Goal: Use online tool/utility: Utilize a website feature to perform a specific function

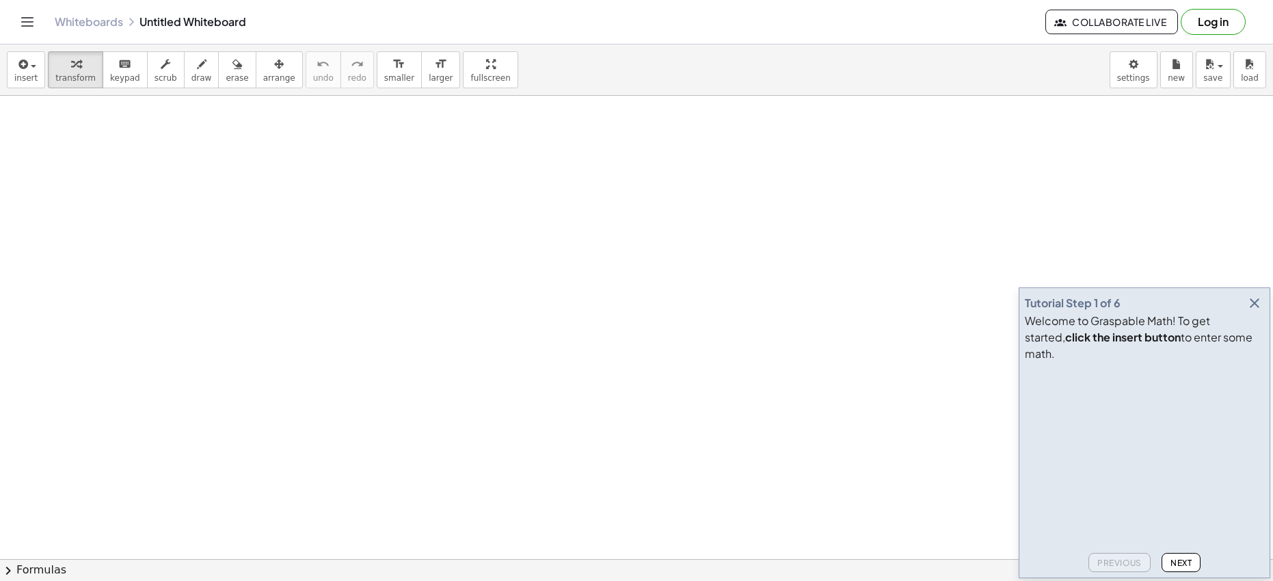
click at [1258, 311] on icon "button" at bounding box center [1255, 303] width 16 height 16
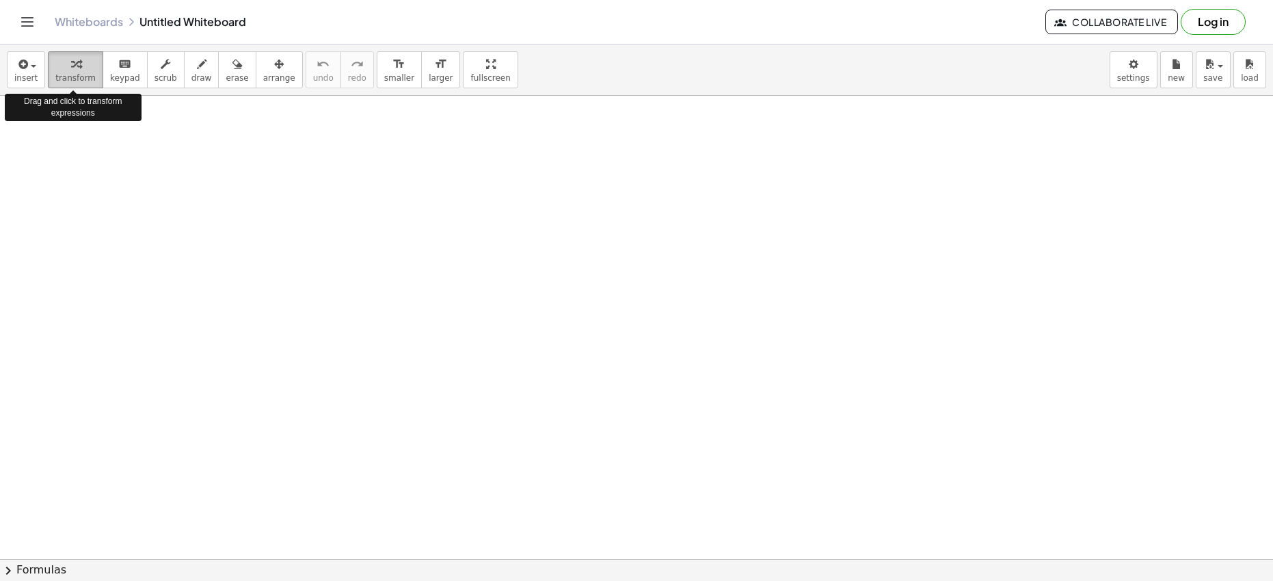
click at [71, 66] on icon "button" at bounding box center [76, 64] width 10 height 16
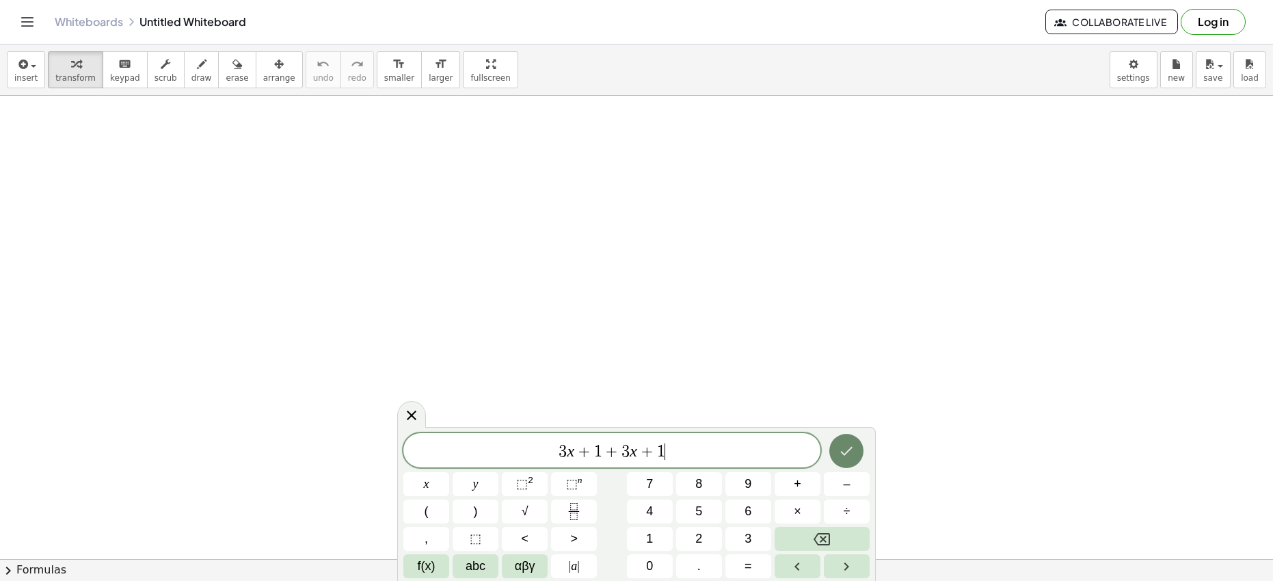
click at [851, 449] on icon "Done" at bounding box center [847, 451] width 12 height 9
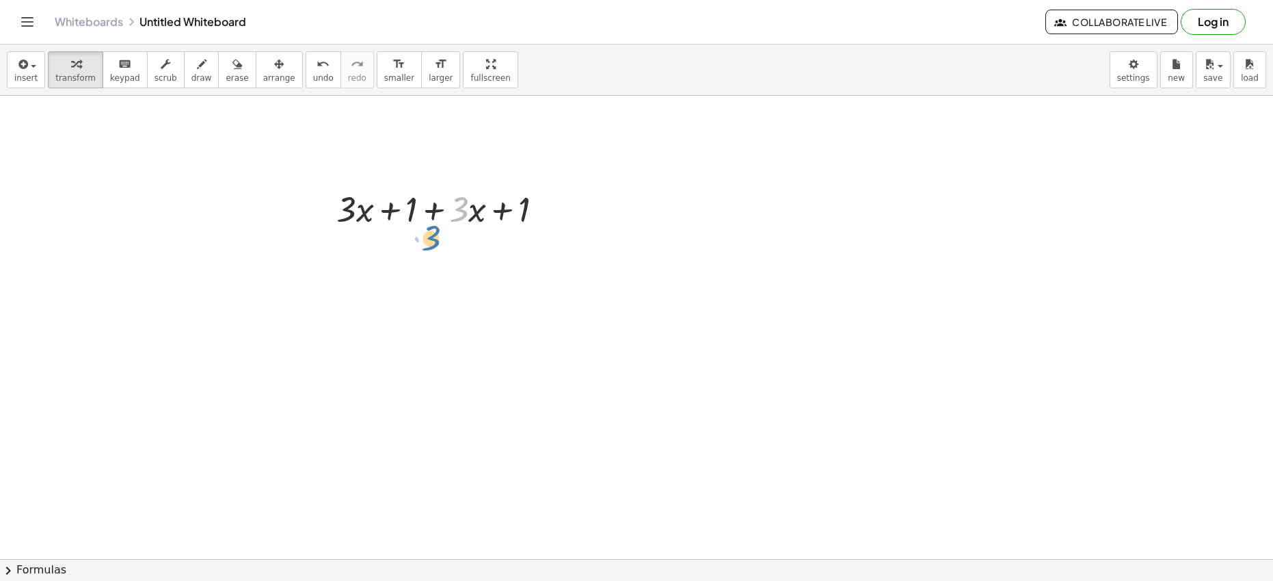
drag, startPoint x: 464, startPoint y: 205, endPoint x: 439, endPoint y: 230, distance: 35.3
click at [439, 230] on div at bounding box center [445, 208] width 231 height 46
drag, startPoint x: 473, startPoint y: 211, endPoint x: 367, endPoint y: 231, distance: 108.6
click at [470, 262] on div at bounding box center [445, 254] width 231 height 46
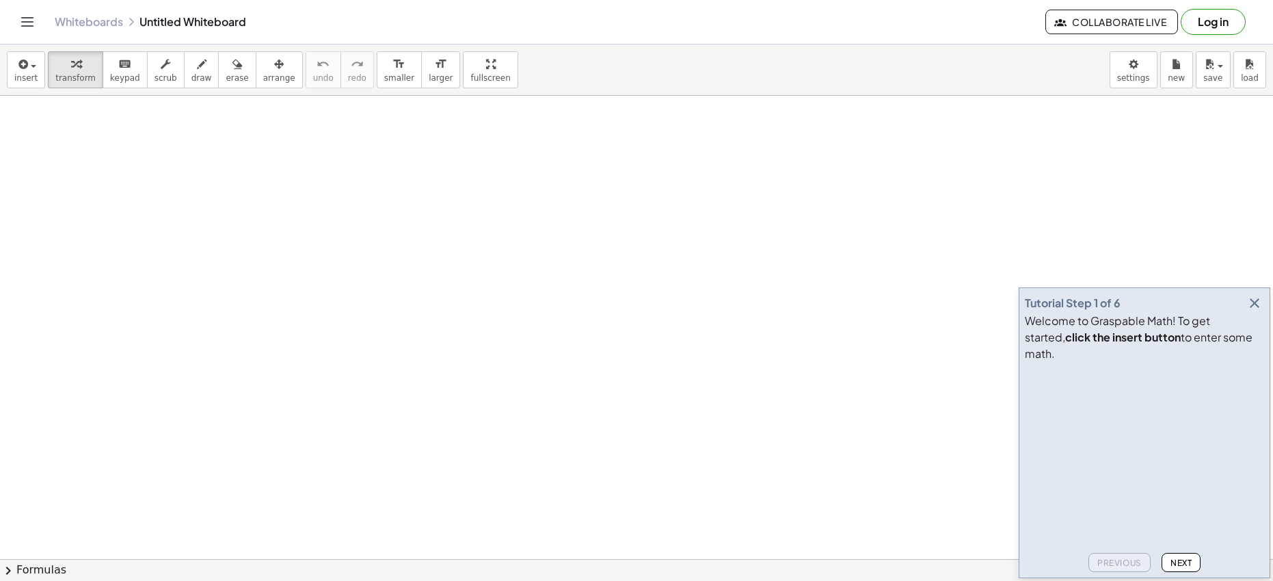
click at [1253, 311] on icon "button" at bounding box center [1255, 303] width 16 height 16
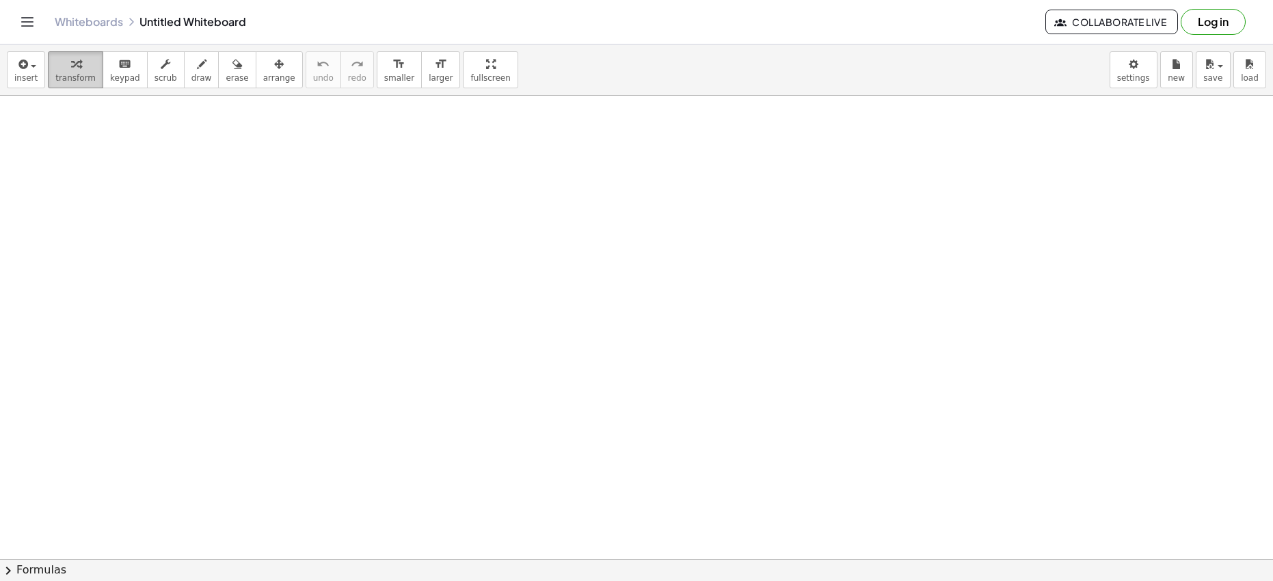
click at [81, 68] on div "button" at bounding box center [75, 63] width 40 height 16
click at [77, 67] on div "button" at bounding box center [75, 63] width 40 height 16
click at [65, 59] on div "button" at bounding box center [75, 63] width 40 height 16
click at [58, 61] on div "button" at bounding box center [75, 63] width 40 height 16
click at [58, 62] on div "button" at bounding box center [75, 63] width 40 height 16
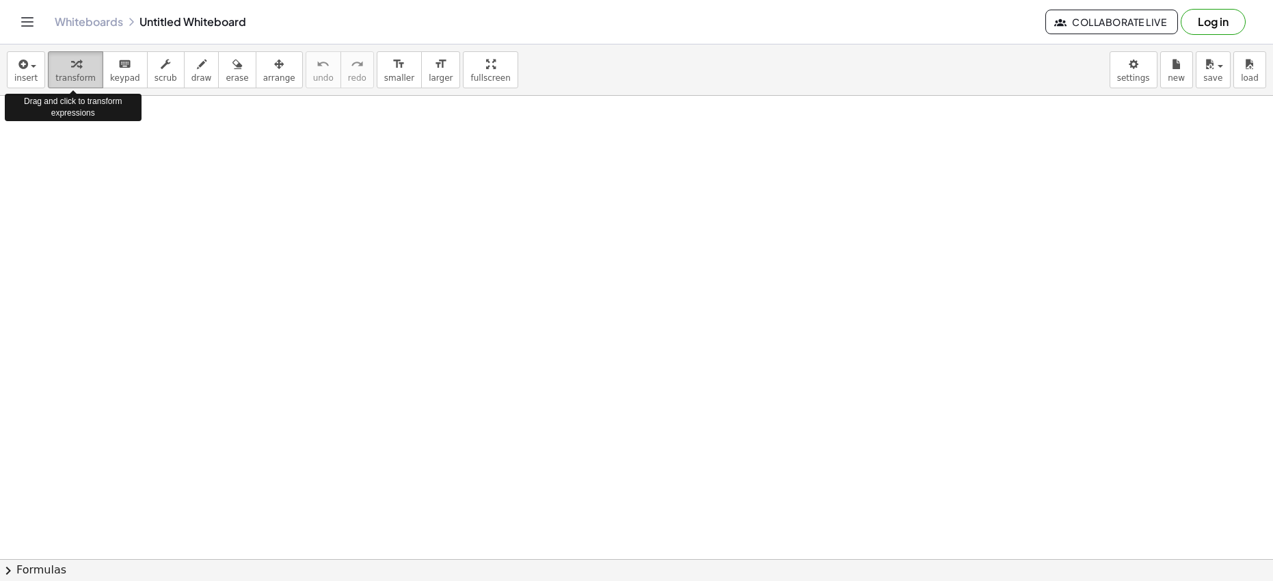
click at [59, 62] on div "button" at bounding box center [75, 63] width 40 height 16
click at [60, 64] on div "button" at bounding box center [75, 63] width 40 height 16
click at [111, 66] on div "keyboard" at bounding box center [125, 63] width 30 height 16
click at [79, 69] on div "button" at bounding box center [75, 63] width 40 height 16
drag, startPoint x: 308, startPoint y: 183, endPoint x: 337, endPoint y: 202, distance: 34.5
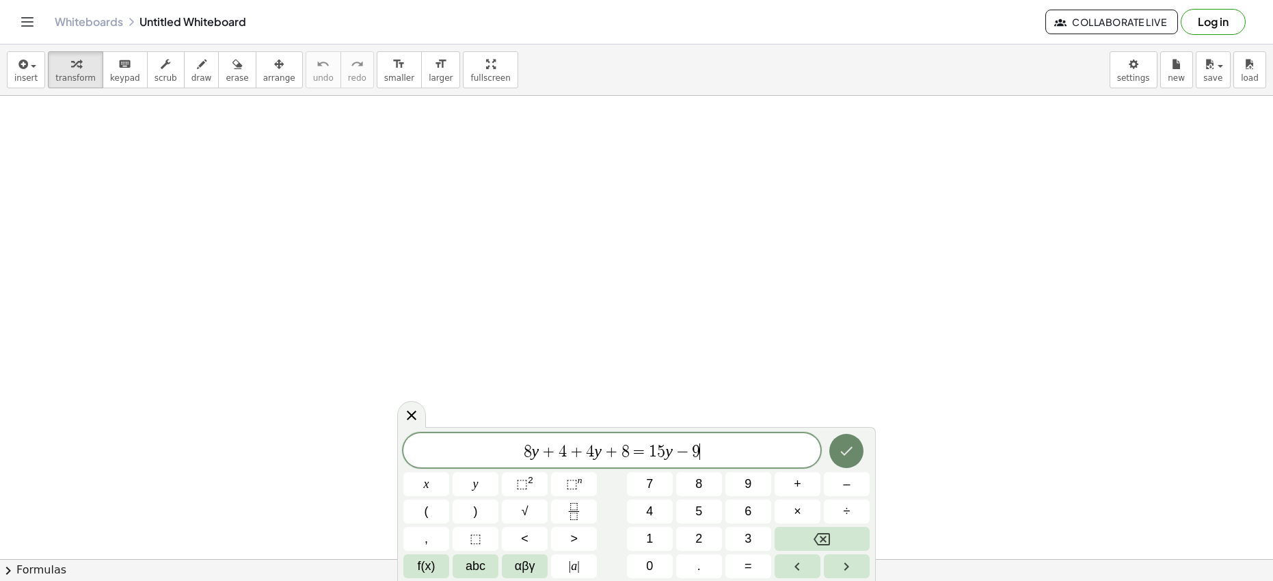
click at [840, 451] on icon "Done" at bounding box center [846, 450] width 16 height 16
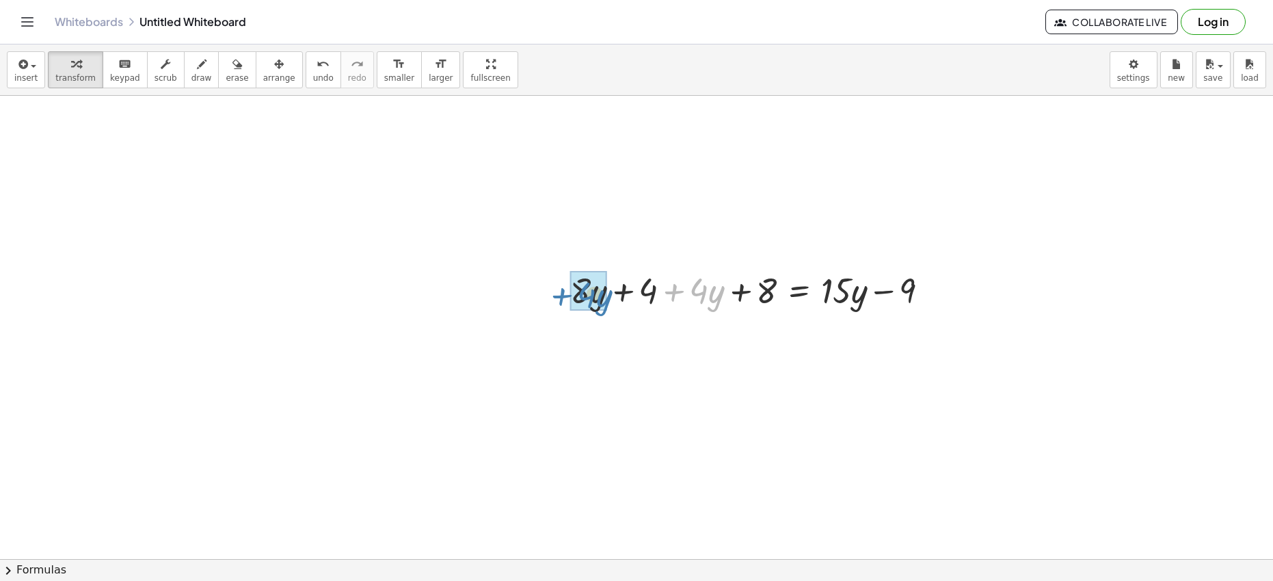
drag, startPoint x: 718, startPoint y: 297, endPoint x: 606, endPoint y: 302, distance: 112.2
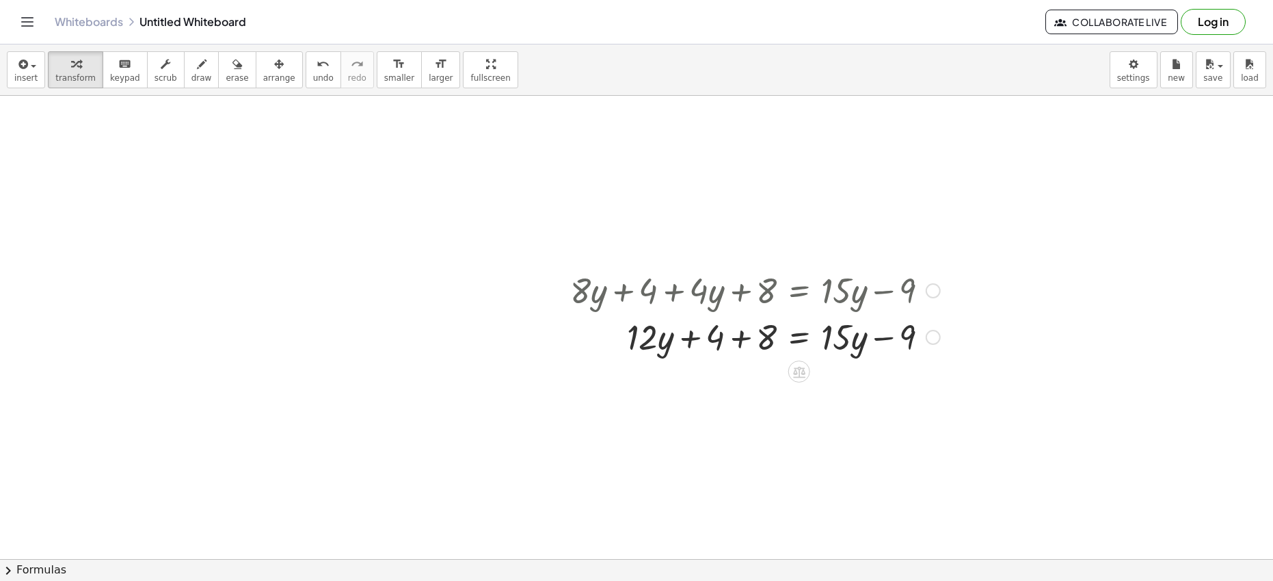
click at [743, 342] on div at bounding box center [755, 336] width 384 height 46
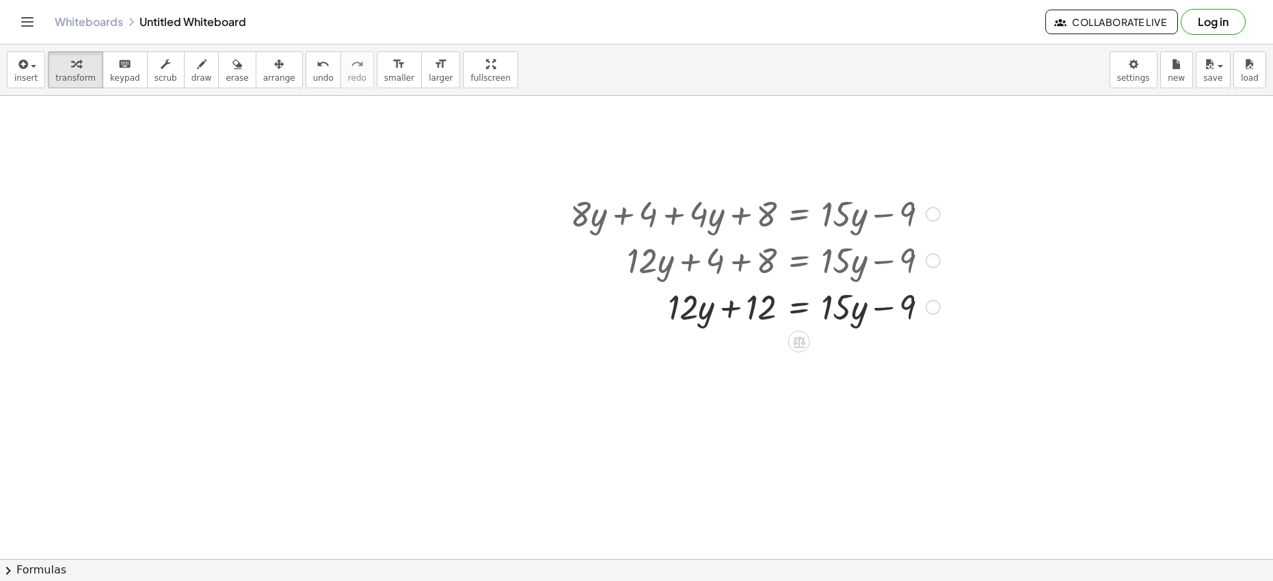
scroll to position [79, 0]
drag, startPoint x: 862, startPoint y: 312, endPoint x: 707, endPoint y: 331, distance: 156.4
click at [707, 331] on div "+ · 8 · y + 4 + · 4 · y + 8 = + · 15 · y − 9 + · 12 · y + 4 + 8 = + · 15 · y − …" at bounding box center [636, 523] width 1273 height 1015
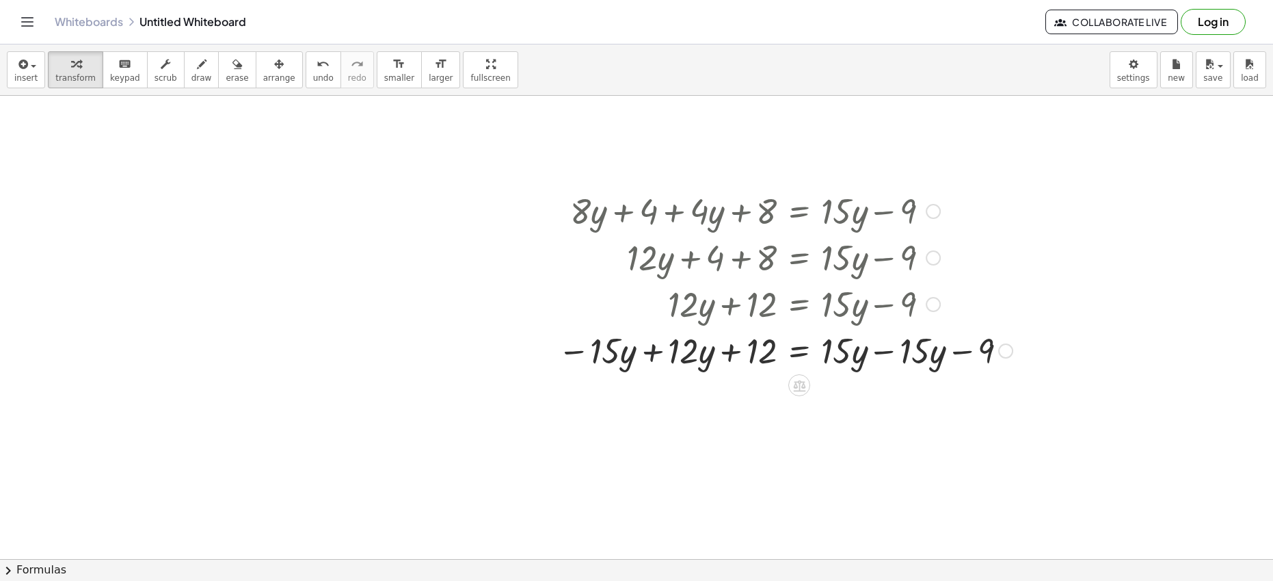
click at [652, 358] on div at bounding box center [785, 349] width 468 height 46
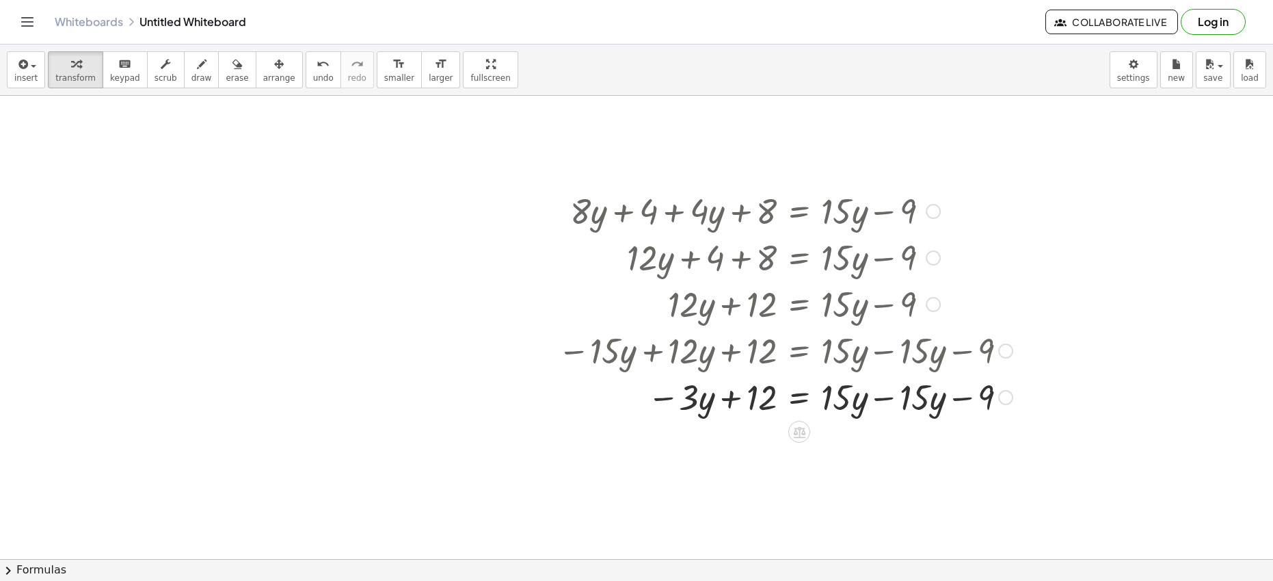
click at [885, 398] on div at bounding box center [785, 396] width 468 height 46
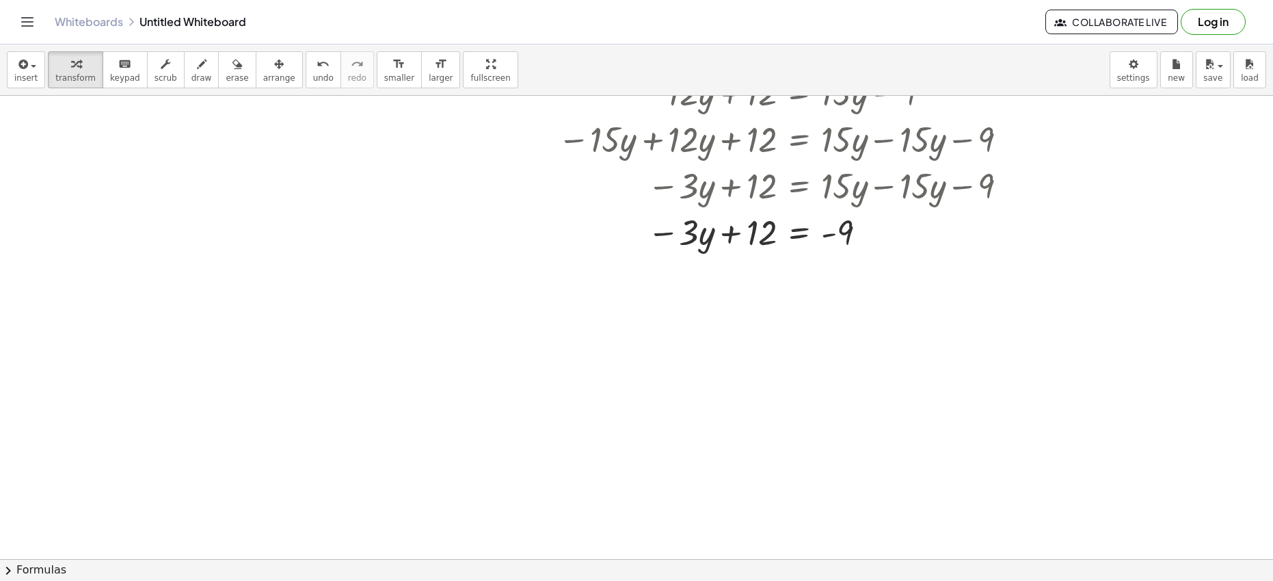
scroll to position [269, 0]
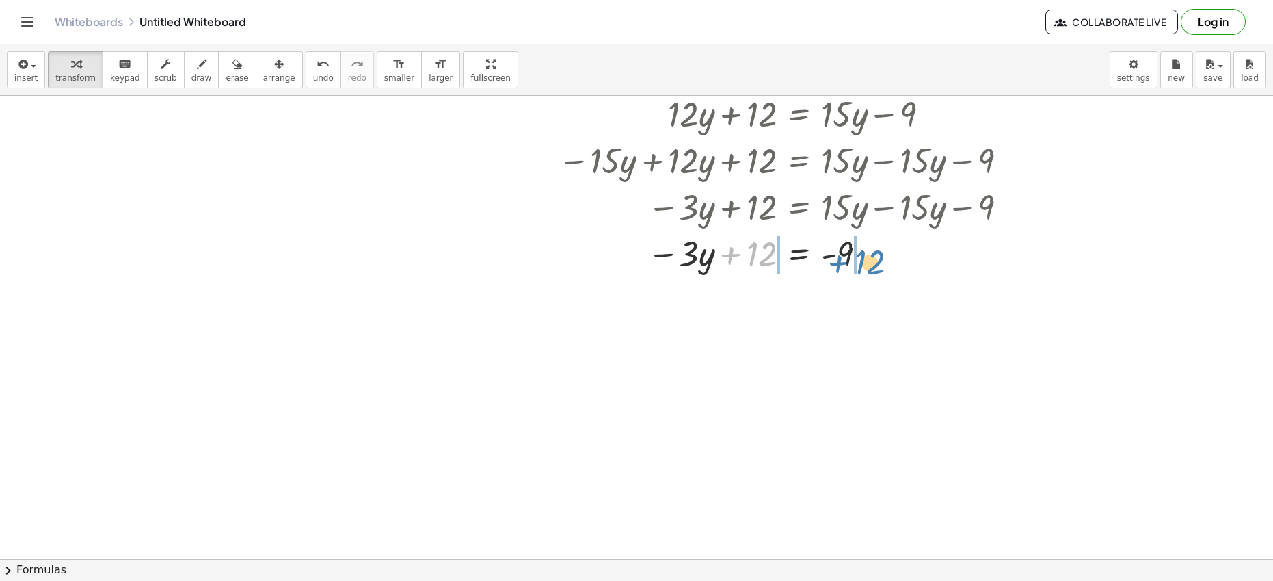
drag, startPoint x: 759, startPoint y: 255, endPoint x: 867, endPoint y: 259, distance: 108.1
click at [867, 259] on div at bounding box center [785, 252] width 468 height 46
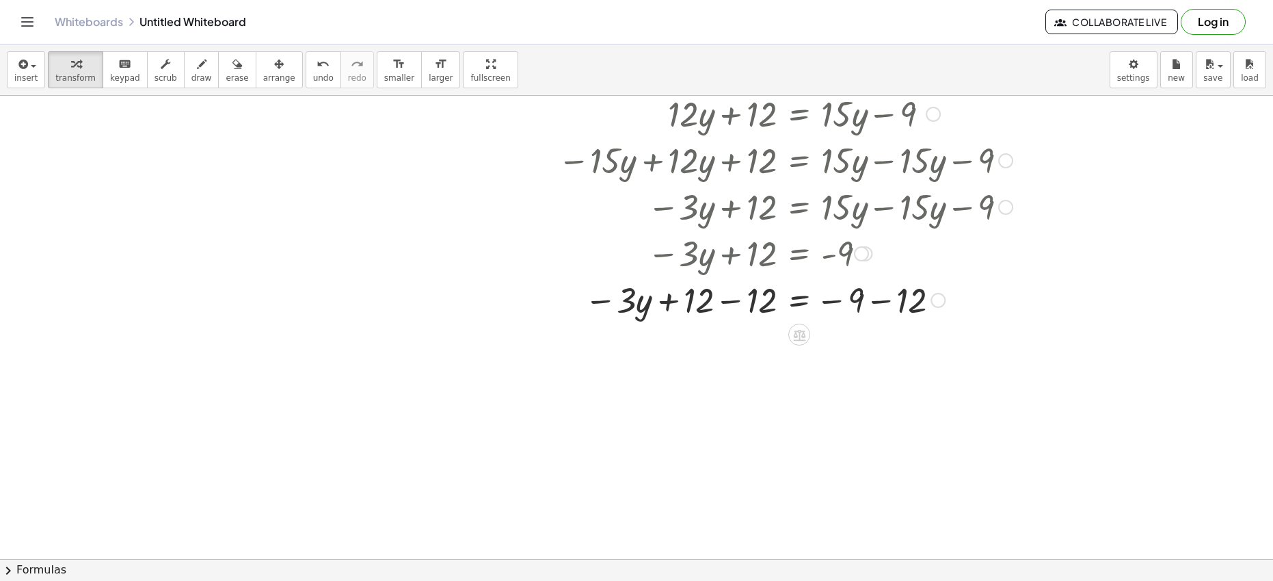
click at [733, 302] on div at bounding box center [785, 299] width 468 height 46
click at [879, 349] on div at bounding box center [785, 345] width 468 height 46
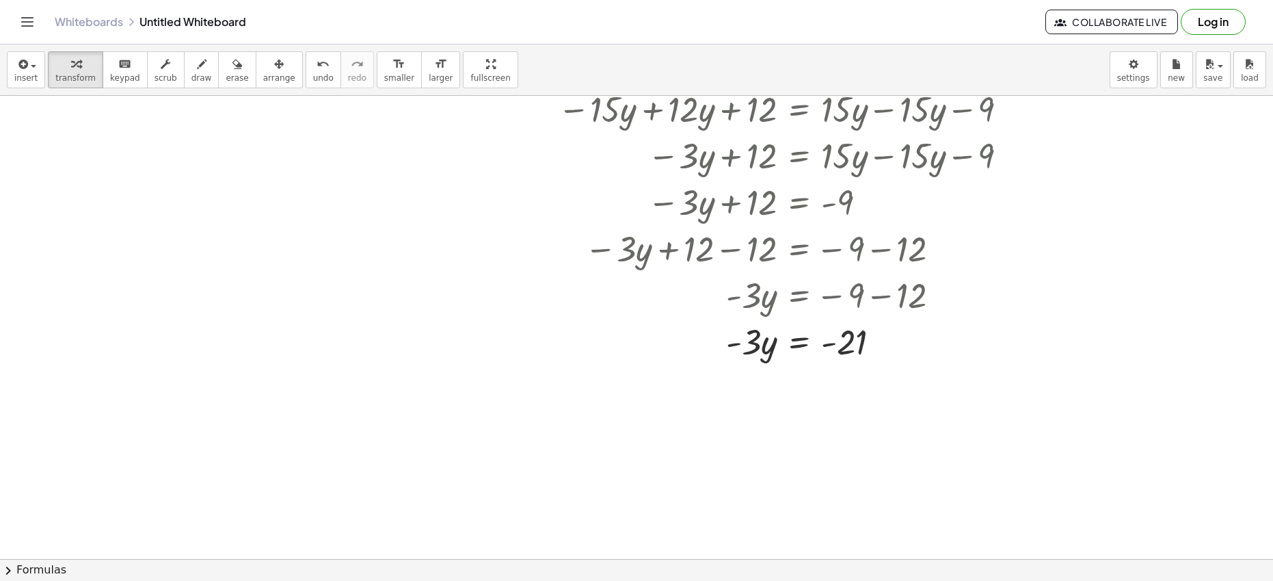
scroll to position [323, 0]
drag, startPoint x: 754, startPoint y: 340, endPoint x: 860, endPoint y: 386, distance: 115.7
click at [860, 386] on div "+ · 8 · y + 4 + · 4 · y + 8 = + · 15 · y − 9 + · 12 · y + 4 + 8 = + · 15 · y − …" at bounding box center [636, 279] width 1273 height 1015
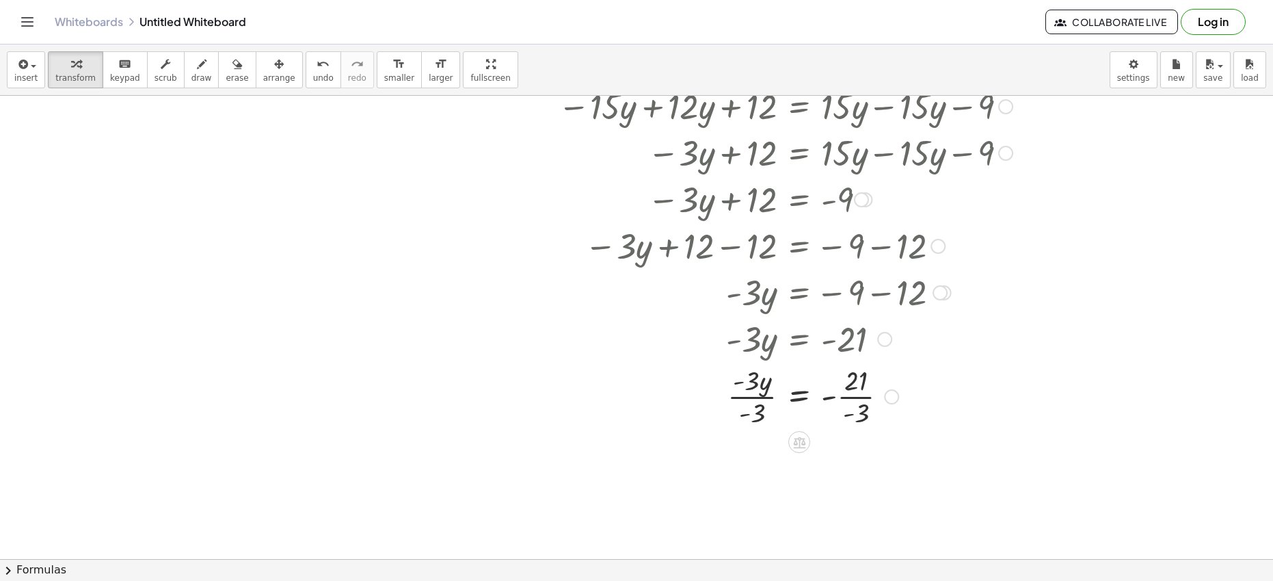
click at [751, 395] on div at bounding box center [785, 395] width 468 height 68
click at [857, 464] on div at bounding box center [785, 463] width 468 height 68
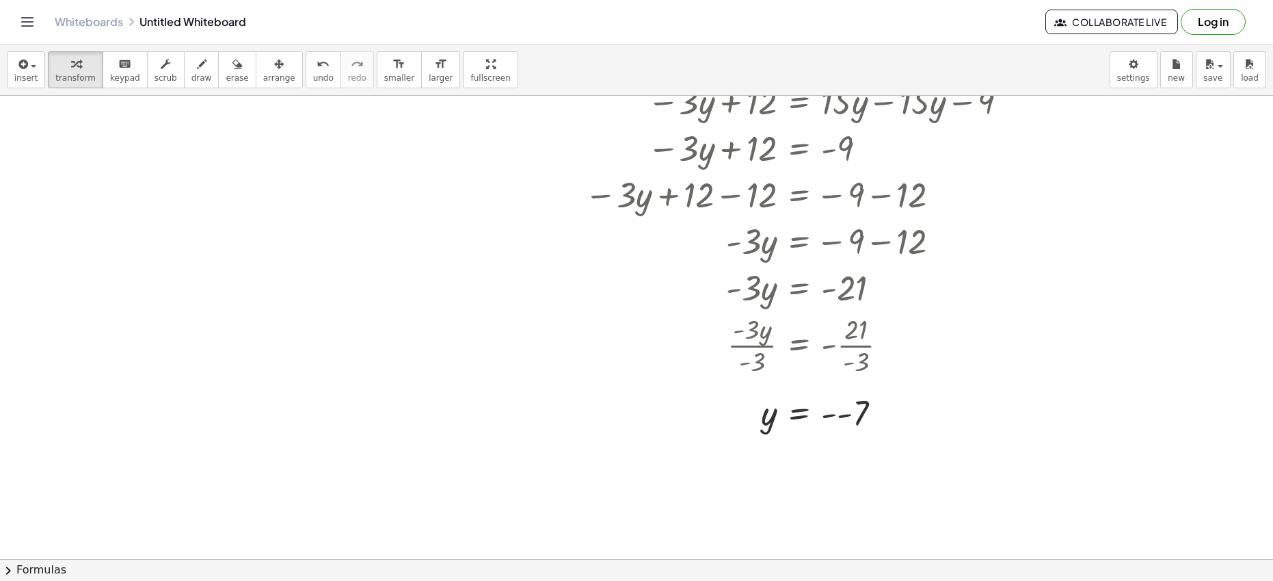
scroll to position [397, 0]
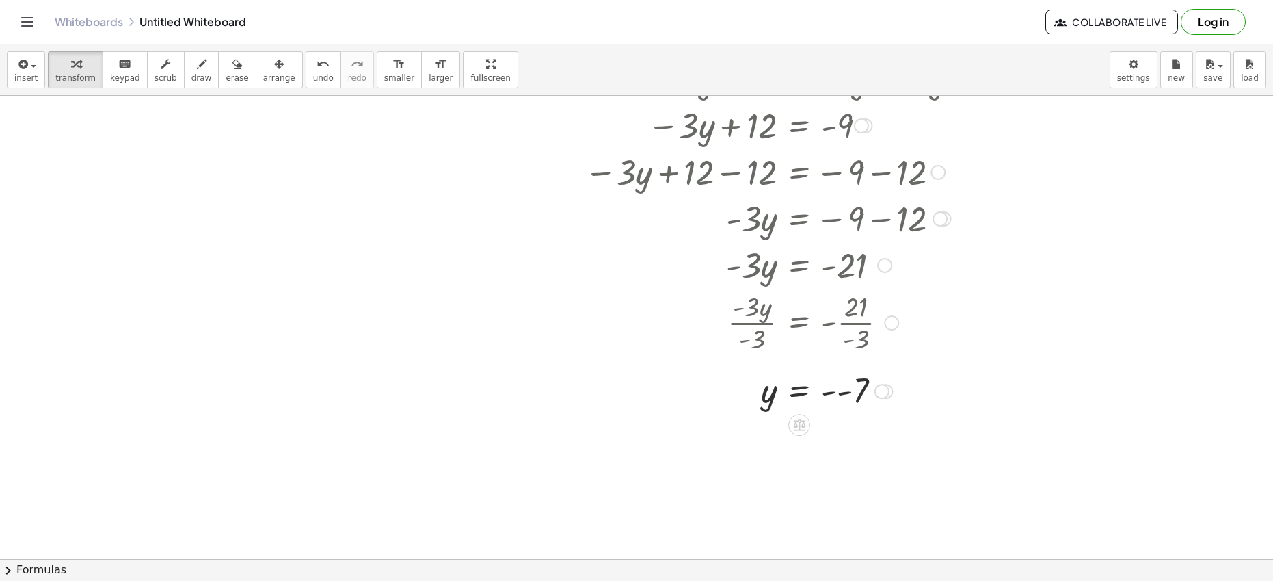
click at [838, 391] on div at bounding box center [785, 389] width 468 height 45
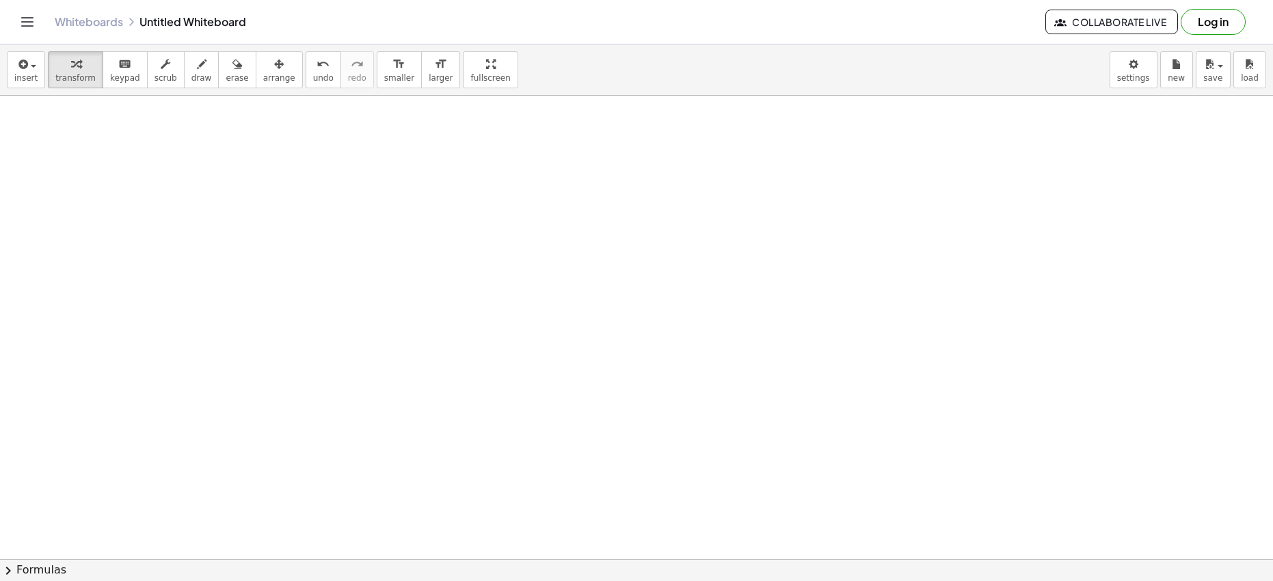
scroll to position [807, 0]
click at [75, 81] on span "transform" at bounding box center [75, 78] width 40 height 10
drag, startPoint x: 541, startPoint y: 190, endPoint x: 414, endPoint y: 204, distance: 127.9
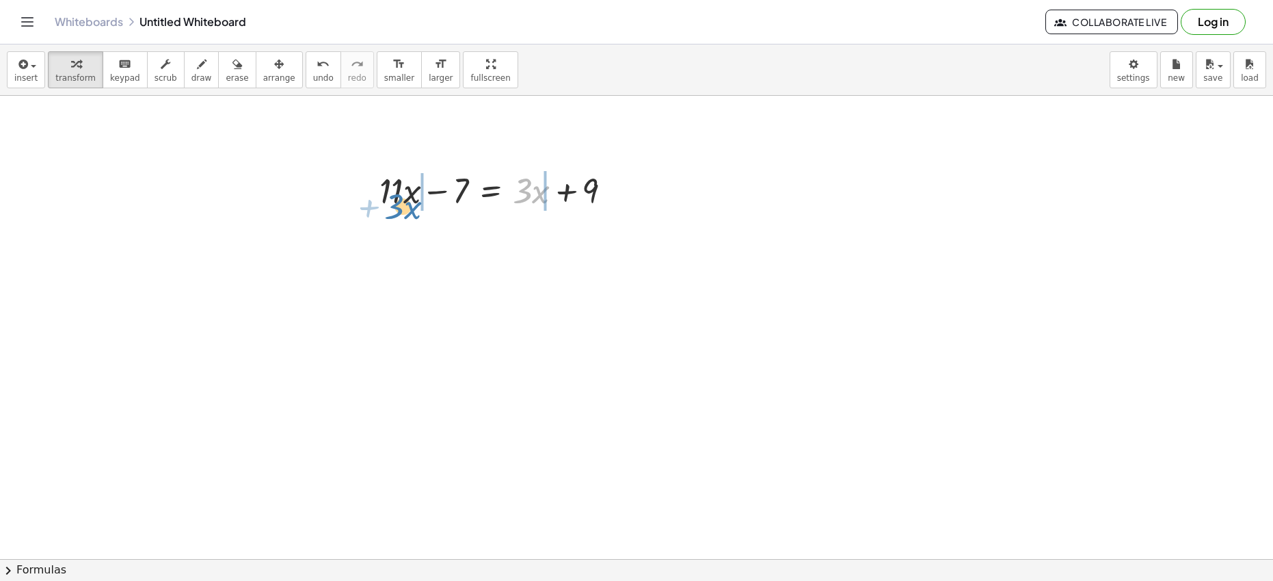
click at [414, 204] on div at bounding box center [498, 189] width 251 height 46
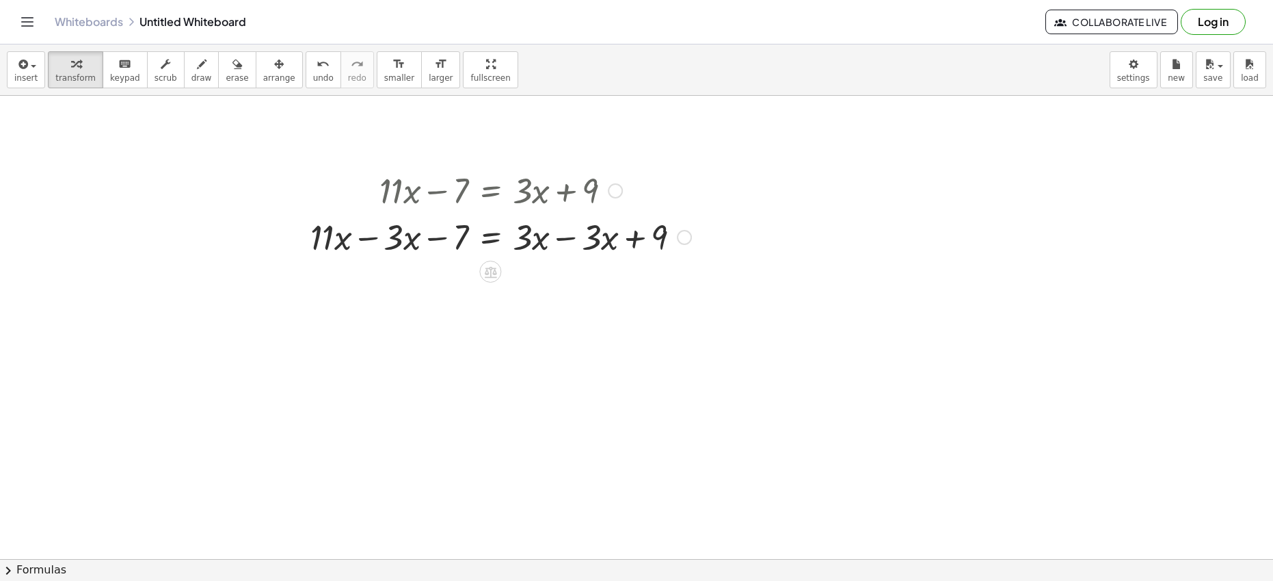
click at [367, 239] on div at bounding box center [501, 236] width 395 height 46
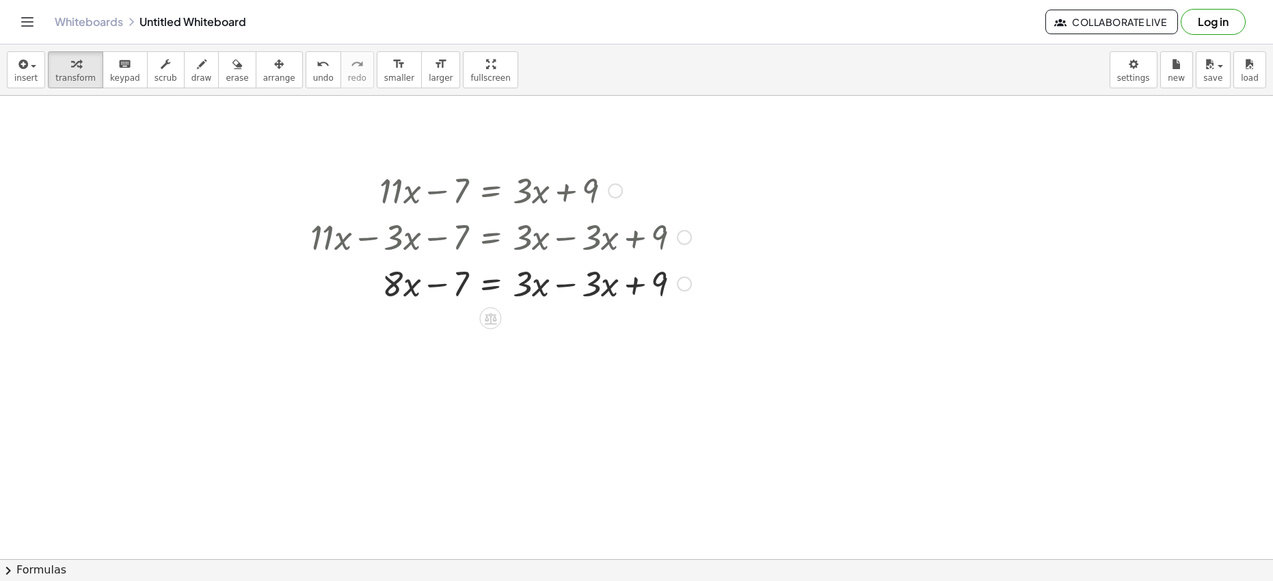
click at [568, 286] on div at bounding box center [501, 282] width 395 height 46
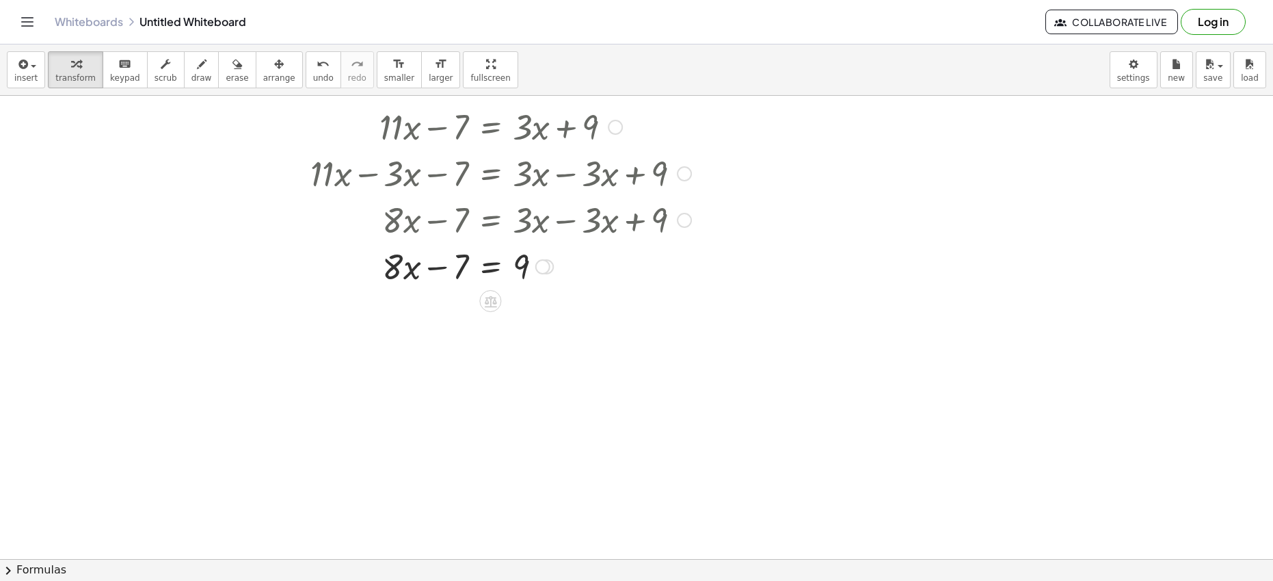
scroll to position [1019, 0]
drag, startPoint x: 459, startPoint y: 265, endPoint x: 561, endPoint y: 272, distance: 102.8
click at [561, 272] on div at bounding box center [501, 262] width 395 height 46
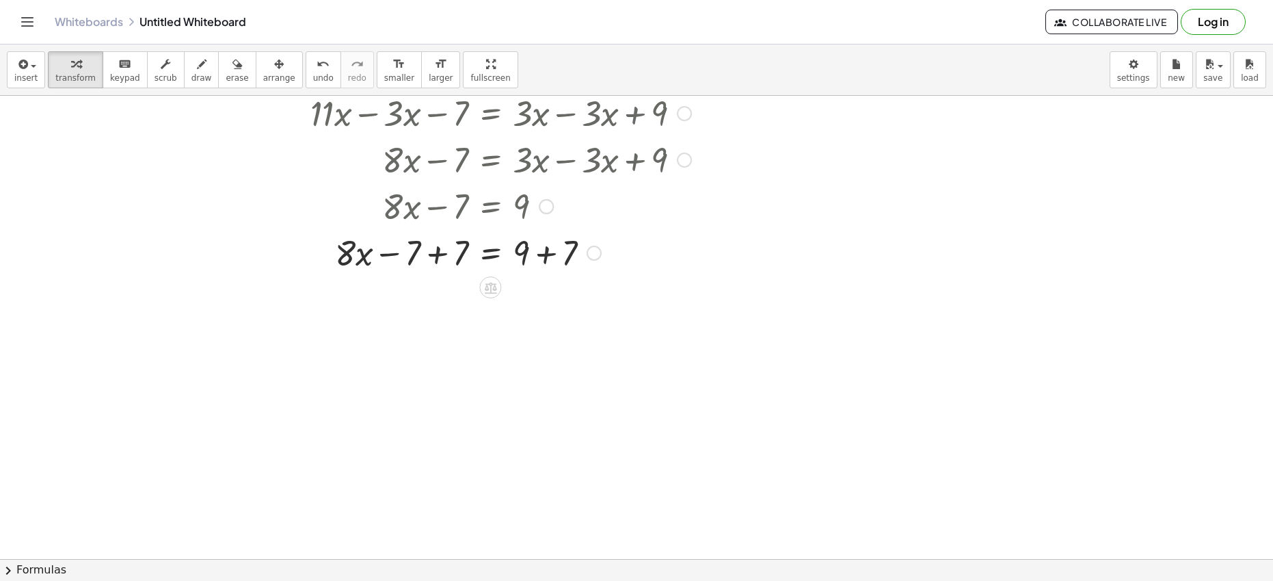
scroll to position [1078, 0]
click at [439, 256] on div at bounding box center [501, 249] width 395 height 46
click at [543, 300] on div at bounding box center [501, 296] width 395 height 46
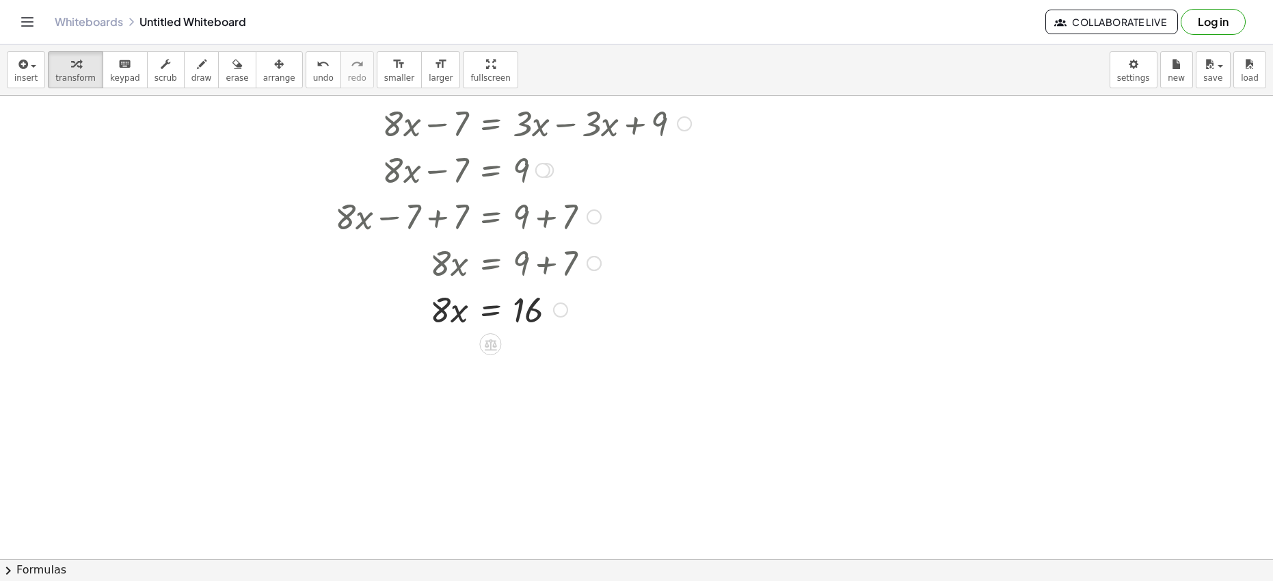
scroll to position [1115, 0]
drag, startPoint x: 442, startPoint y: 309, endPoint x: 524, endPoint y: 350, distance: 92.4
click at [447, 361] on div at bounding box center [501, 363] width 395 height 68
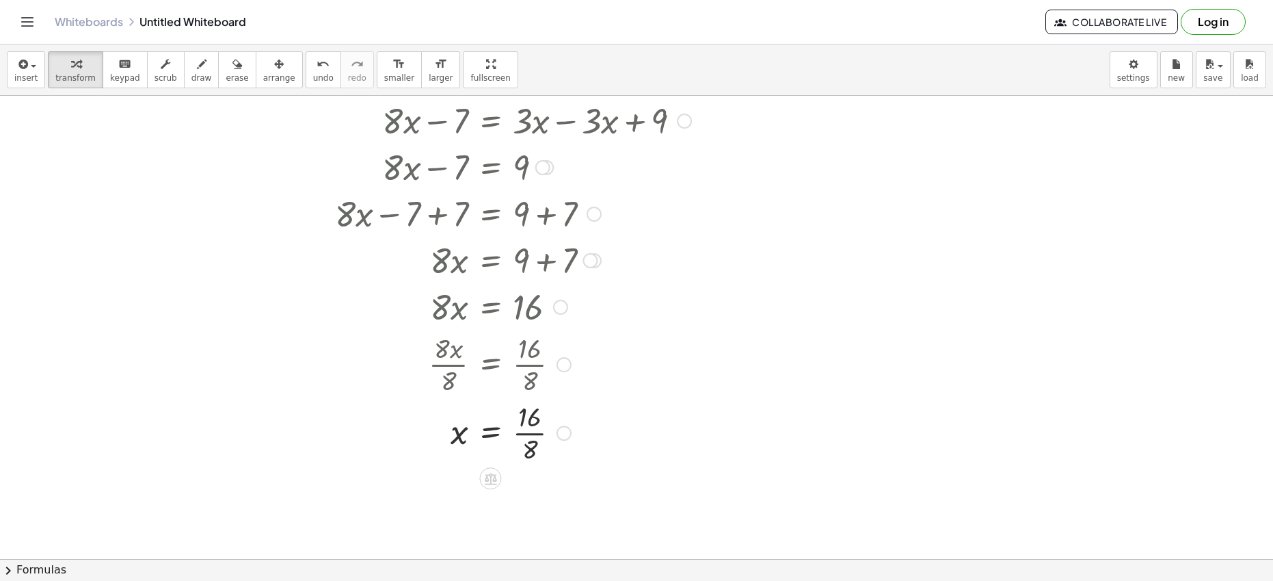
click at [532, 430] on div at bounding box center [501, 431] width 395 height 68
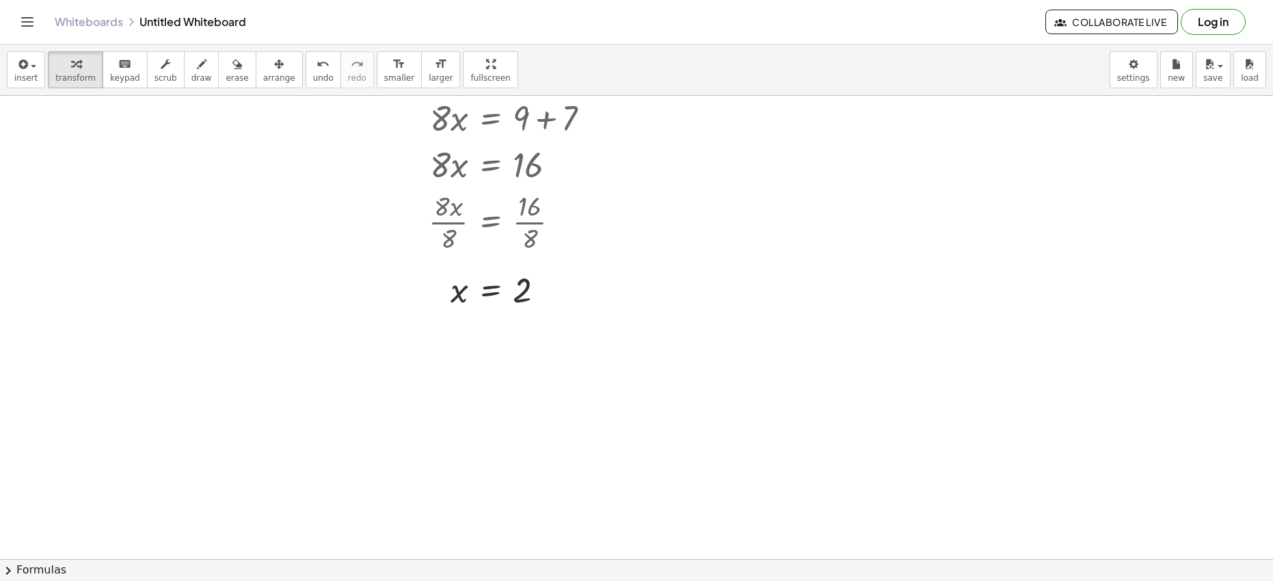
scroll to position [1259, 0]
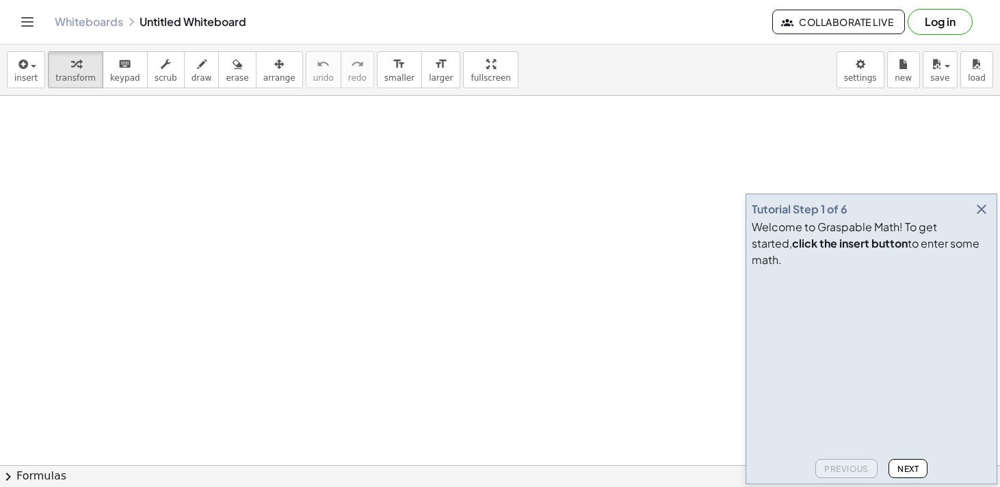
click at [982, 217] on icon "button" at bounding box center [981, 209] width 16 height 16
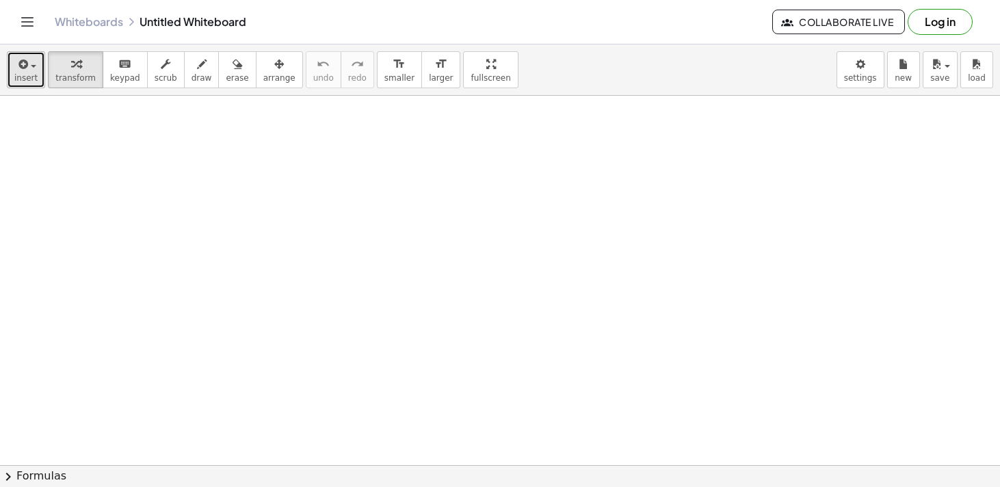
click at [26, 64] on div "button" at bounding box center [25, 63] width 23 height 16
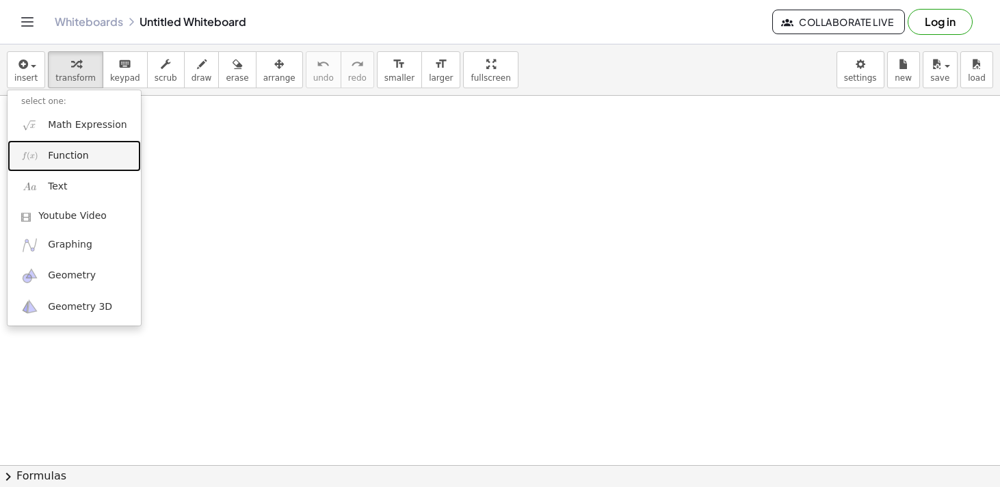
click at [70, 155] on span "Function" at bounding box center [68, 156] width 41 height 14
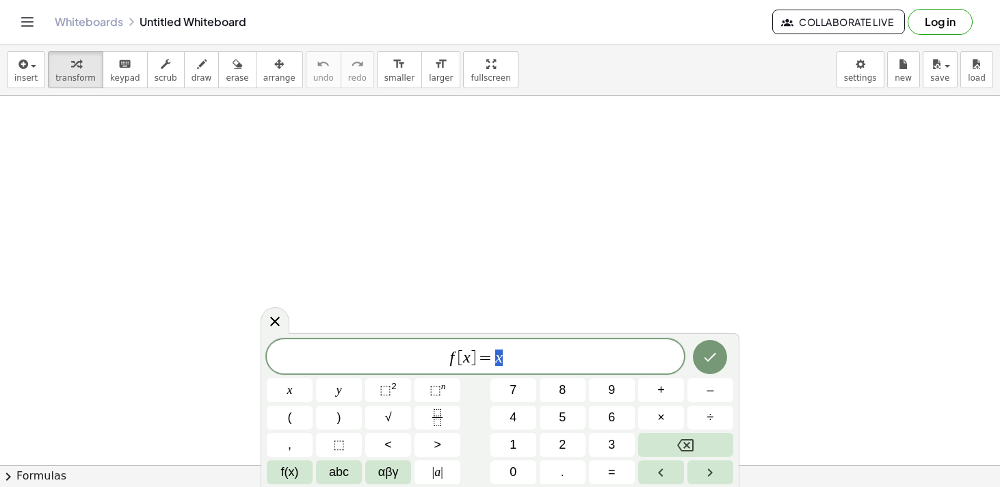
click at [275, 318] on icon at bounding box center [275, 321] width 16 height 16
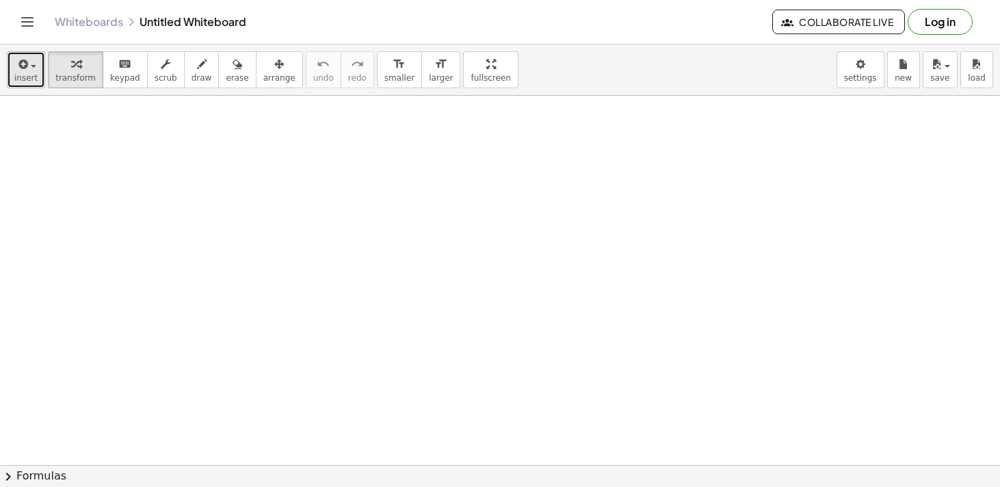
click at [31, 66] on span "button" at bounding box center [33, 66] width 5 height 3
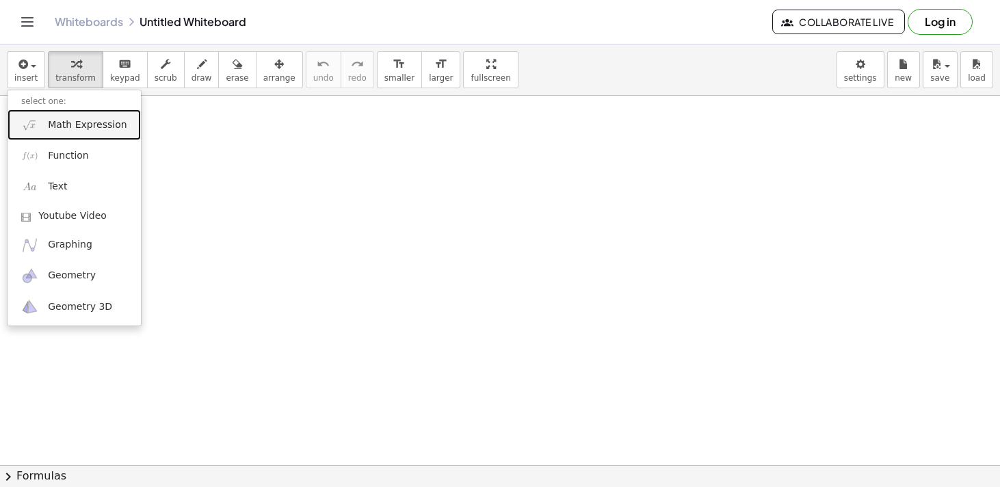
click at [58, 120] on span "Math Expression" at bounding box center [87, 125] width 79 height 14
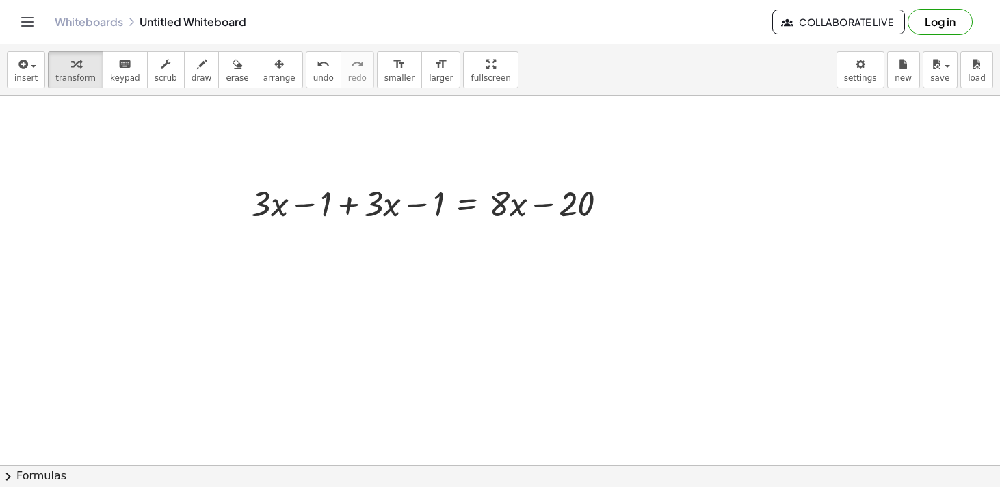
scroll to position [26, 0]
click at [434, 68] on icon "format_size" at bounding box center [440, 64] width 13 height 16
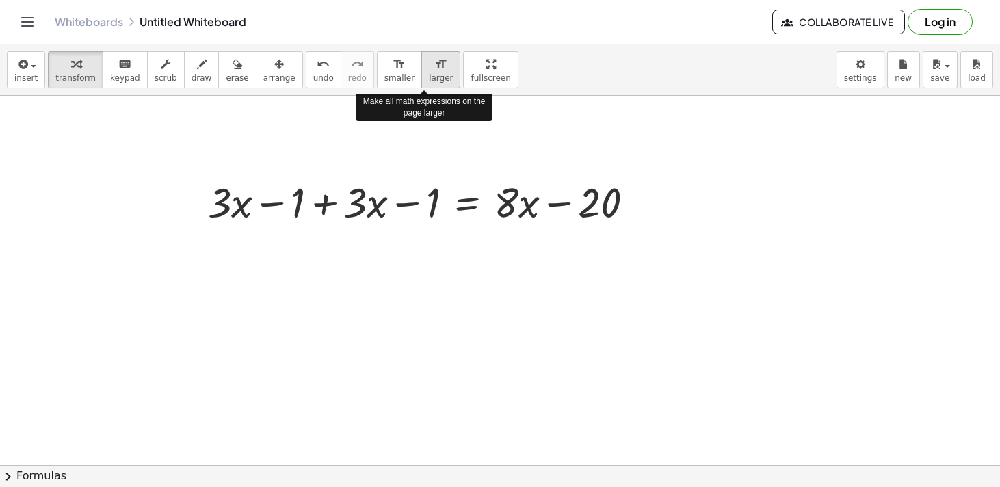
click at [434, 68] on icon "format_size" at bounding box center [440, 64] width 13 height 16
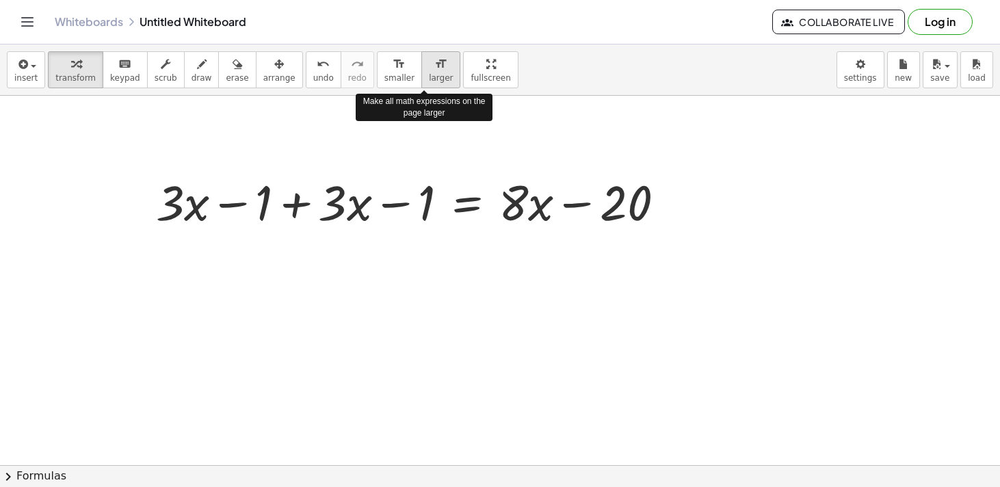
click at [434, 68] on icon "format_size" at bounding box center [440, 64] width 13 height 16
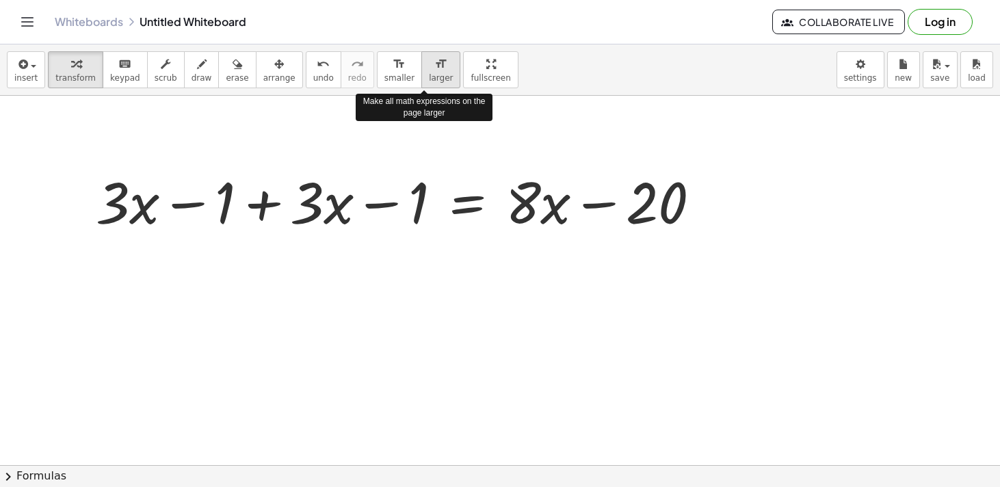
click at [434, 68] on icon "format_size" at bounding box center [440, 64] width 13 height 16
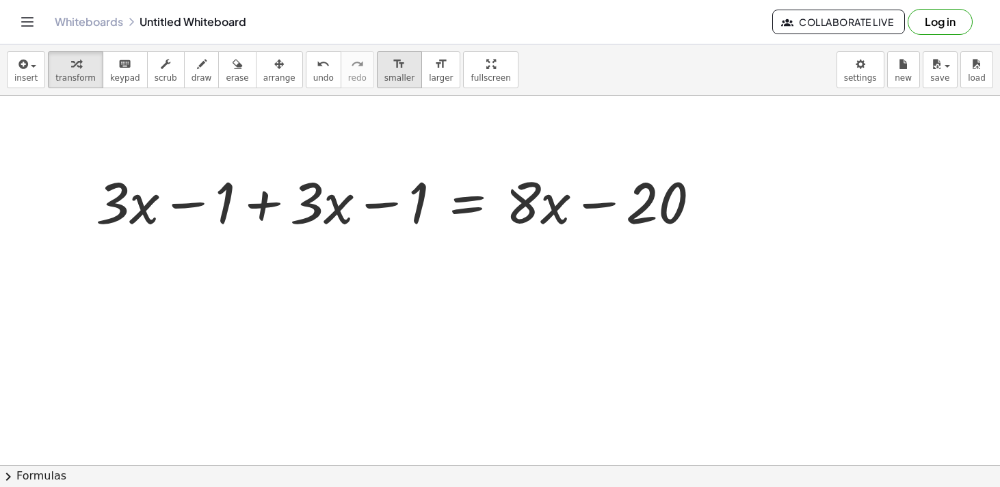
click at [386, 77] on span "smaller" at bounding box center [399, 78] width 30 height 10
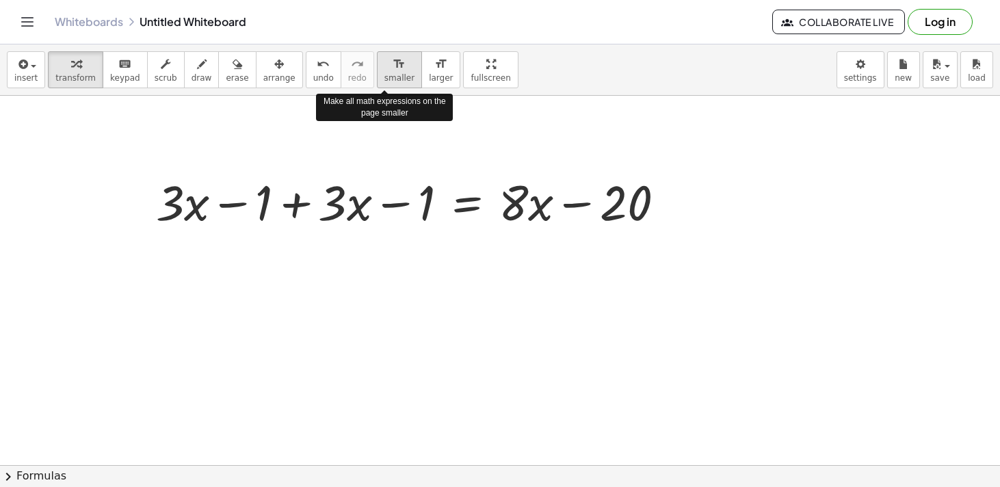
click at [386, 77] on span "smaller" at bounding box center [399, 78] width 30 height 10
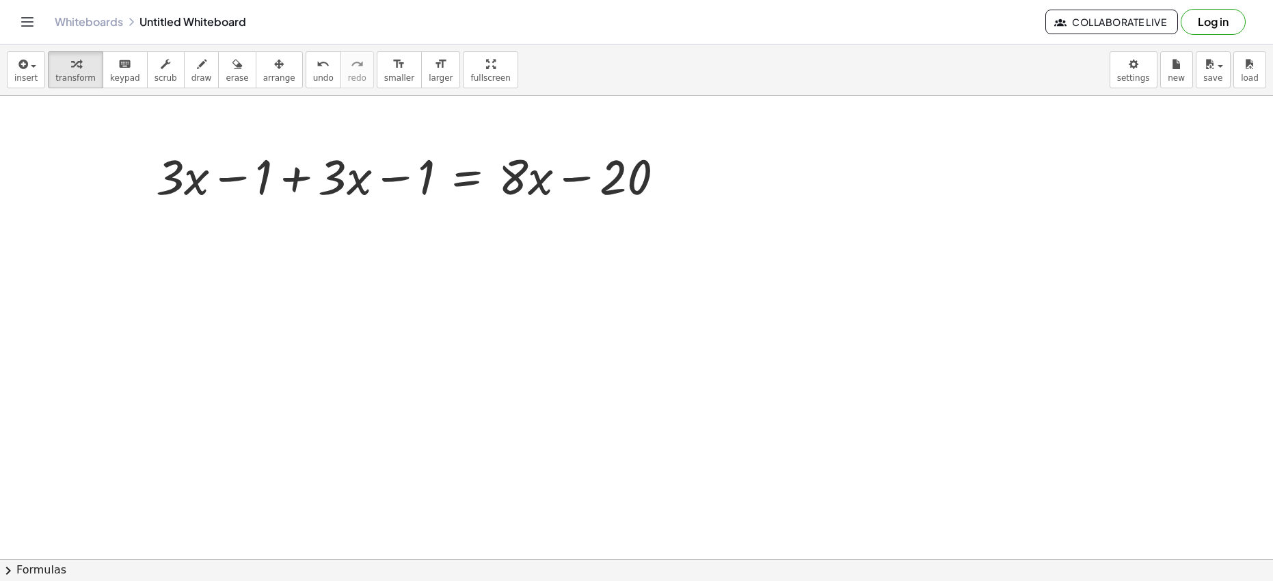
scroll to position [52, 0]
click at [299, 185] on div at bounding box center [415, 175] width 533 height 64
drag, startPoint x: 360, startPoint y: 181, endPoint x: 171, endPoint y: 231, distance: 195.4
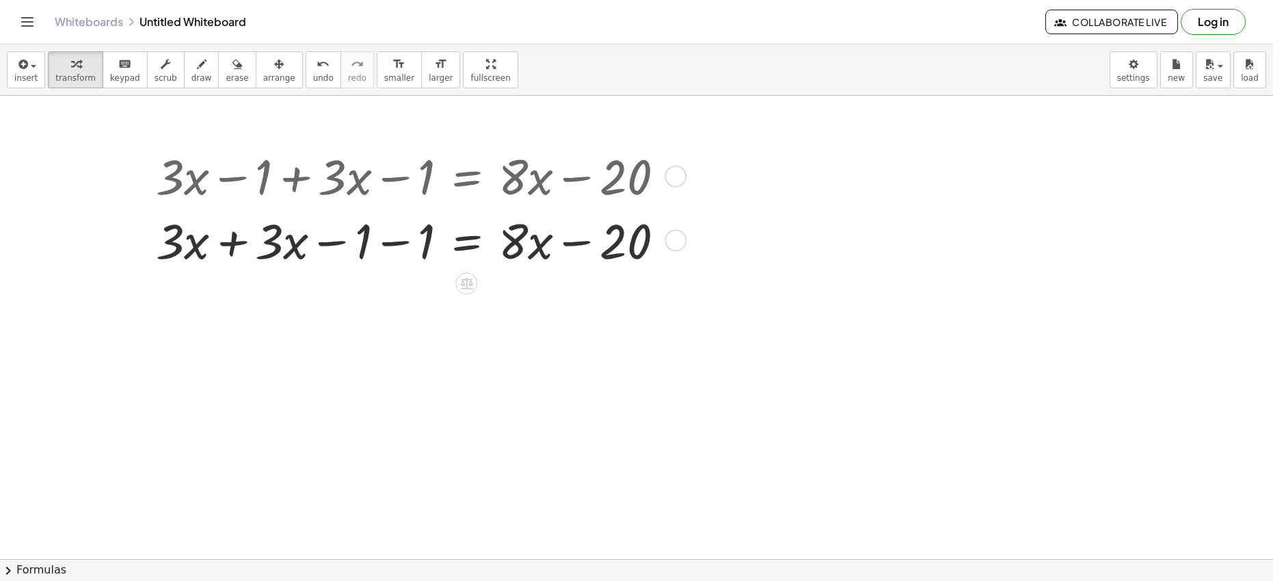
click at [234, 243] on div at bounding box center [415, 239] width 533 height 64
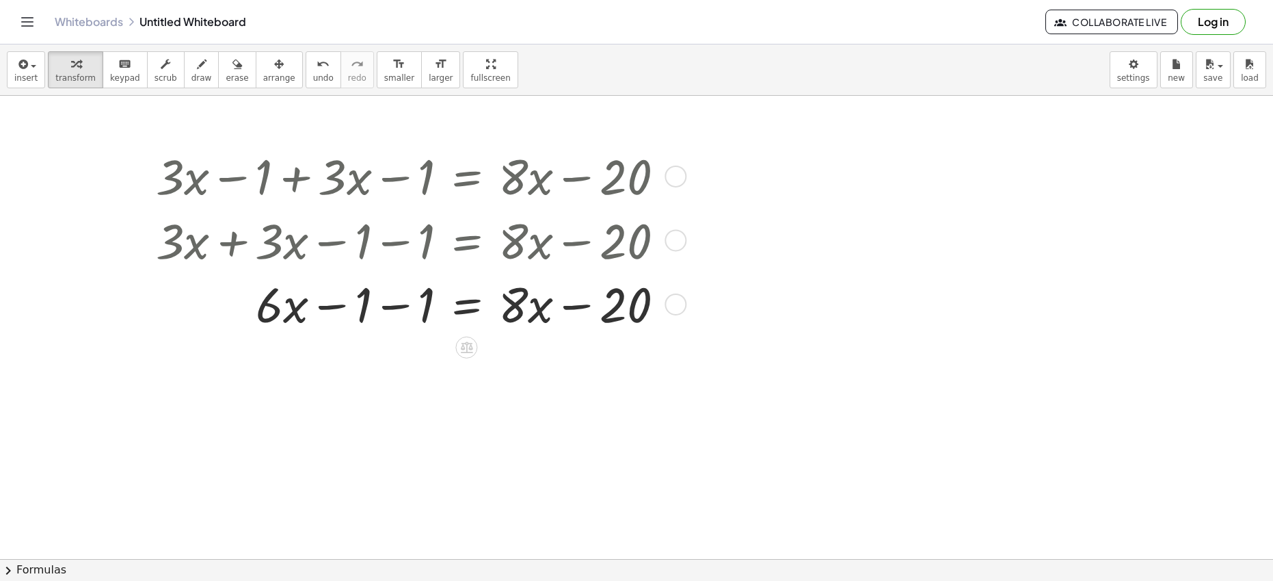
click at [387, 308] on div at bounding box center [415, 303] width 533 height 64
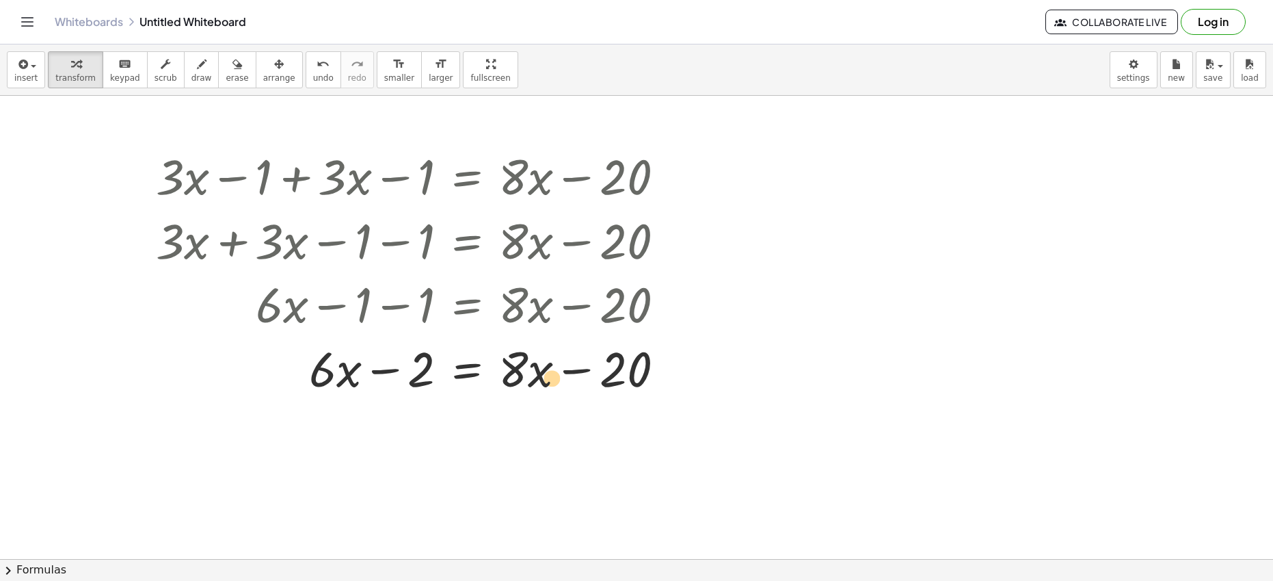
click at [546, 374] on div at bounding box center [415, 367] width 533 height 64
drag, startPoint x: 516, startPoint y: 367, endPoint x: 506, endPoint y: 382, distance: 17.8
click at [523, 364] on div at bounding box center [415, 367] width 533 height 64
drag, startPoint x: 420, startPoint y: 367, endPoint x: 667, endPoint y: 381, distance: 247.3
click at [661, 364] on div at bounding box center [415, 367] width 533 height 64
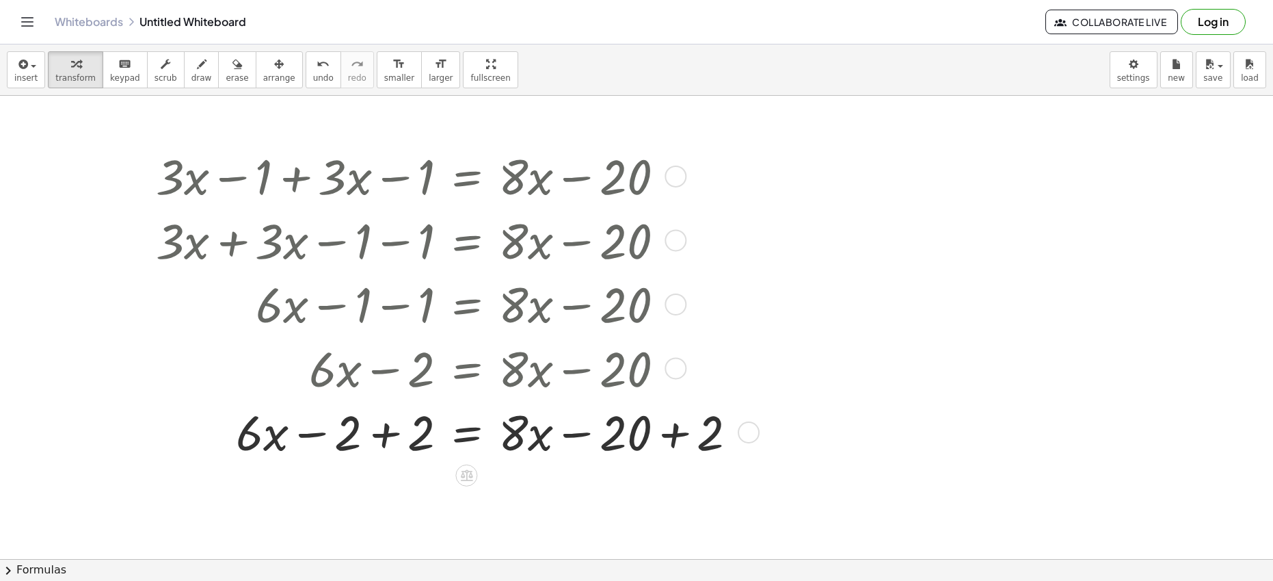
click at [672, 436] on div at bounding box center [452, 431] width 606 height 64
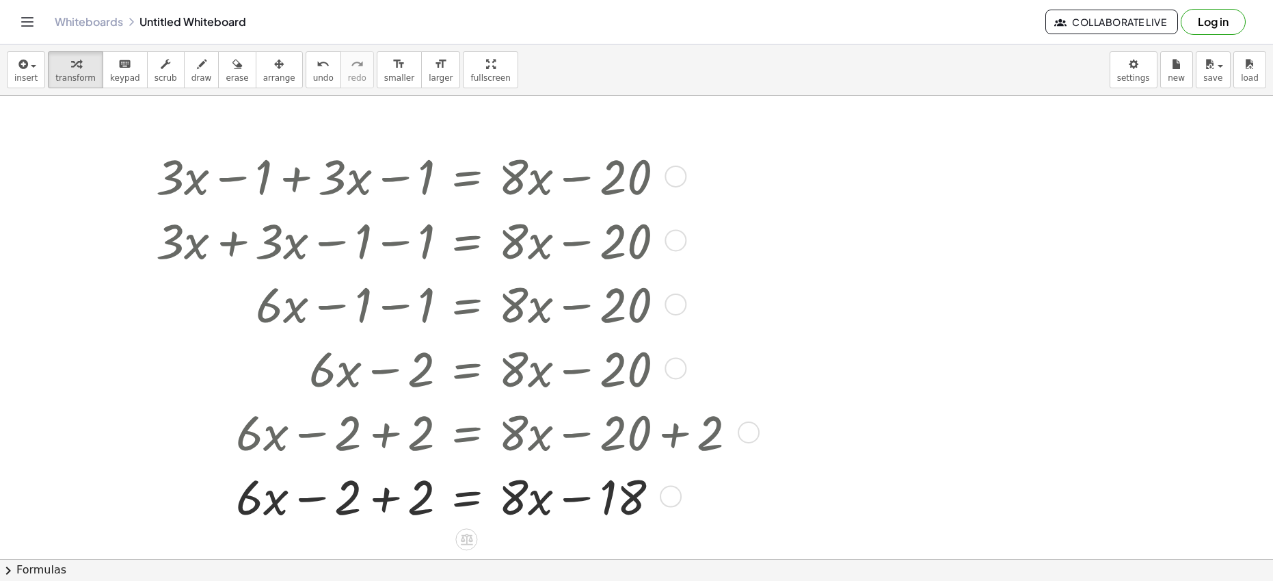
drag, startPoint x: 390, startPoint y: 501, endPoint x: 462, endPoint y: 482, distance: 74.8
click at [388, 486] on div at bounding box center [452, 495] width 606 height 64
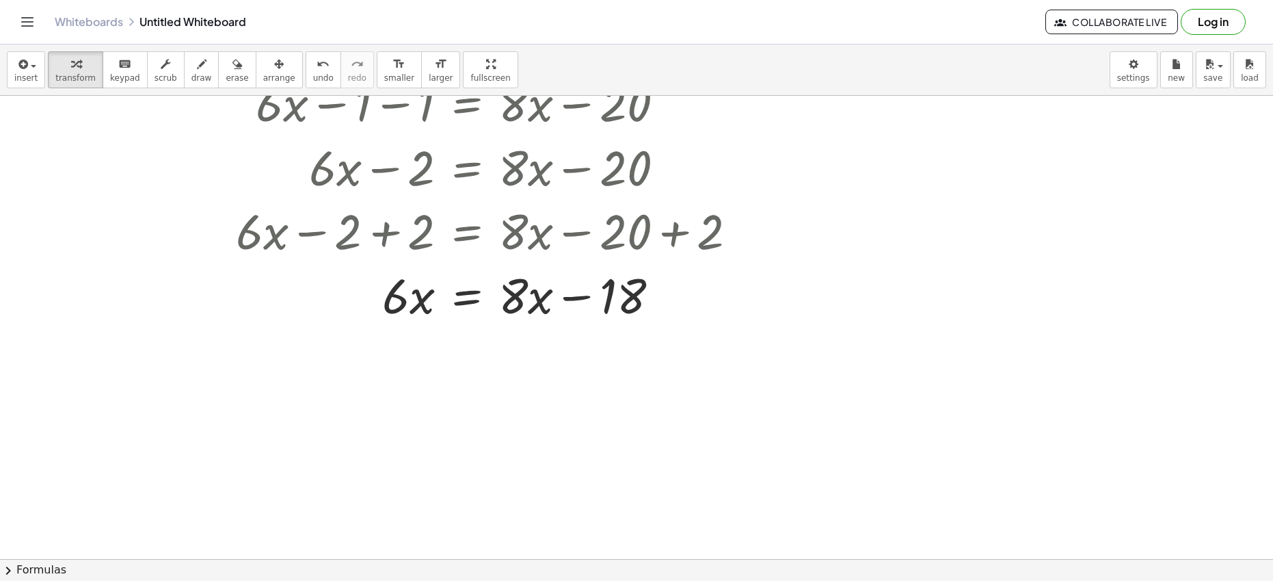
scroll to position [258, 0]
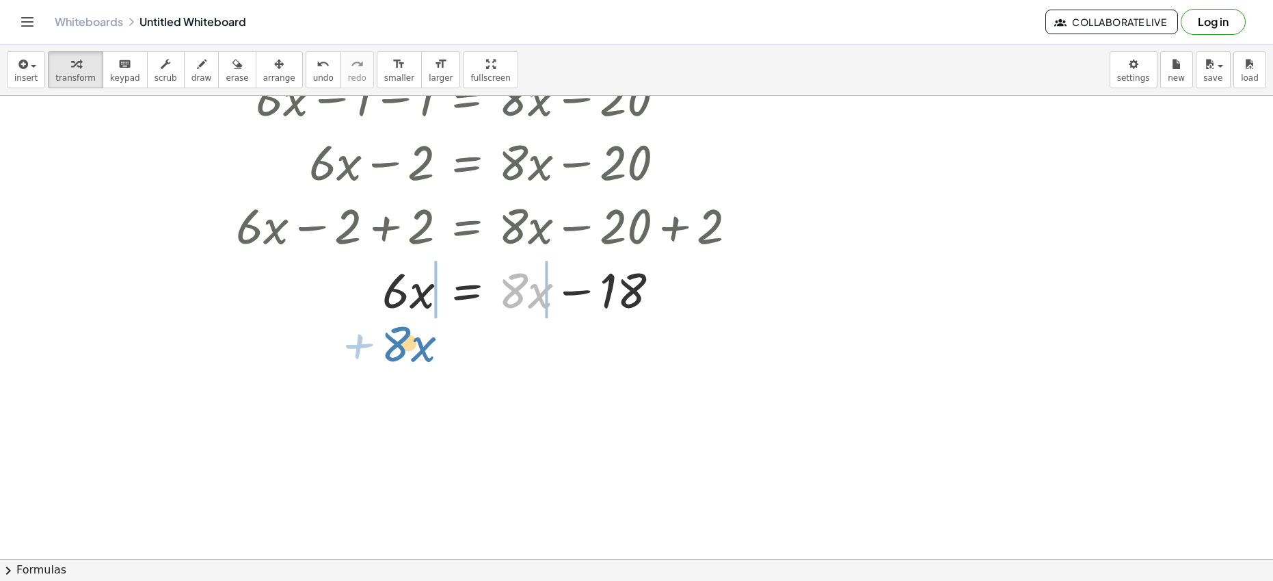
drag, startPoint x: 542, startPoint y: 297, endPoint x: 430, endPoint y: 339, distance: 119.0
click at [431, 338] on div "+ · 3 · x − 1 + · 3 · x − 1 = + · 8 · x − 20 + · 3 · x + · 3 · x − 1 − 1 = + · …" at bounding box center [636, 300] width 1273 height 926
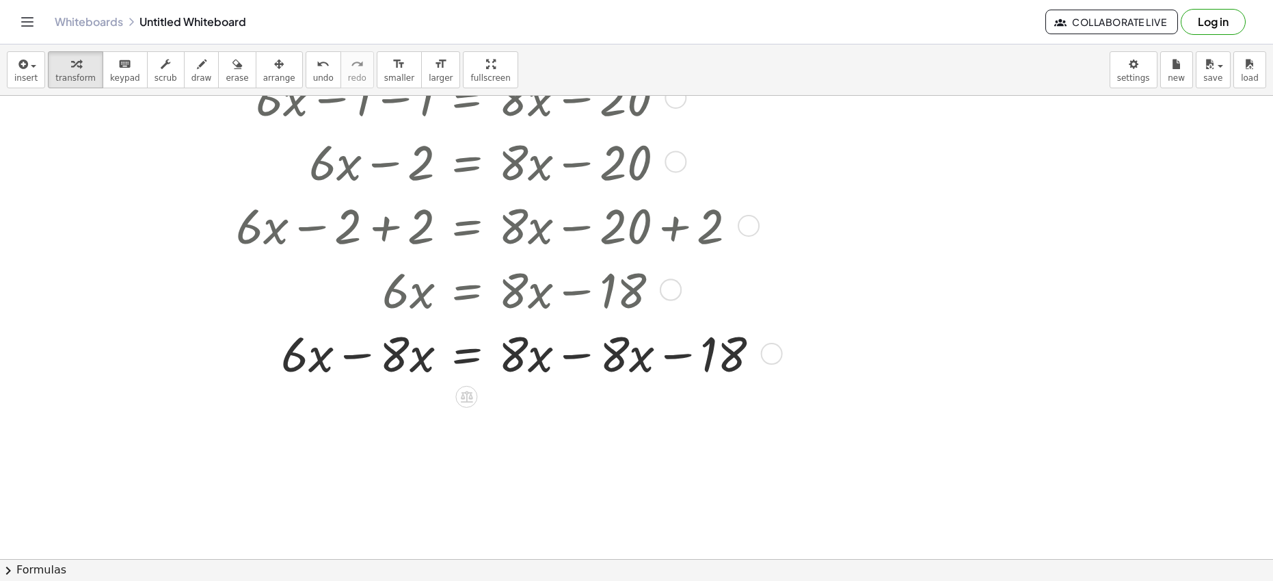
click at [360, 353] on div at bounding box center [463, 352] width 628 height 64
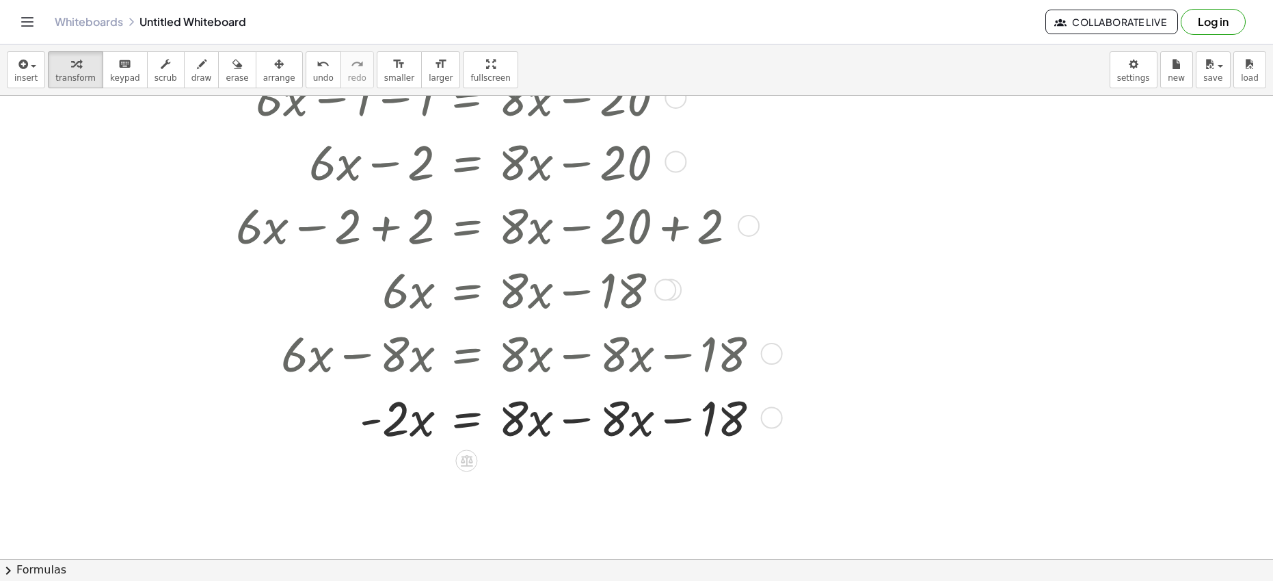
click at [576, 420] on div at bounding box center [463, 416] width 628 height 64
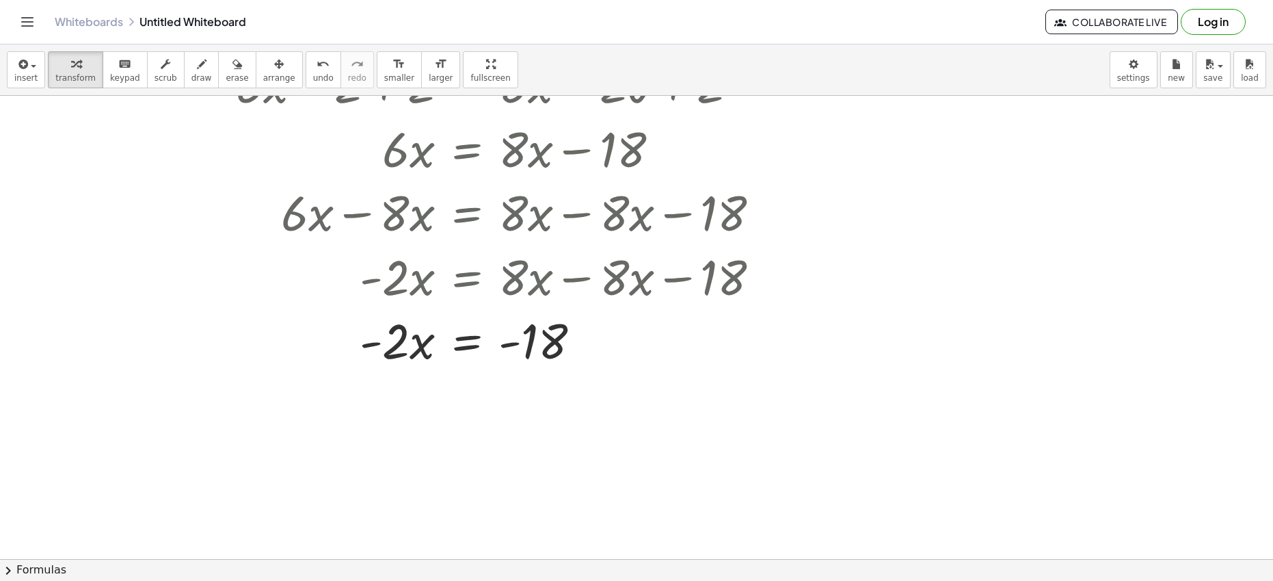
scroll to position [405, 0]
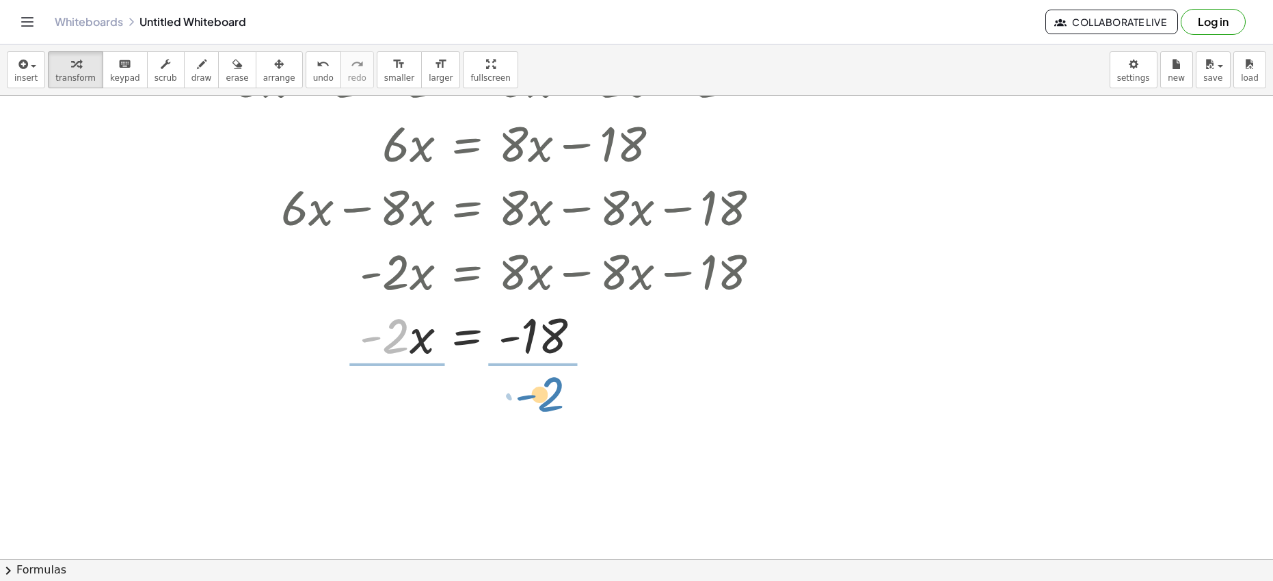
drag, startPoint x: 391, startPoint y: 345, endPoint x: 546, endPoint y: 397, distance: 163.7
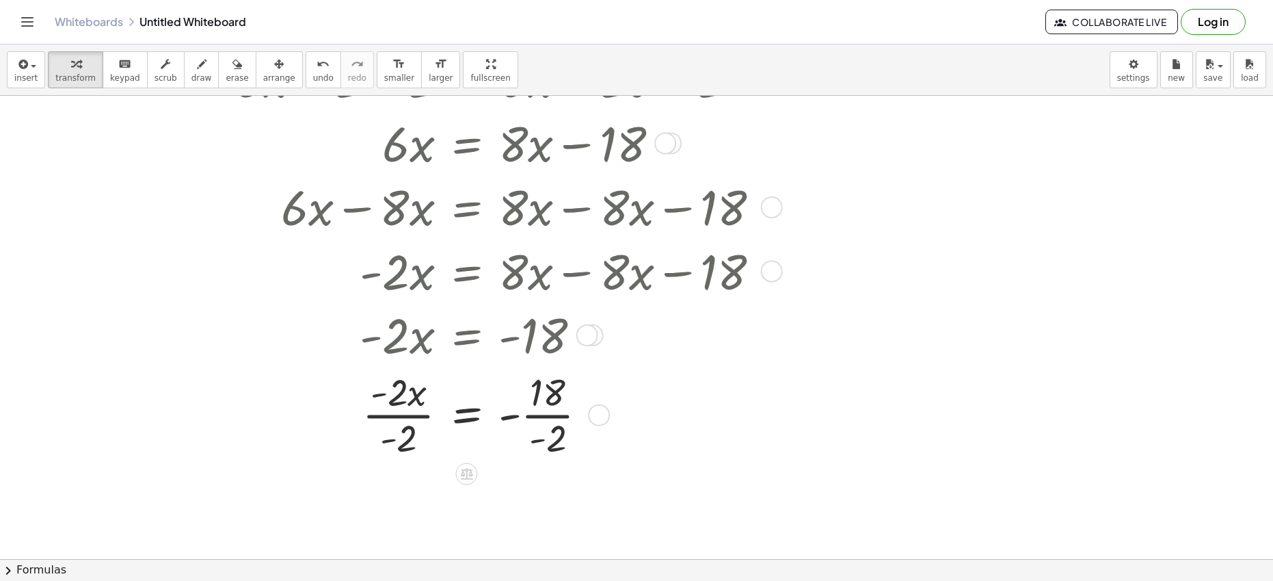
click at [388, 412] on div at bounding box center [463, 414] width 628 height 96
click at [544, 414] on div at bounding box center [463, 414] width 628 height 96
click at [526, 421] on div at bounding box center [463, 414] width 628 height 62
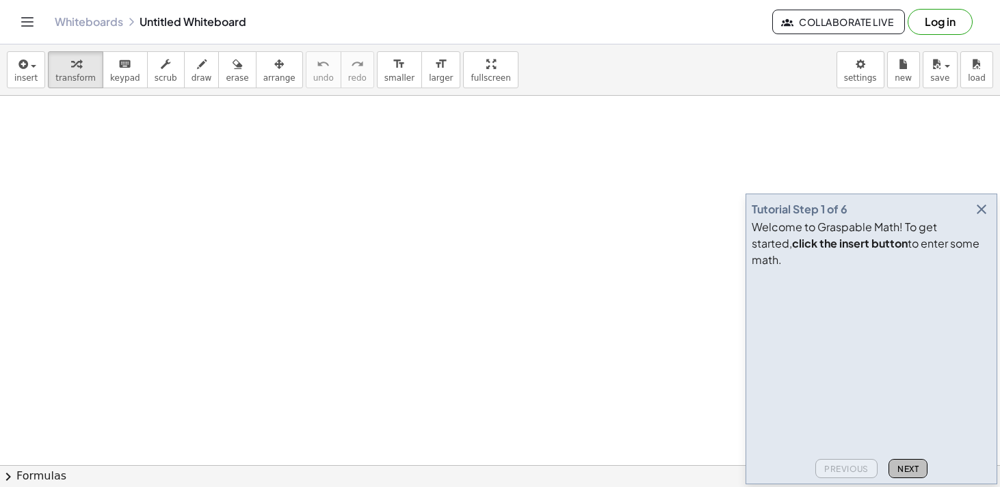
click at [907, 473] on span "Next" at bounding box center [907, 469] width 21 height 10
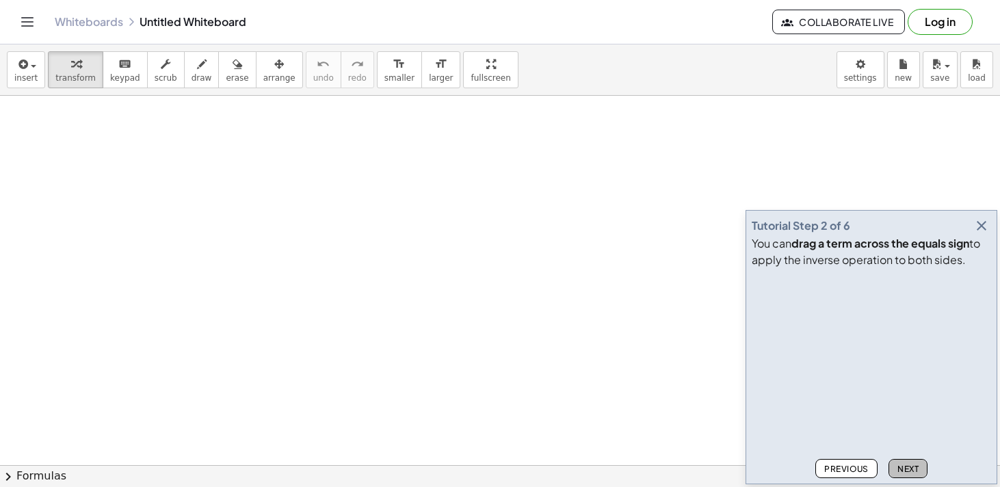
click at [909, 470] on span "Next" at bounding box center [907, 469] width 21 height 10
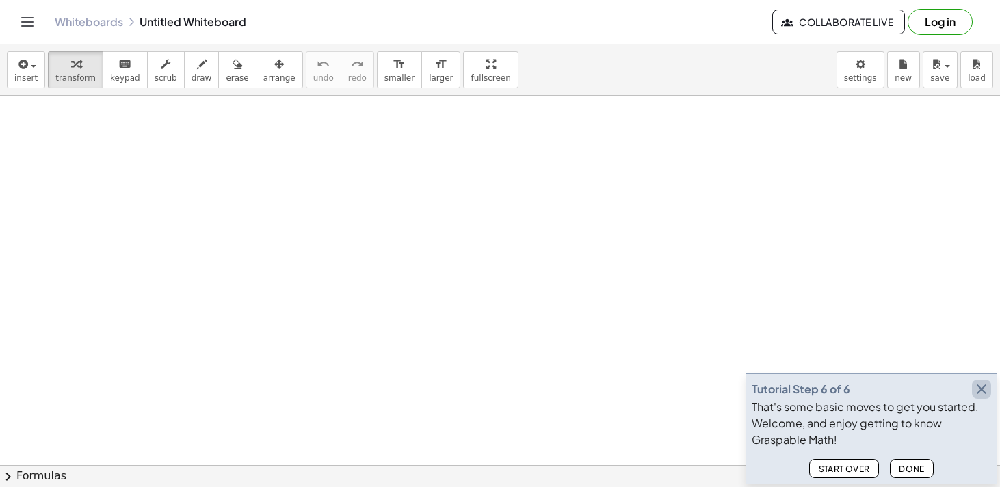
click at [985, 392] on icon "button" at bounding box center [981, 389] width 16 height 16
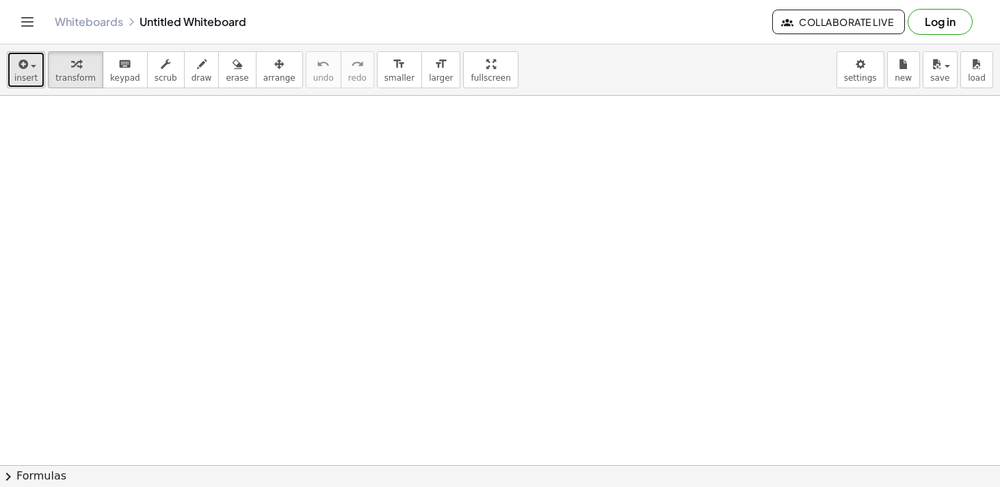
click at [32, 73] on span "insert" at bounding box center [25, 78] width 23 height 10
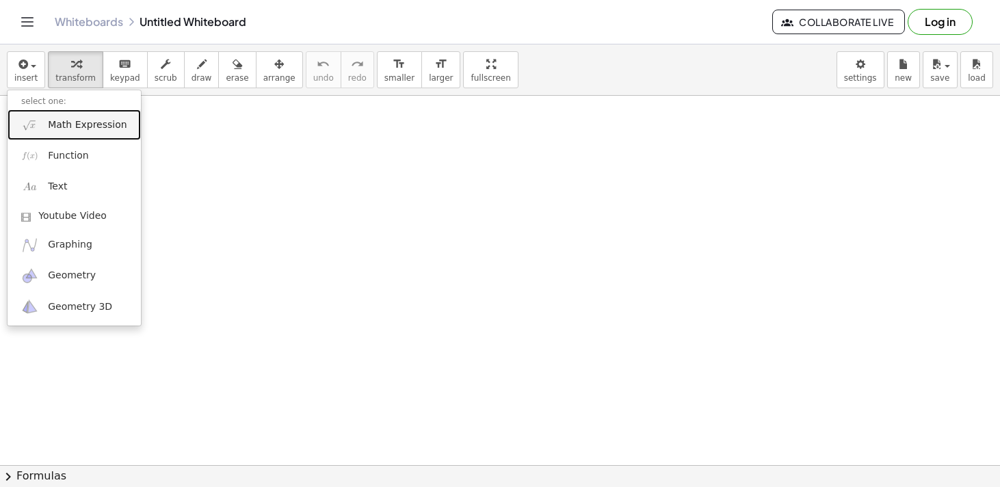
click at [39, 122] on link "Math Expression" at bounding box center [74, 124] width 133 height 31
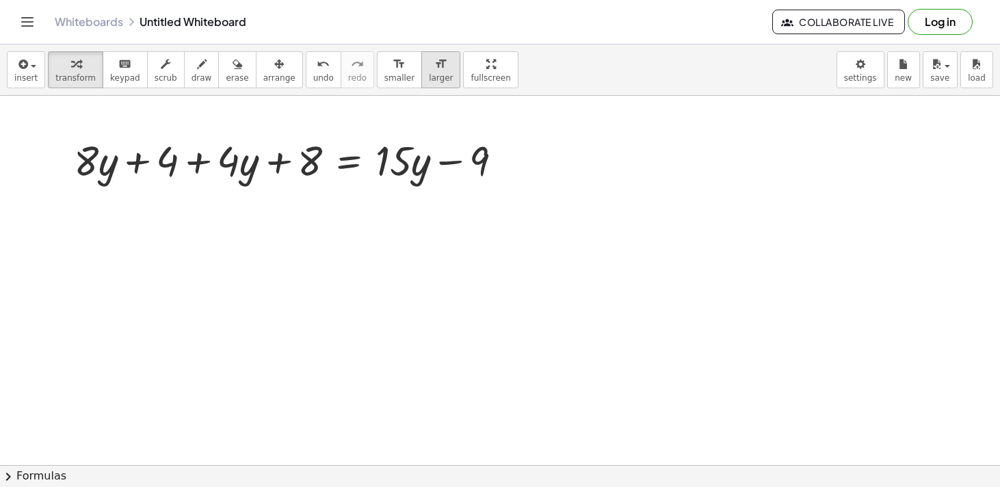
click at [429, 77] on span "larger" at bounding box center [441, 78] width 24 height 10
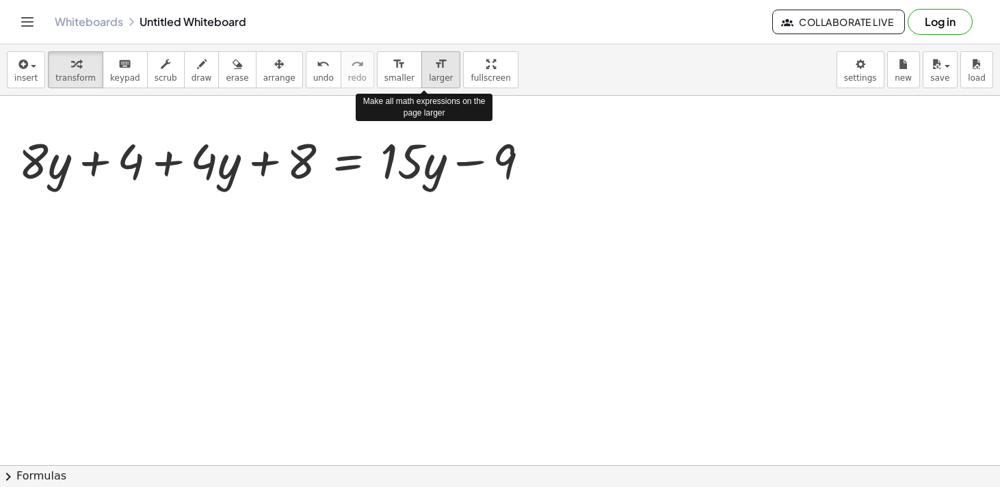
click at [429, 77] on span "larger" at bounding box center [441, 78] width 24 height 10
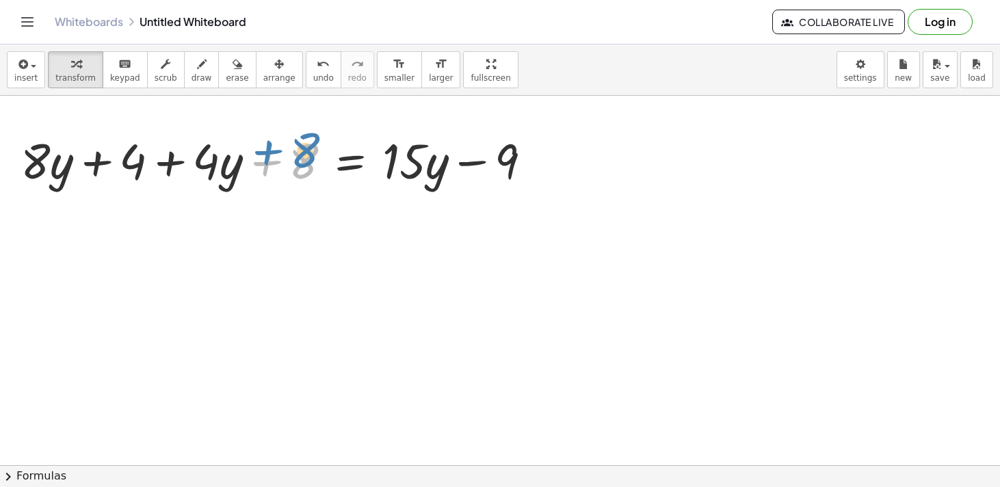
click at [258, 156] on div at bounding box center [281, 159] width 535 height 64
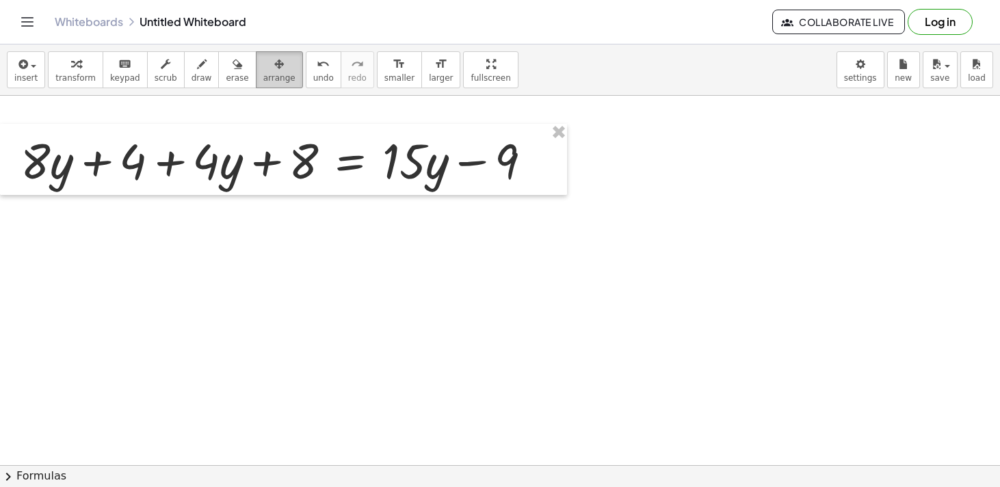
click at [276, 72] on button "arrange" at bounding box center [279, 69] width 47 height 37
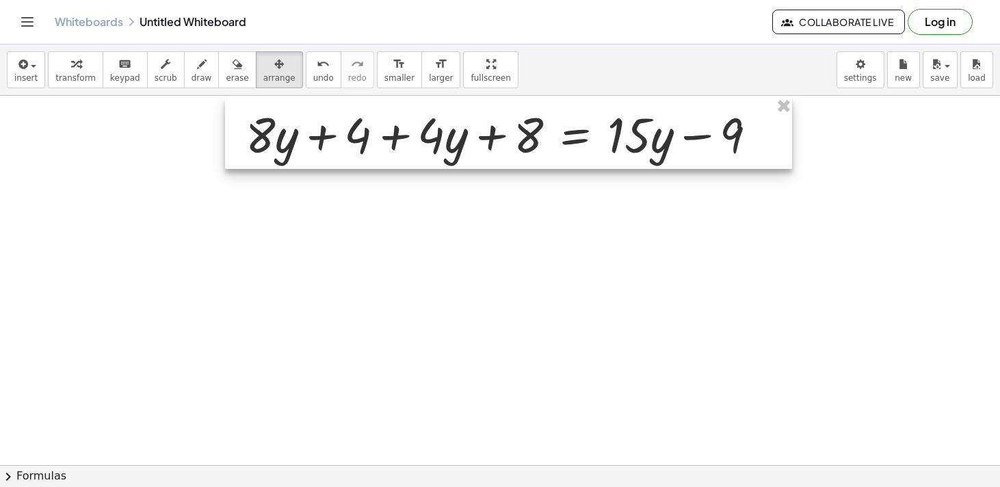
drag, startPoint x: 315, startPoint y: 144, endPoint x: 540, endPoint y: 118, distance: 226.5
click at [540, 118] on div at bounding box center [508, 133] width 567 height 71
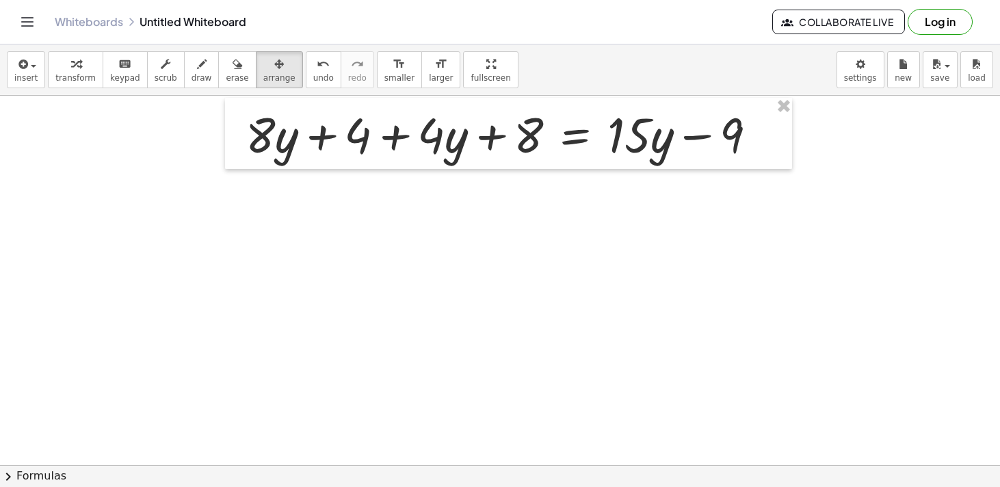
click at [293, 89] on div "insert select one: Math Expression Function Text Youtube Video Graphing Geometr…" at bounding box center [500, 69] width 1000 height 51
click at [274, 70] on icon "button" at bounding box center [279, 64] width 10 height 16
click at [71, 71] on icon "button" at bounding box center [76, 64] width 10 height 16
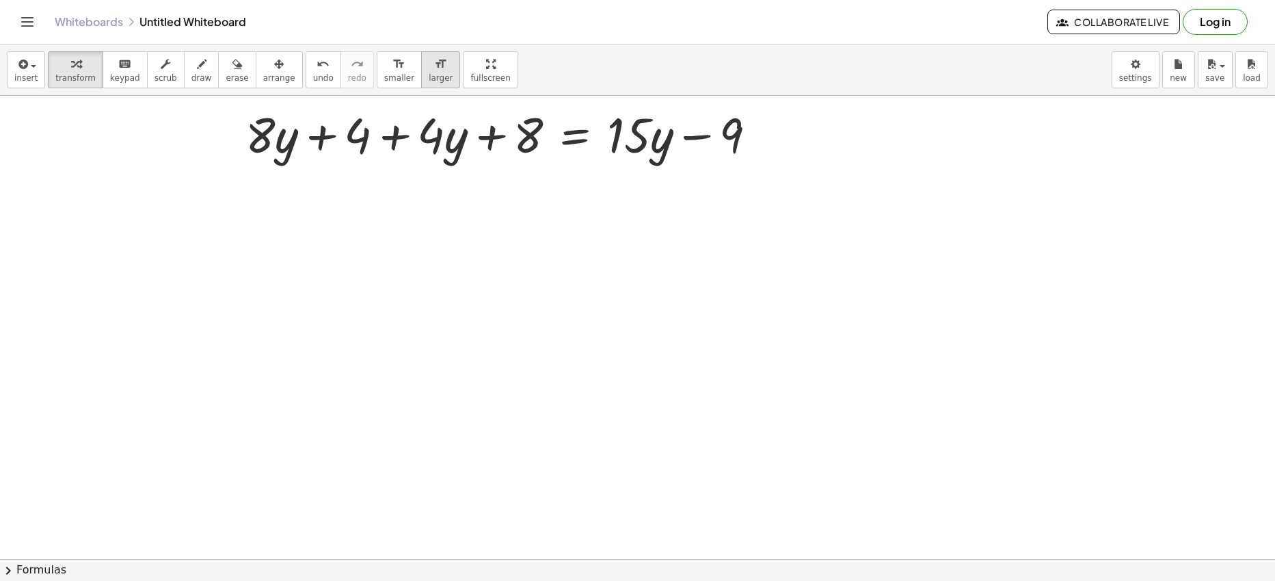
click at [434, 64] on icon "format_size" at bounding box center [440, 64] width 13 height 16
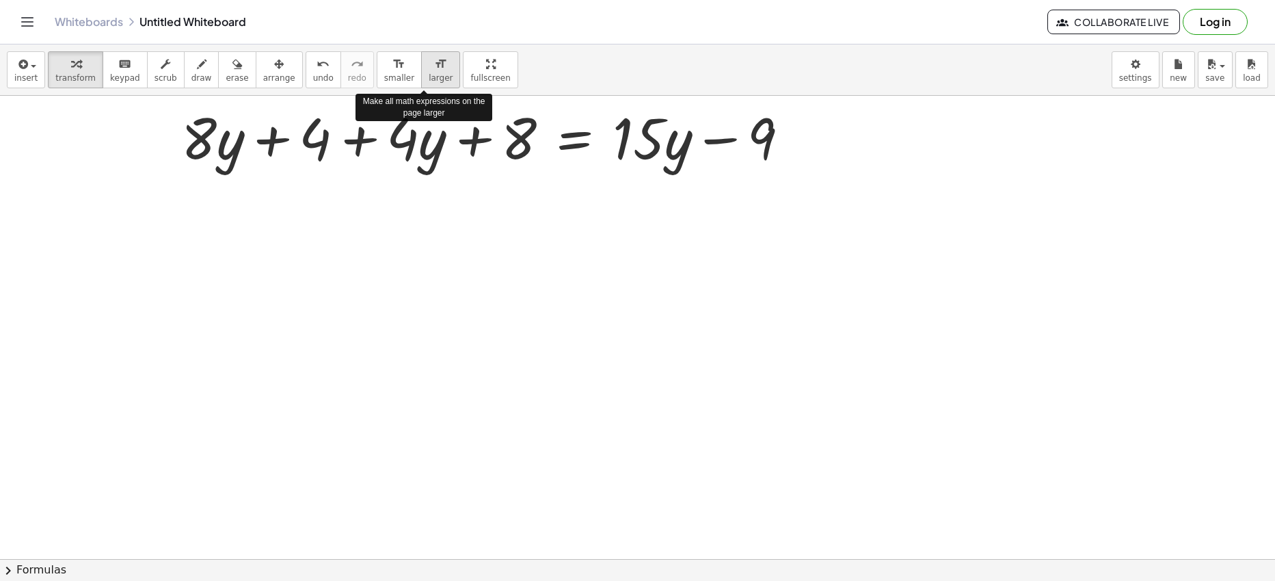
click at [434, 64] on icon "format_size" at bounding box center [440, 64] width 13 height 16
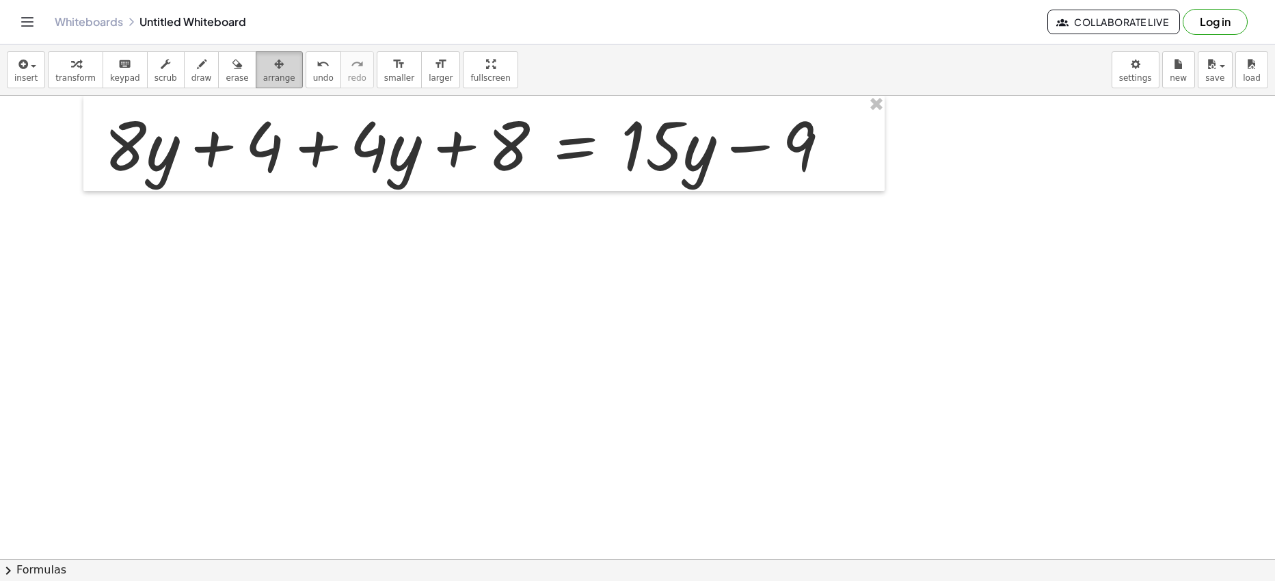
click at [273, 74] on span "arrange" at bounding box center [279, 78] width 32 height 10
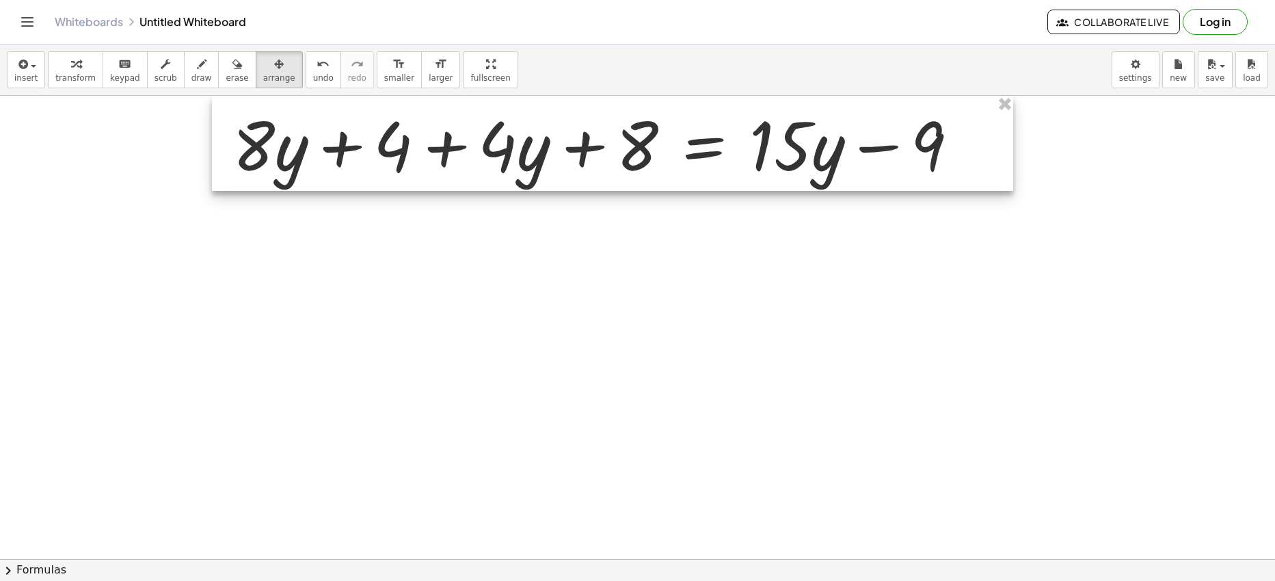
drag, startPoint x: 399, startPoint y: 126, endPoint x: 528, endPoint y: 124, distance: 128.6
click at [528, 124] on div at bounding box center [612, 143] width 801 height 95
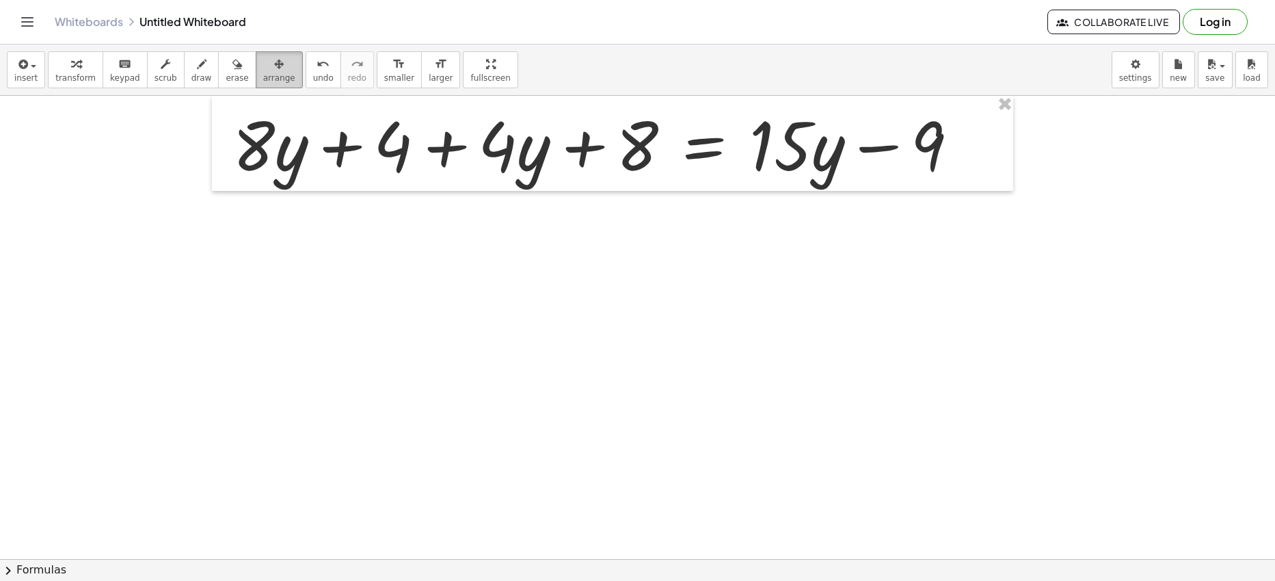
click at [276, 73] on span "arrange" at bounding box center [279, 78] width 32 height 10
click at [274, 59] on icon "button" at bounding box center [279, 64] width 10 height 16
click at [71, 64] on icon "button" at bounding box center [76, 64] width 10 height 16
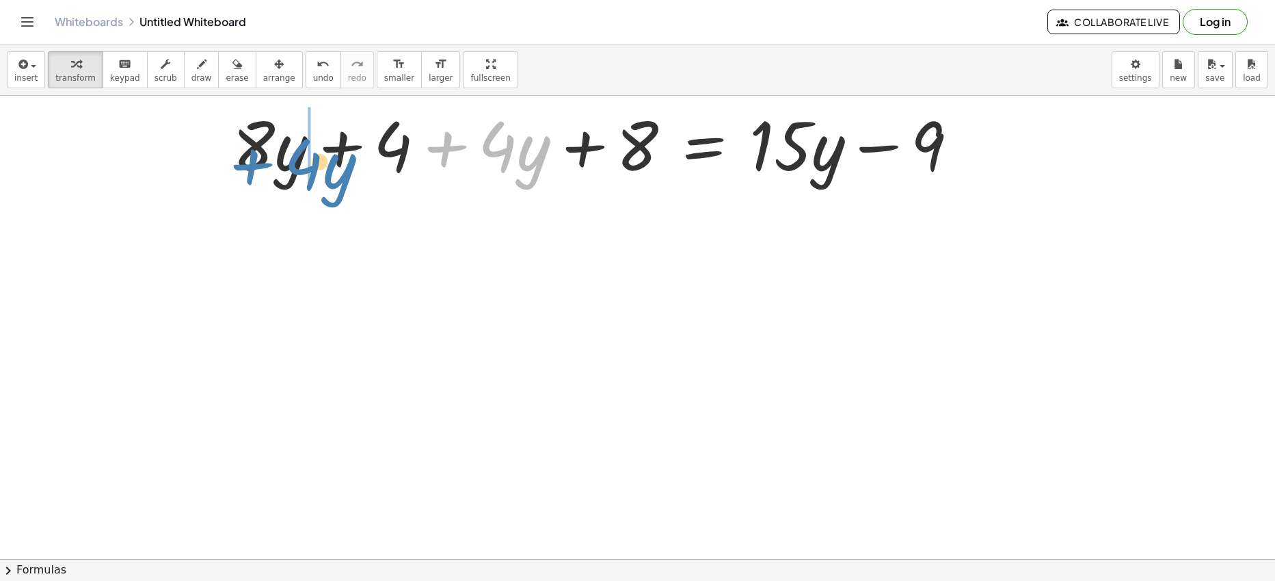
drag, startPoint x: 536, startPoint y: 152, endPoint x: 342, endPoint y: 167, distance: 194.8
click at [342, 168] on div at bounding box center [601, 143] width 750 height 88
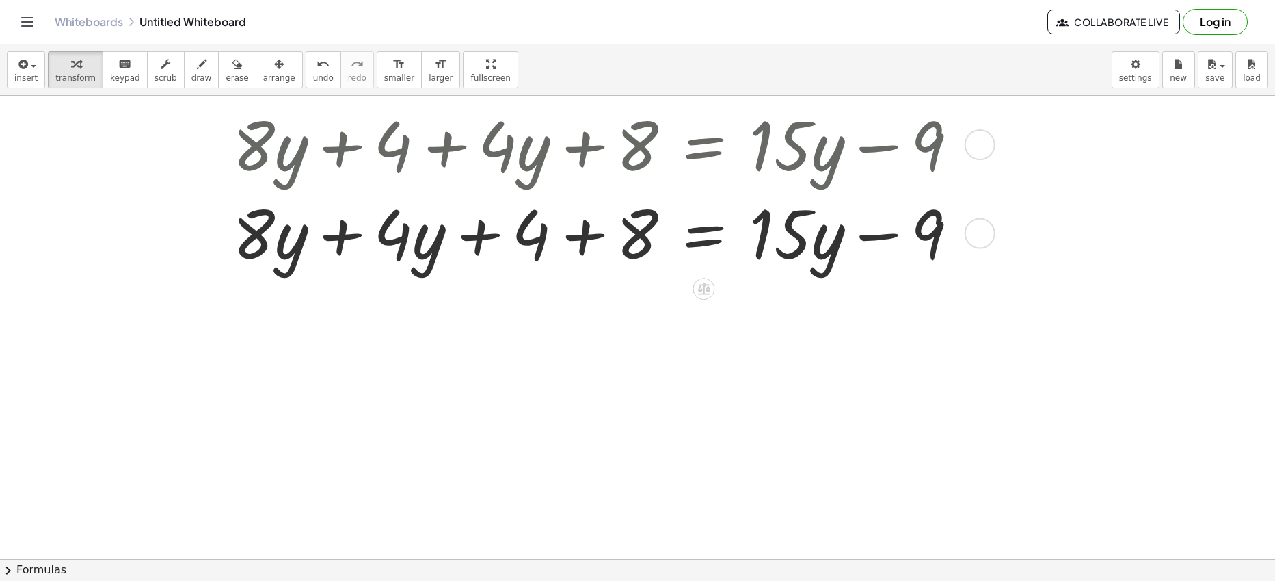
click at [341, 239] on div at bounding box center [601, 231] width 750 height 88
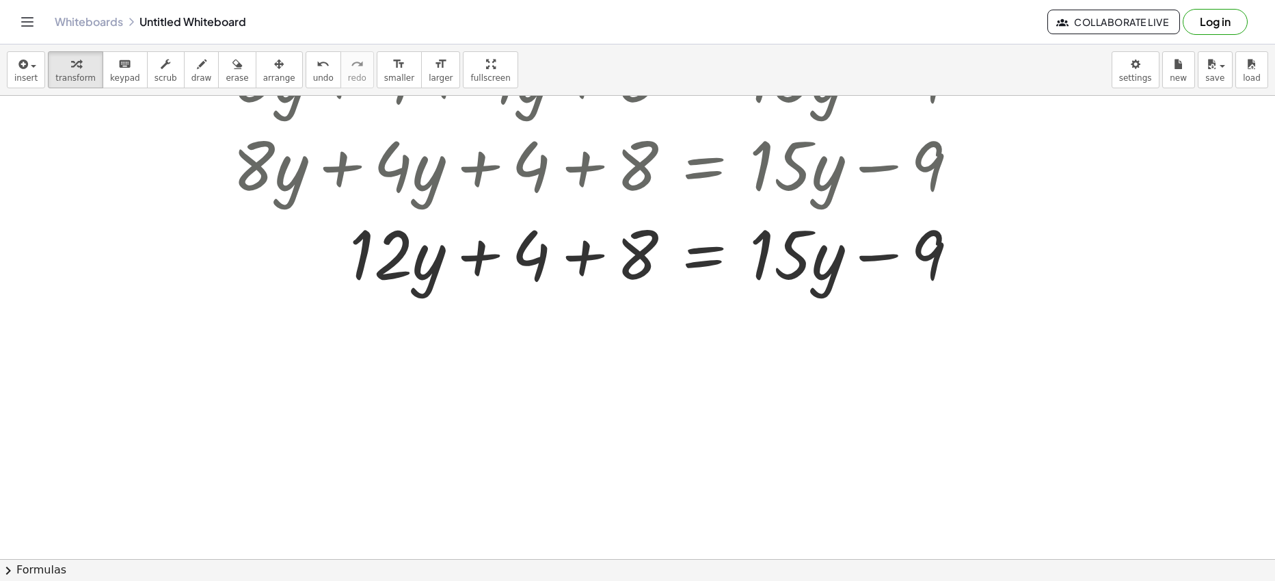
scroll to position [67, 0]
click at [582, 262] on div at bounding box center [601, 253] width 750 height 88
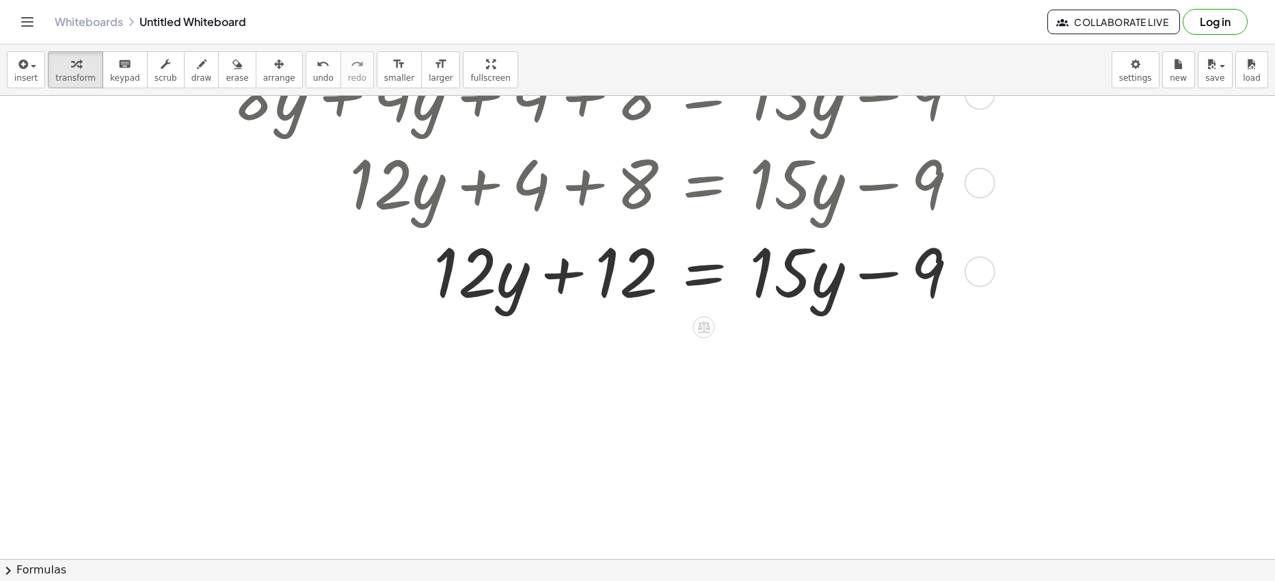
scroll to position [150, 0]
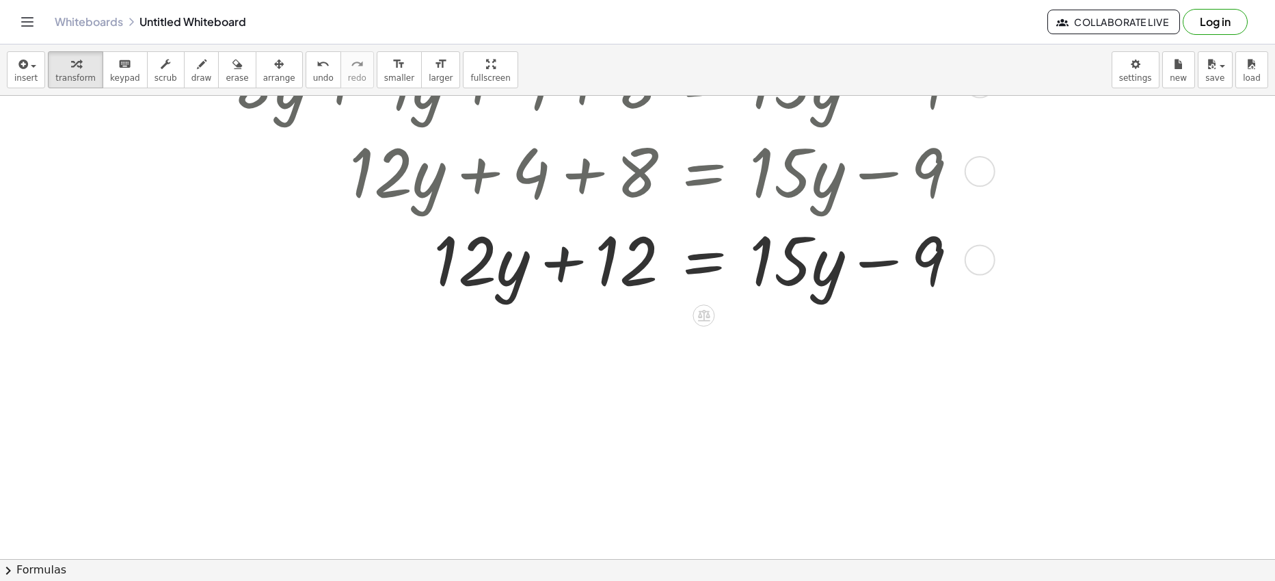
click at [569, 262] on div at bounding box center [601, 258] width 750 height 88
click at [565, 262] on div at bounding box center [601, 258] width 750 height 88
click at [565, 263] on div at bounding box center [601, 258] width 750 height 88
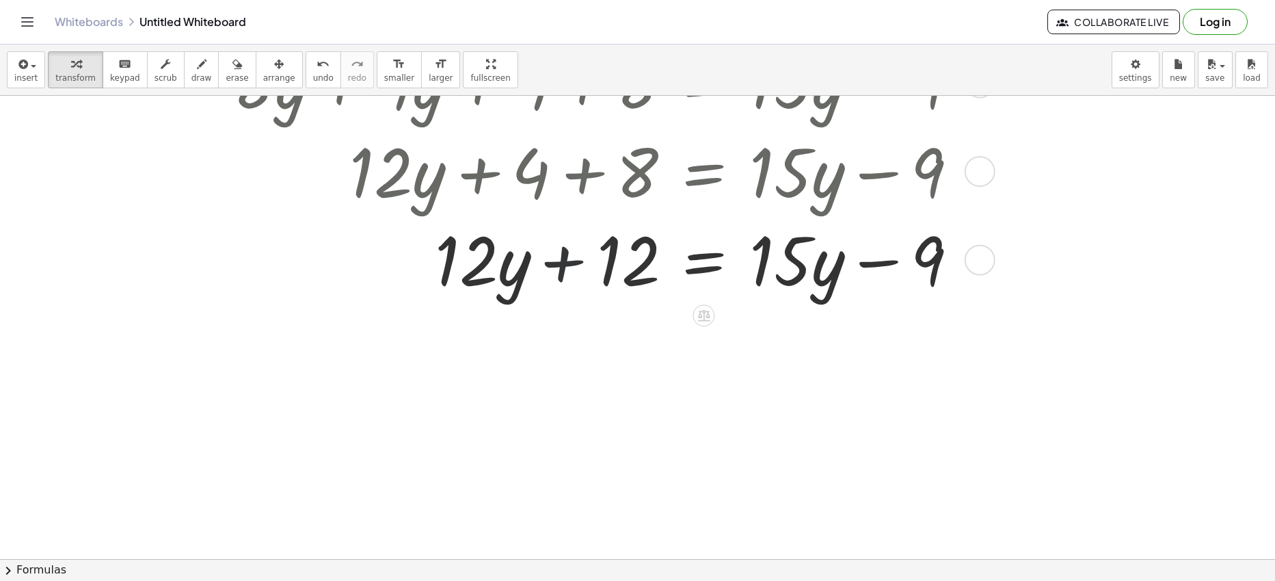
click at [565, 263] on div at bounding box center [601, 258] width 750 height 88
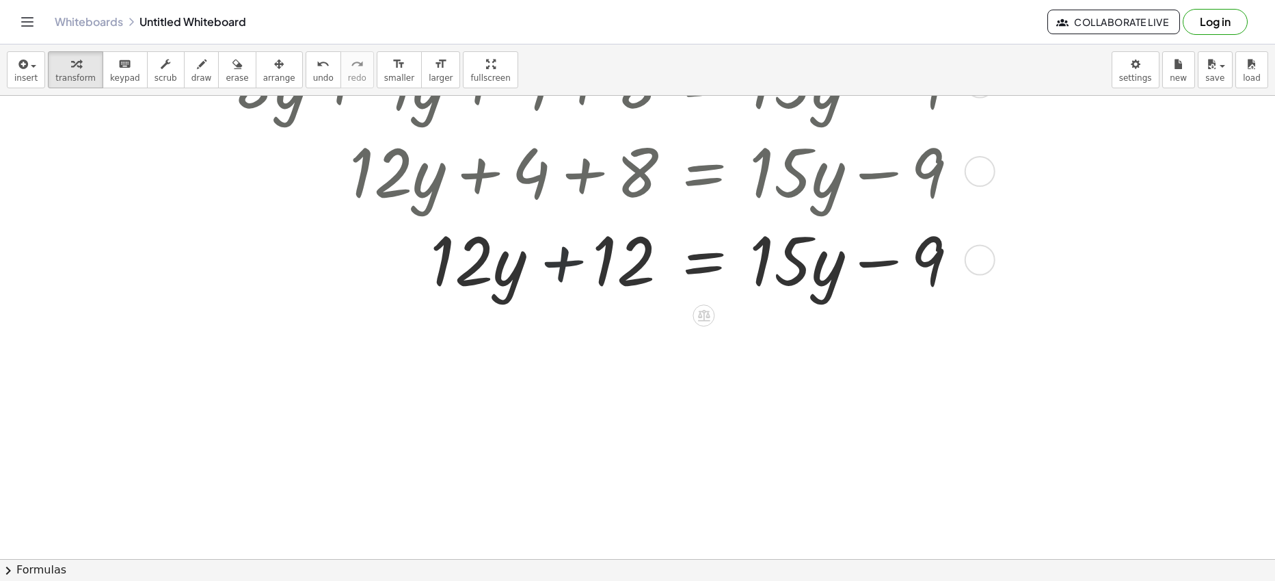
click at [565, 263] on div at bounding box center [601, 258] width 750 height 88
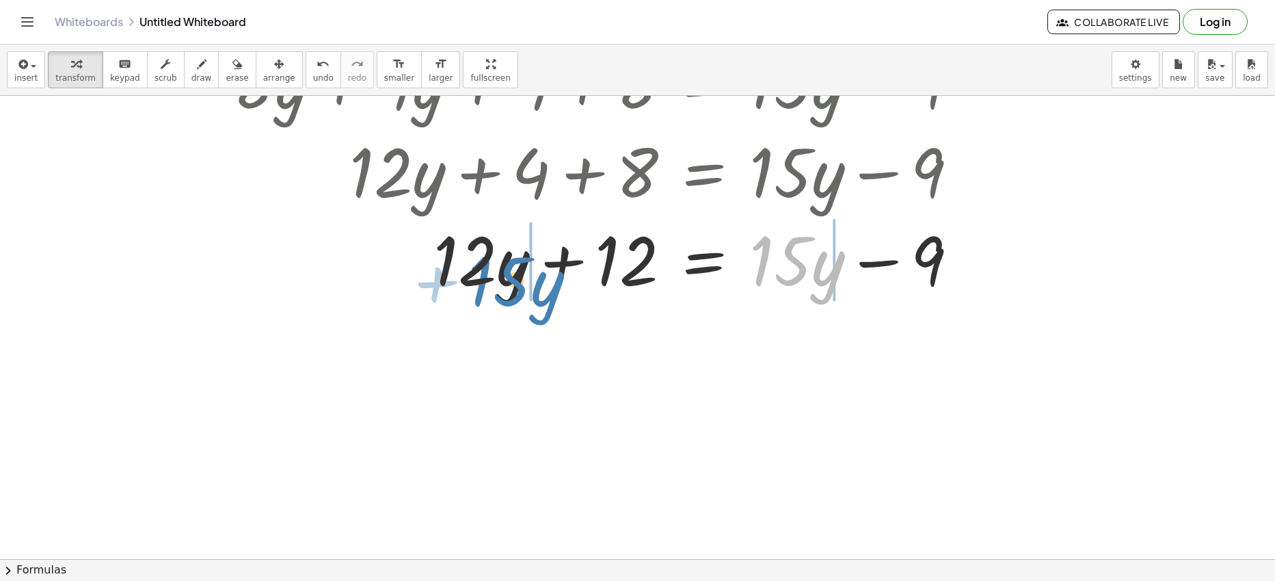
drag, startPoint x: 832, startPoint y: 280, endPoint x: 550, endPoint y: 298, distance: 282.3
click at [550, 298] on div at bounding box center [595, 258] width 739 height 88
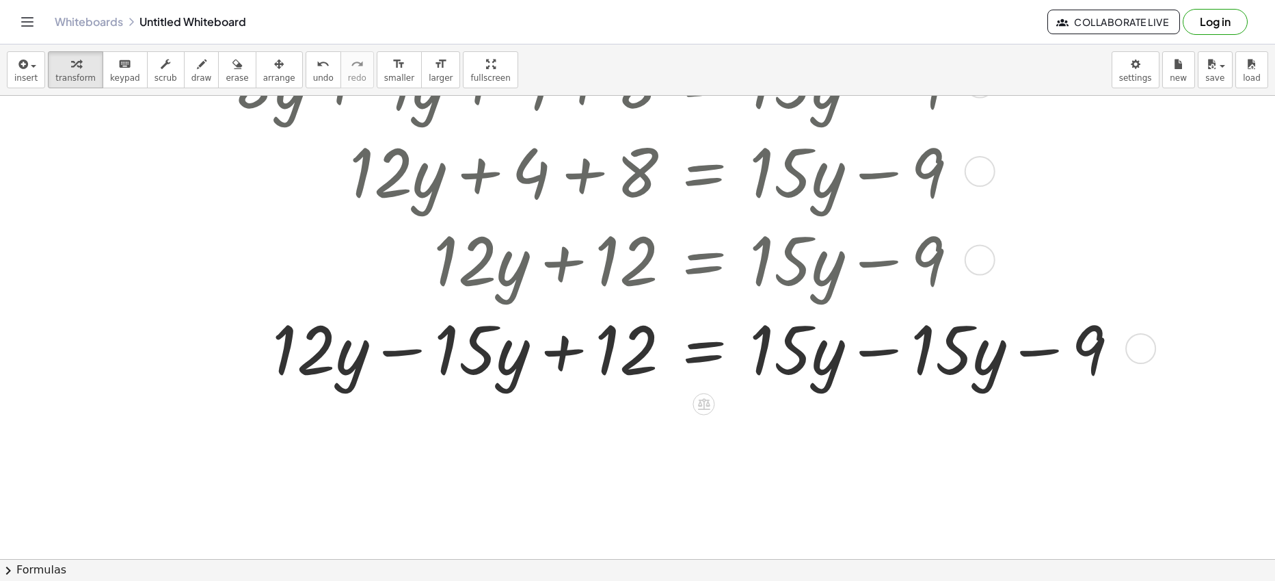
click at [400, 350] on div at bounding box center [681, 347] width 911 height 88
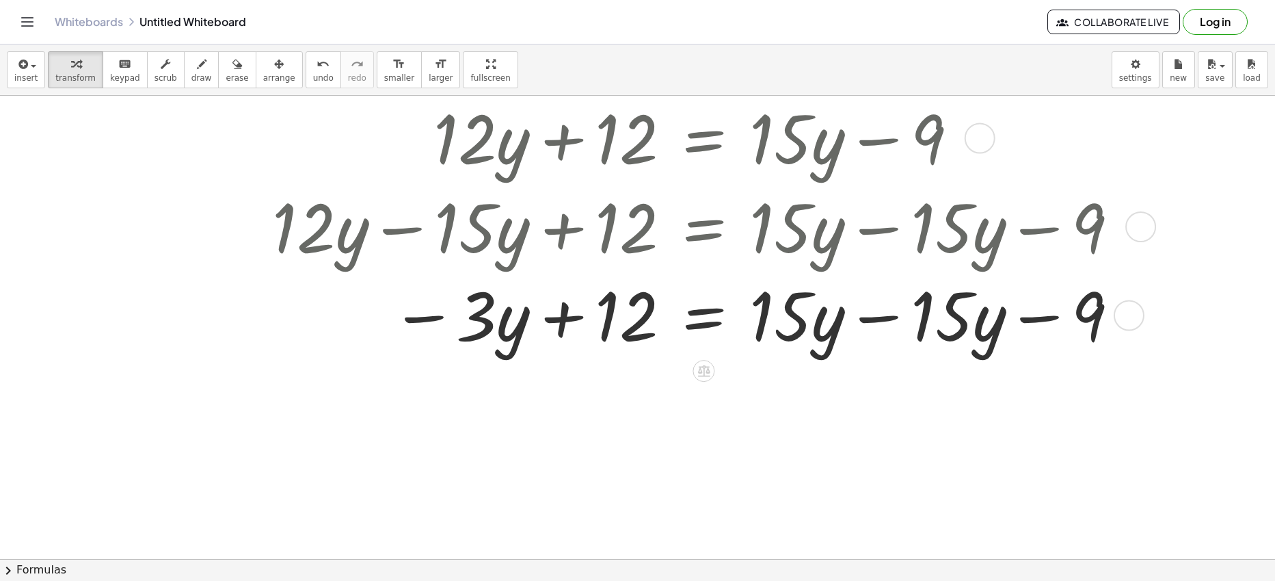
scroll to position [282, 0]
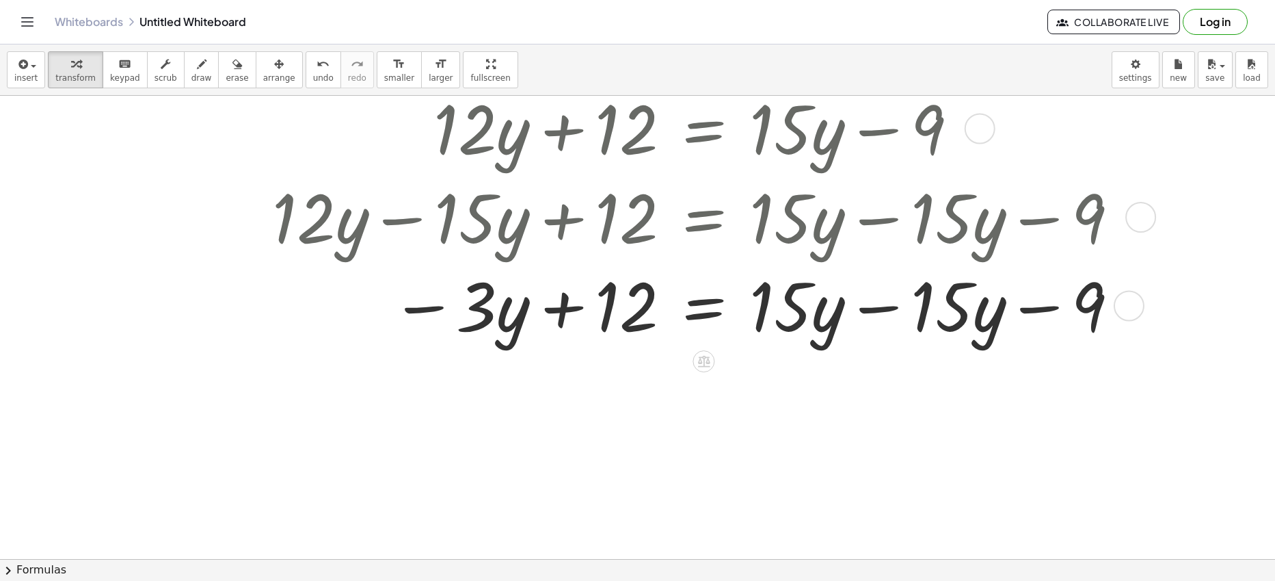
click at [883, 307] on div at bounding box center [681, 304] width 911 height 88
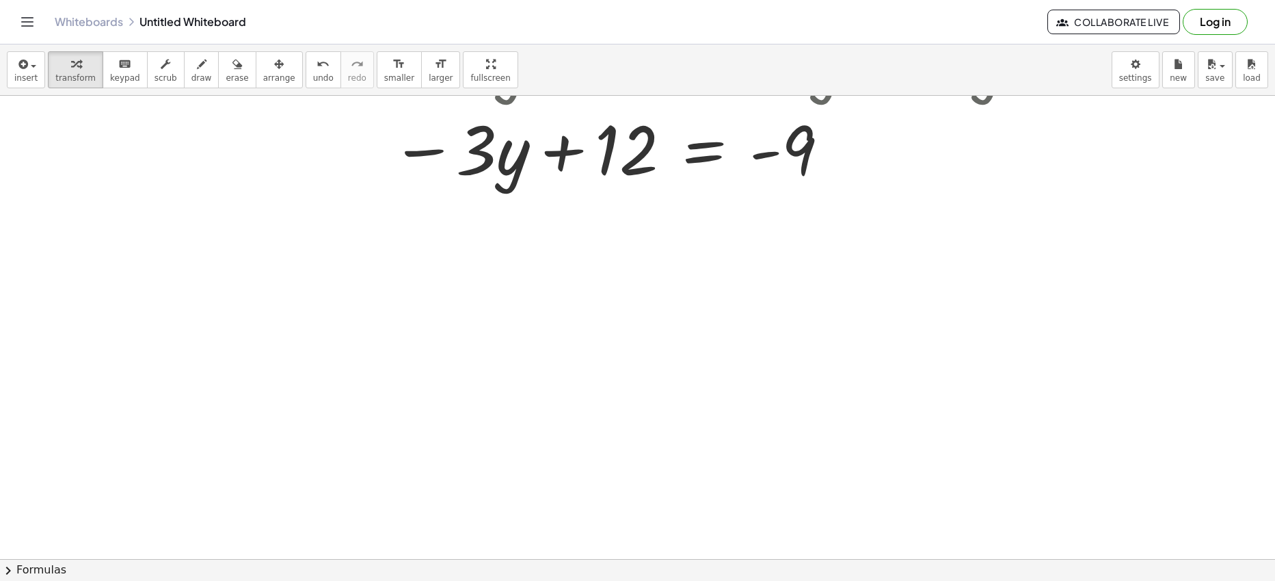
scroll to position [528, 0]
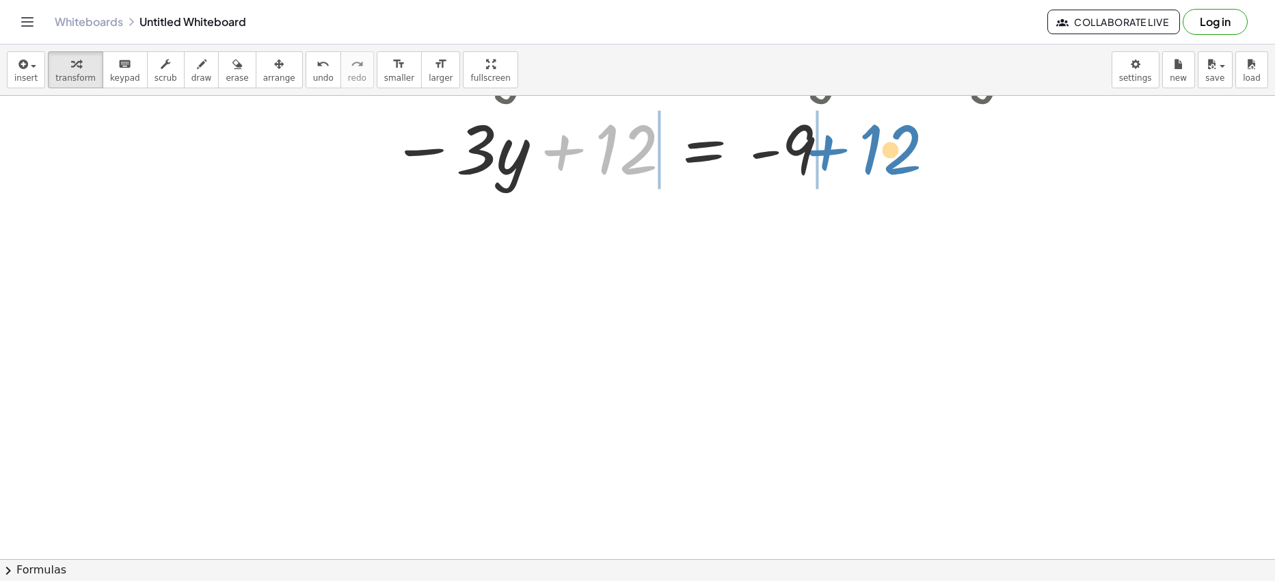
drag, startPoint x: 621, startPoint y: 149, endPoint x: 885, endPoint y: 149, distance: 264.0
click at [885, 149] on div at bounding box center [681, 147] width 911 height 88
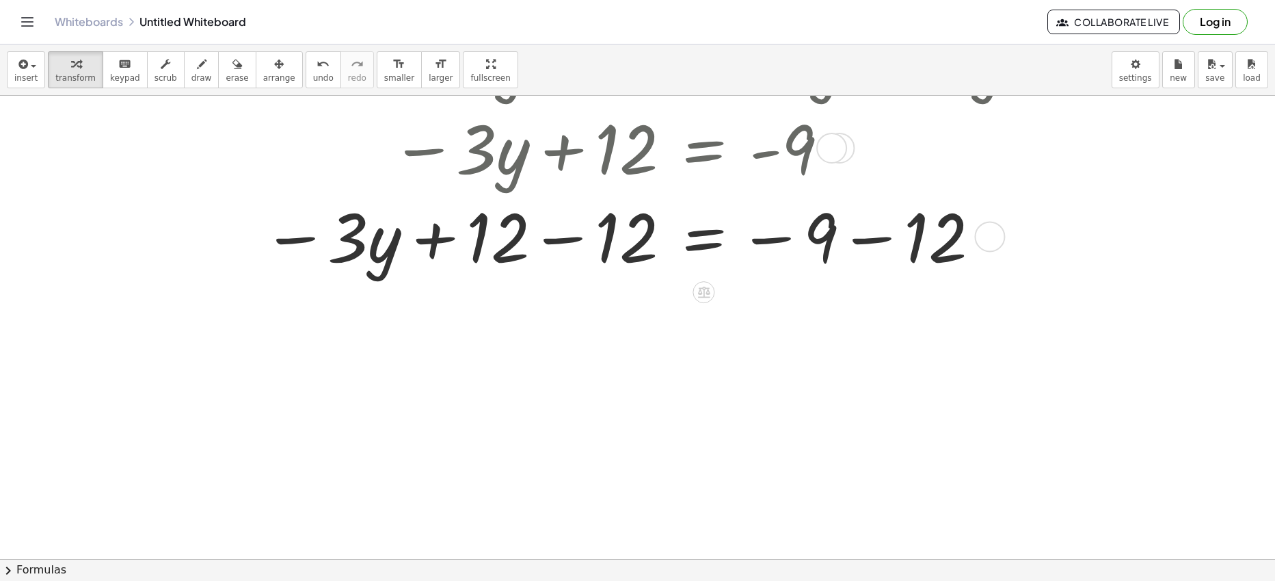
click at [868, 239] on div at bounding box center [681, 235] width 911 height 88
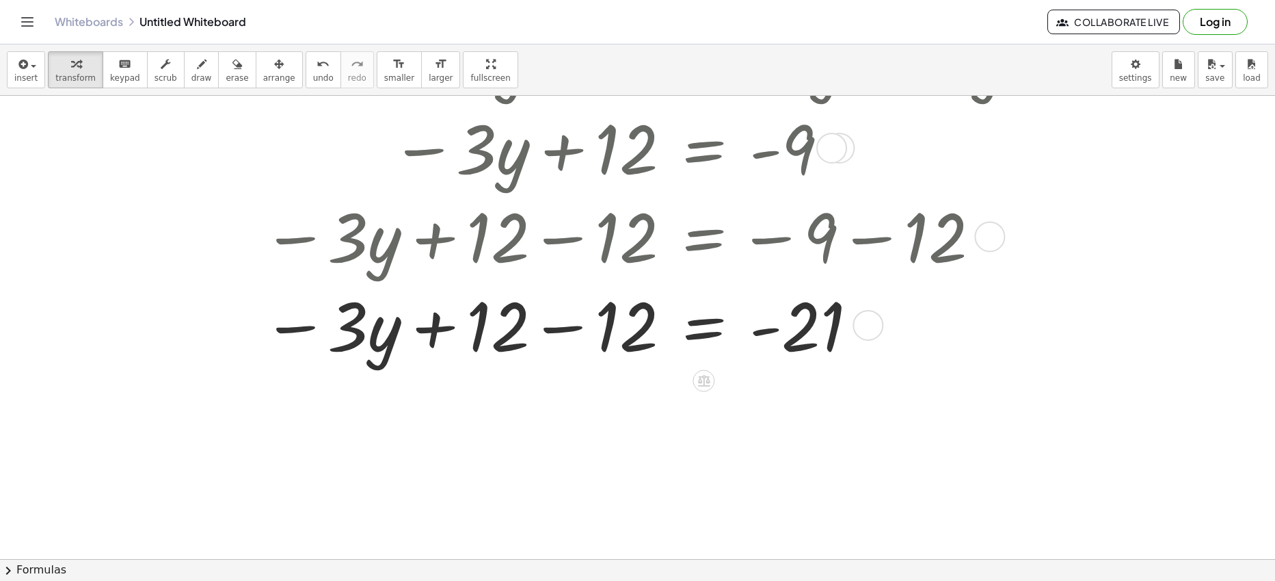
click at [565, 330] on div at bounding box center [681, 324] width 911 height 88
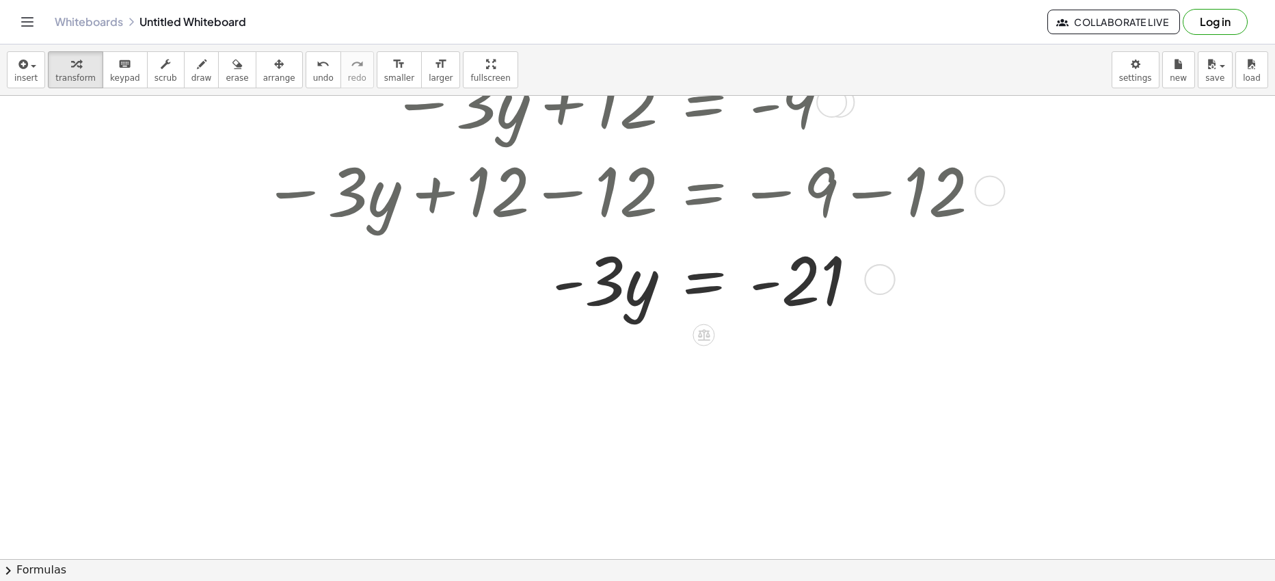
scroll to position [576, 0]
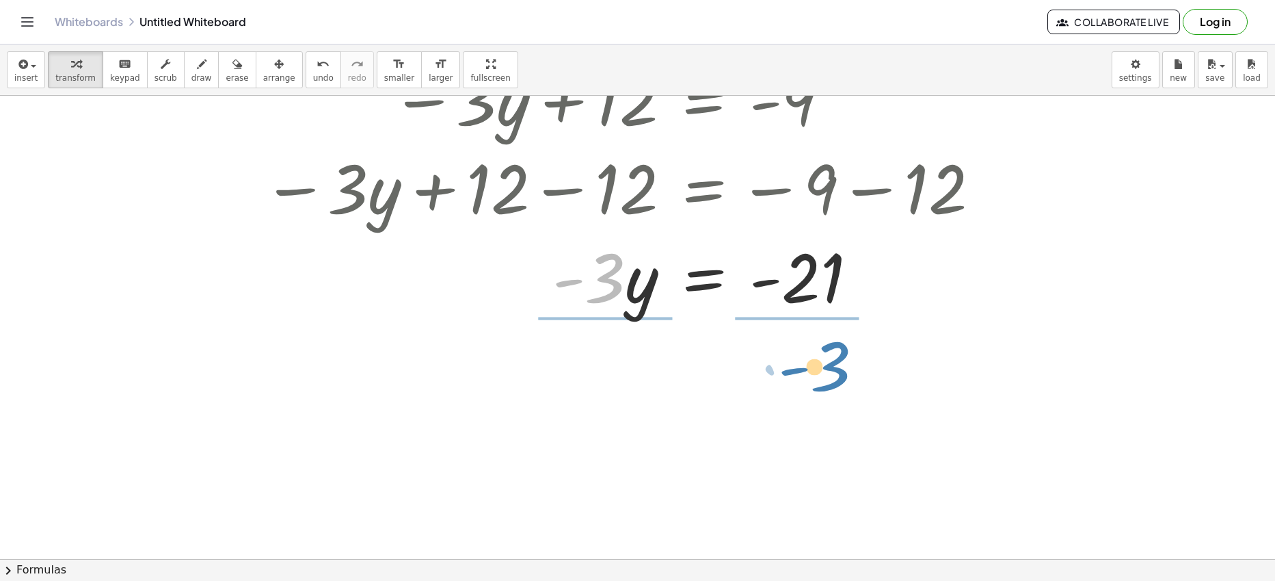
drag, startPoint x: 607, startPoint y: 289, endPoint x: 832, endPoint y: 377, distance: 242.3
click at [832, 377] on div "+ · 8 · y + 4 + · 4 · y + 8 = + · 15 · y − 9 + · 8 · y + · 4 · y + 4 + 8 = + · …" at bounding box center [637, 213] width 1275 height 1389
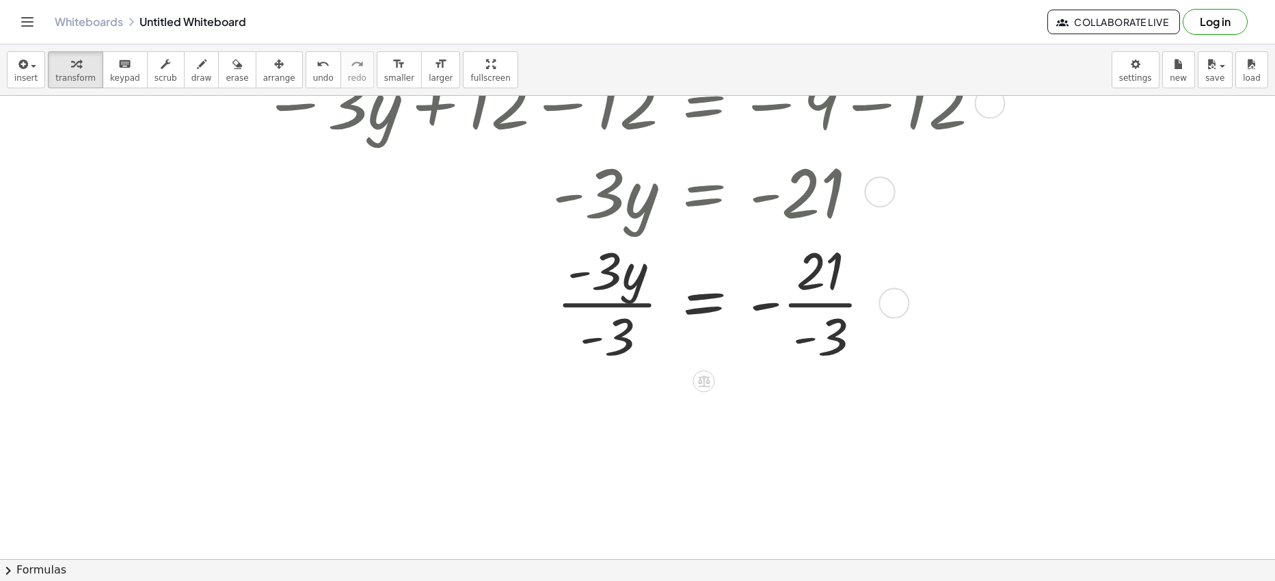
scroll to position [672, 0]
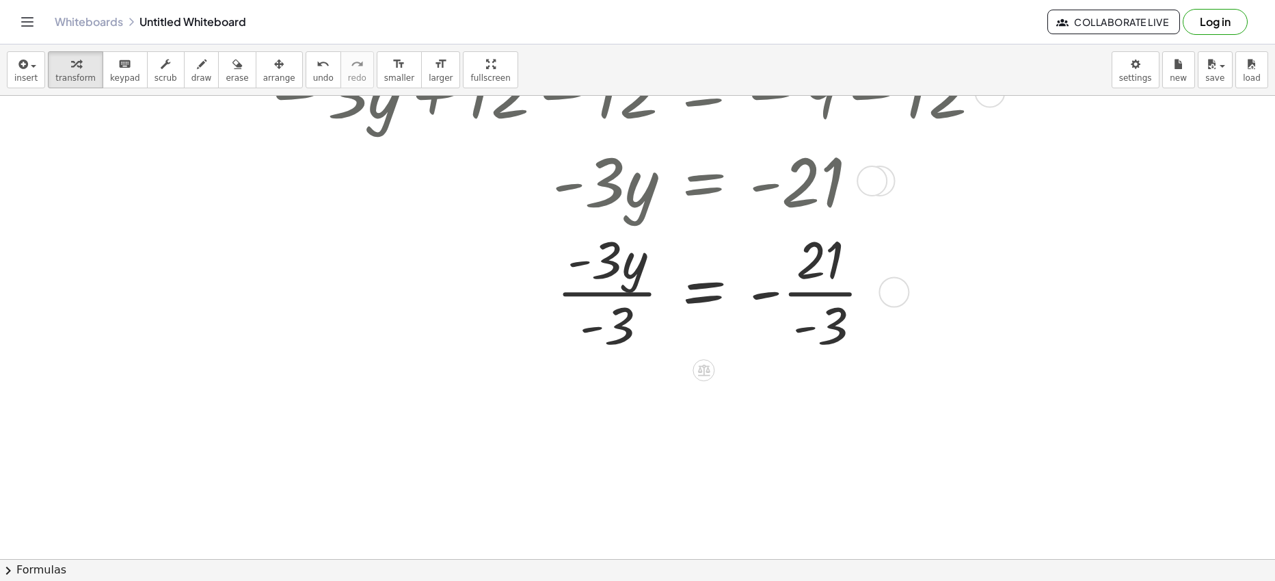
click at [602, 297] on div at bounding box center [681, 291] width 911 height 134
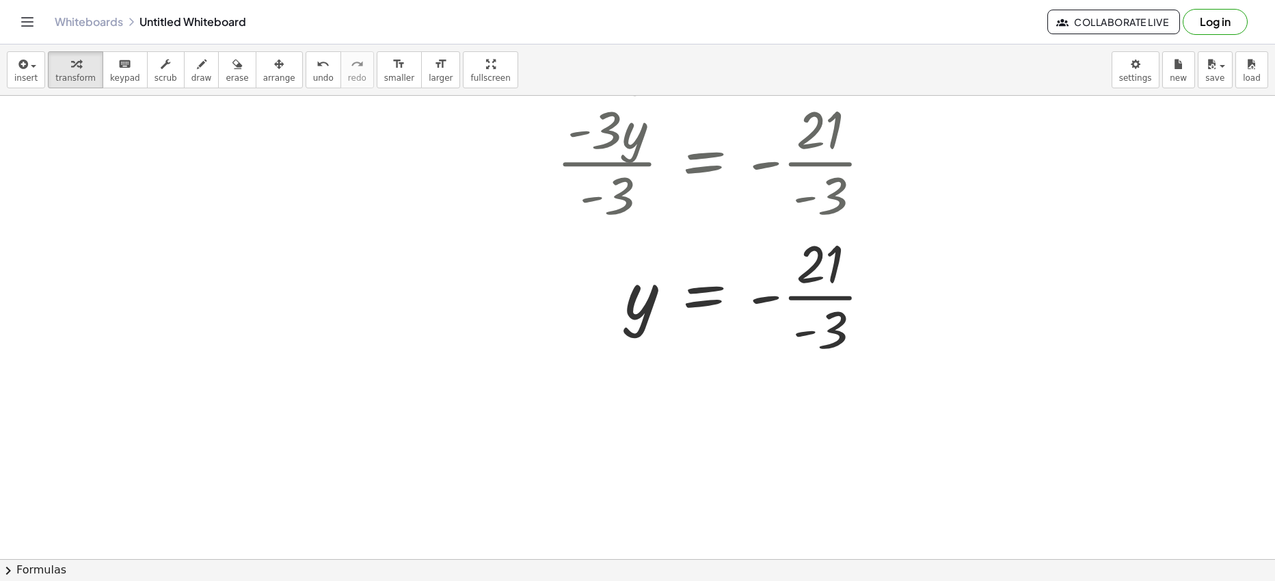
scroll to position [817, 0]
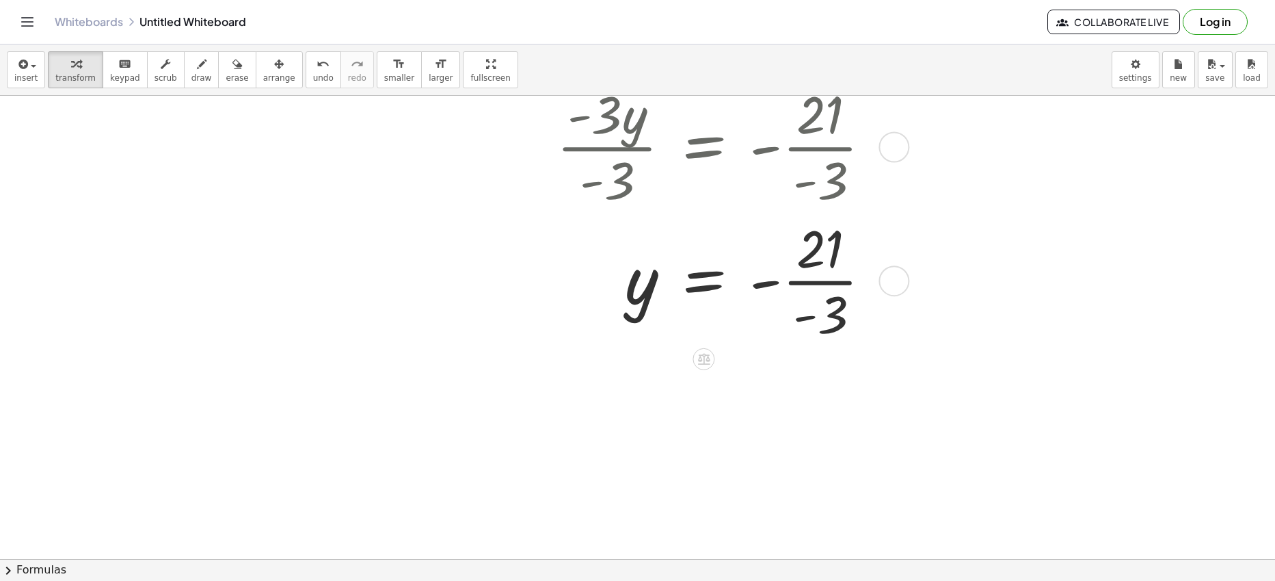
click at [776, 283] on div at bounding box center [681, 280] width 911 height 134
click at [803, 283] on div at bounding box center [681, 280] width 911 height 134
click at [786, 287] on div at bounding box center [681, 279] width 911 height 85
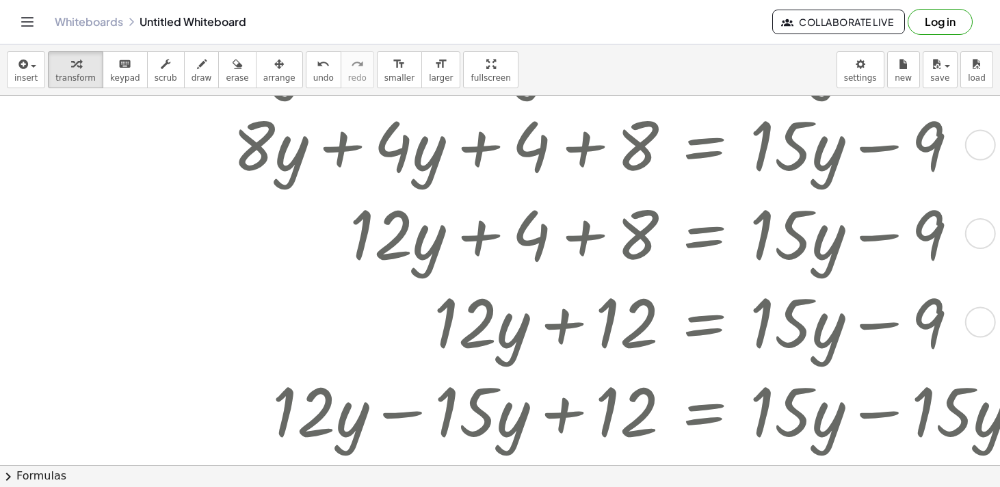
scroll to position [46, 0]
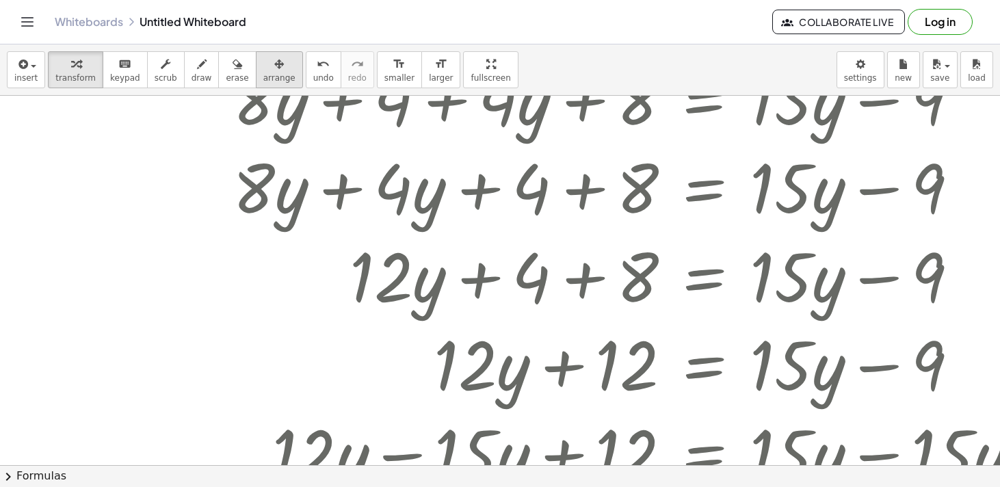
click at [273, 77] on span "arrange" at bounding box center [279, 78] width 32 height 10
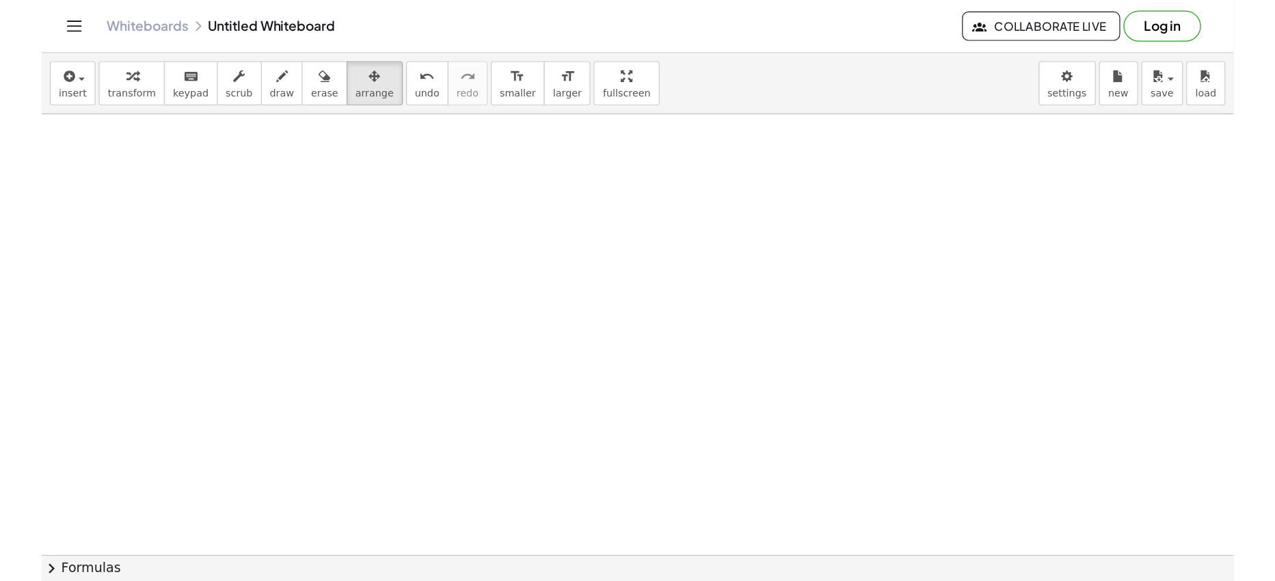
scroll to position [0, 30]
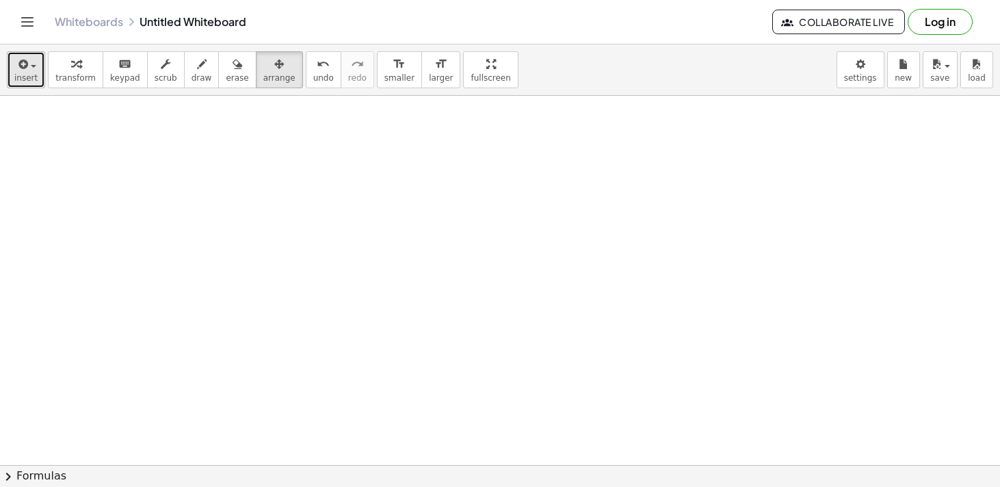
click at [26, 72] on icon "button" at bounding box center [22, 64] width 12 height 16
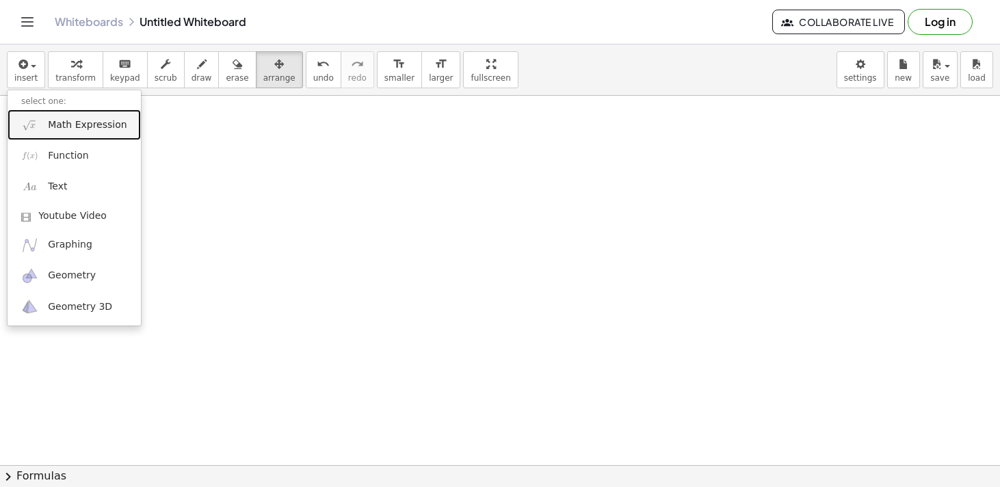
click at [74, 124] on span "Math Expression" at bounding box center [87, 125] width 79 height 14
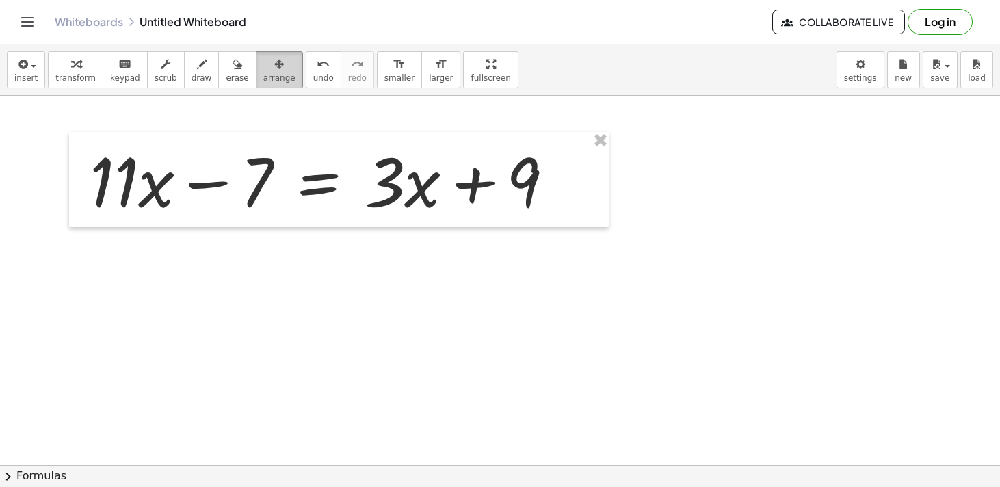
click at [265, 75] on span "arrange" at bounding box center [279, 78] width 32 height 10
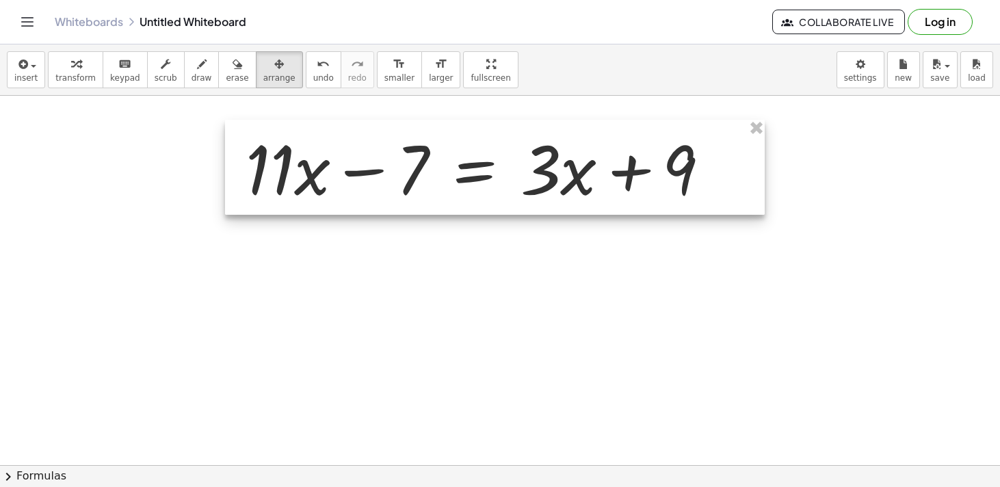
drag, startPoint x: 302, startPoint y: 146, endPoint x: 458, endPoint y: 133, distance: 156.4
click at [458, 133] on div at bounding box center [495, 167] width 540 height 95
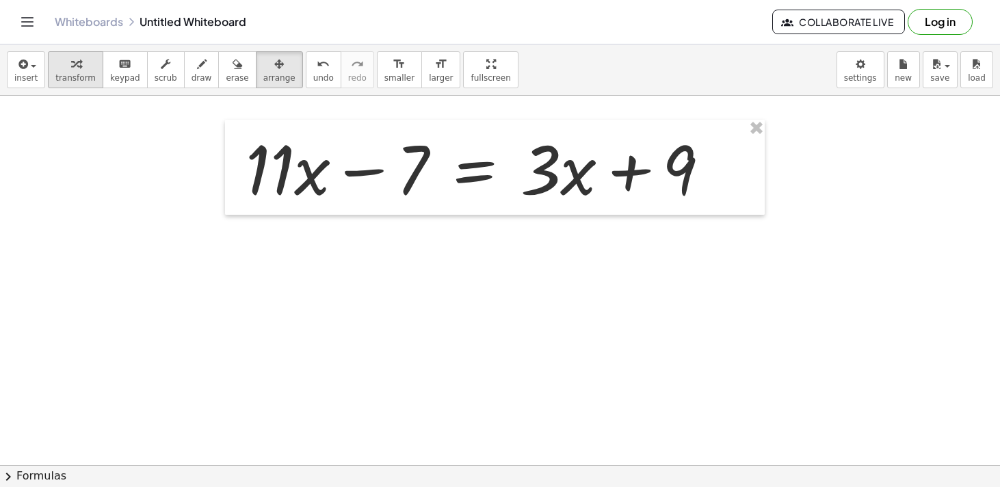
click at [74, 70] on icon "button" at bounding box center [76, 64] width 10 height 16
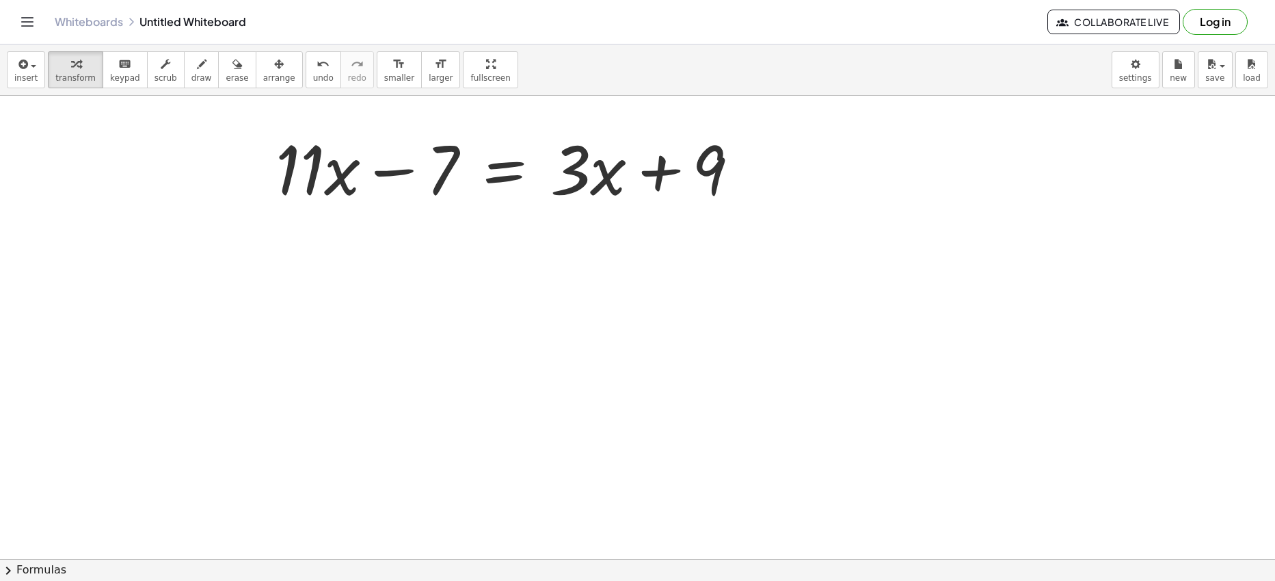
scroll to position [0, 0]
drag, startPoint x: 604, startPoint y: 178, endPoint x: 375, endPoint y: 178, distance: 228.4
click at [377, 178] on div at bounding box center [507, 167] width 477 height 88
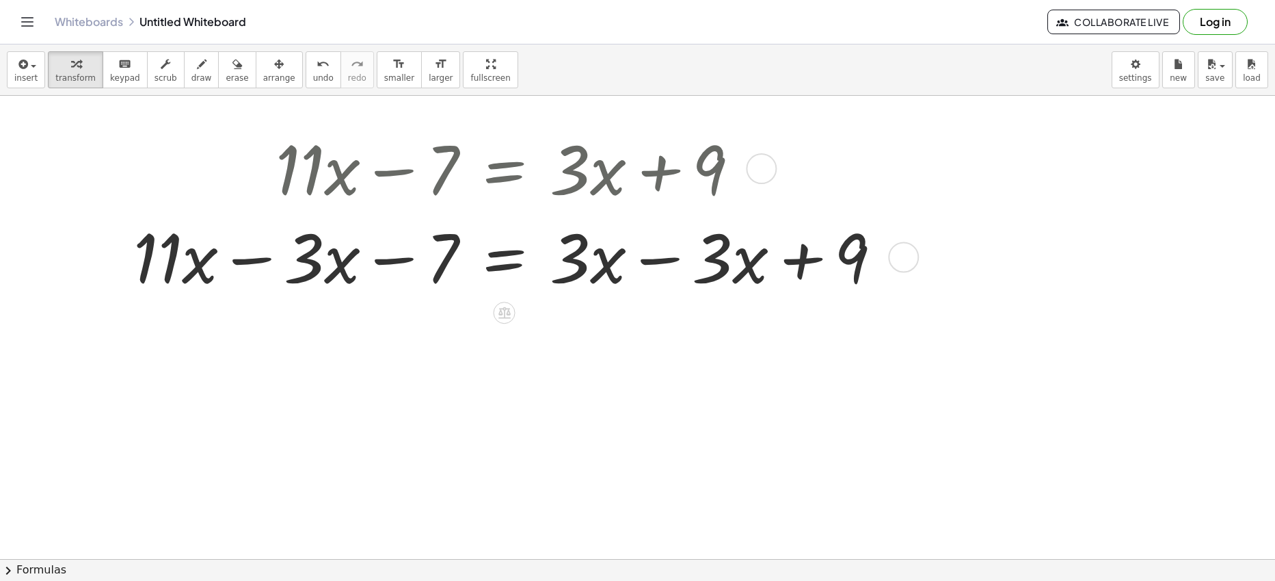
click at [662, 262] on div at bounding box center [513, 255] width 773 height 88
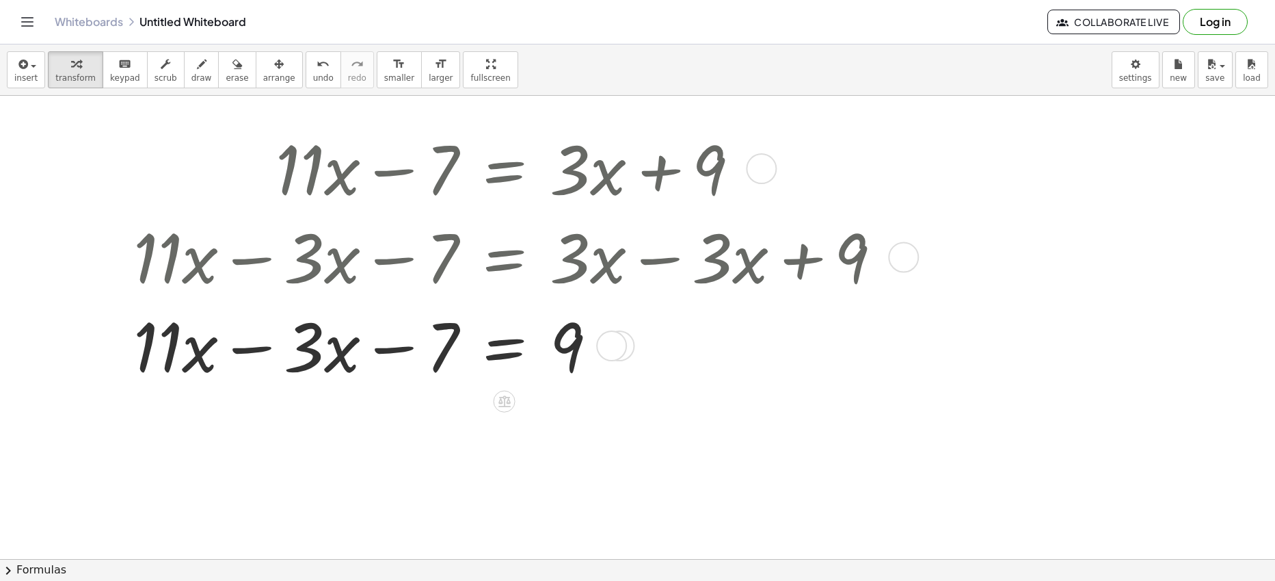
click at [253, 350] on div at bounding box center [513, 344] width 773 height 88
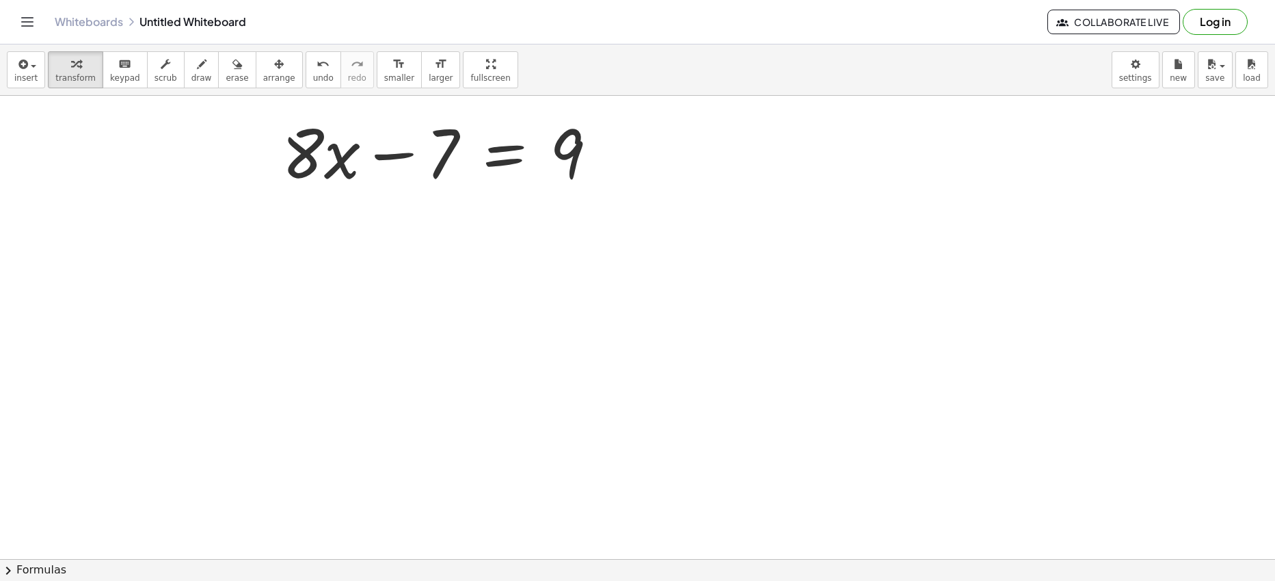
scroll to position [283, 0]
drag, startPoint x: 447, startPoint y: 155, endPoint x: 715, endPoint y: 151, distance: 268.1
click at [702, 151] on div at bounding box center [513, 149] width 773 height 88
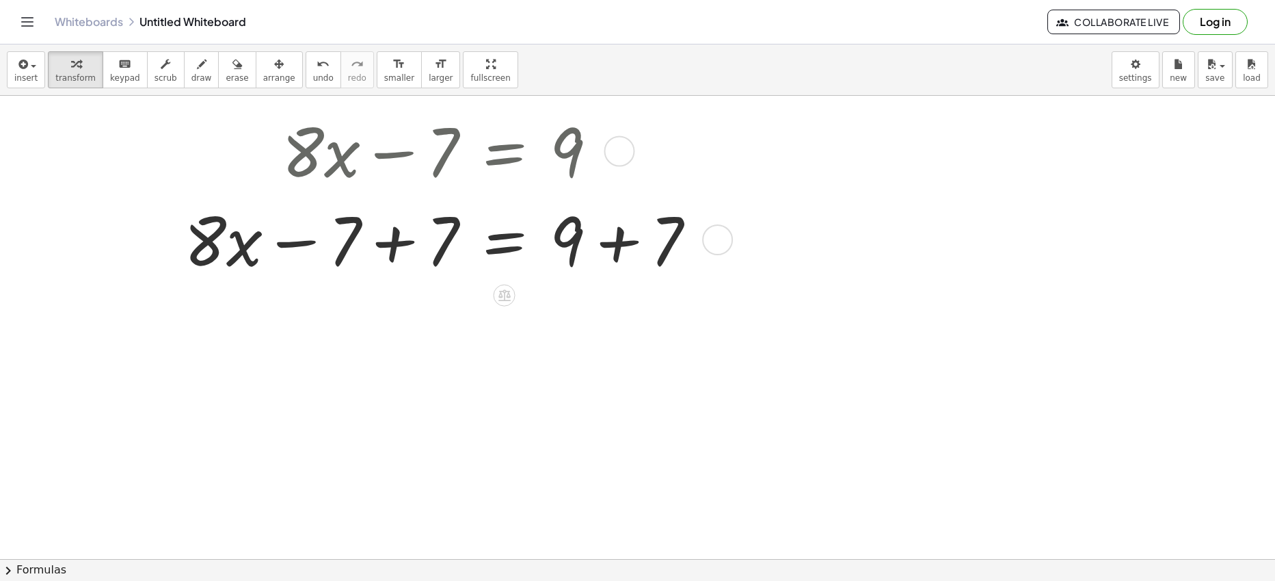
drag, startPoint x: 395, startPoint y: 242, endPoint x: 343, endPoint y: 243, distance: 52.0
click at [394, 242] on div at bounding box center [513, 238] width 773 height 88
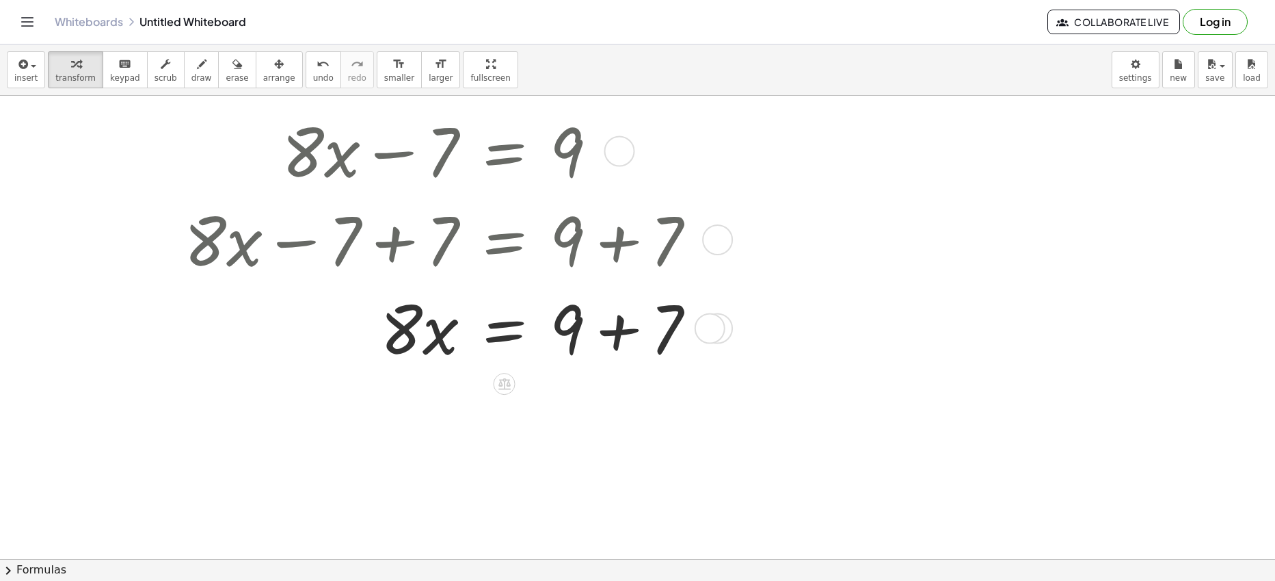
drag, startPoint x: 612, startPoint y: 328, endPoint x: 637, endPoint y: 330, distance: 25.3
click at [615, 327] on div at bounding box center [513, 326] width 773 height 88
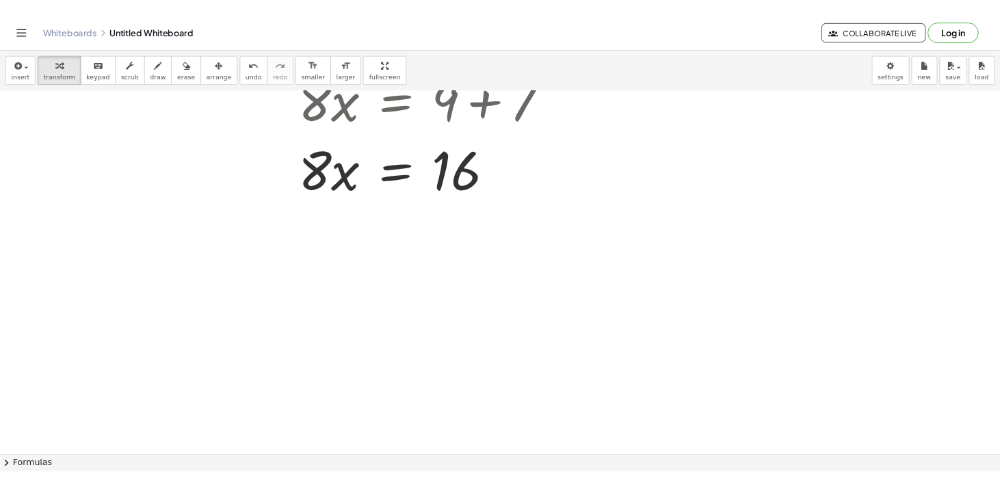
scroll to position [505, 0]
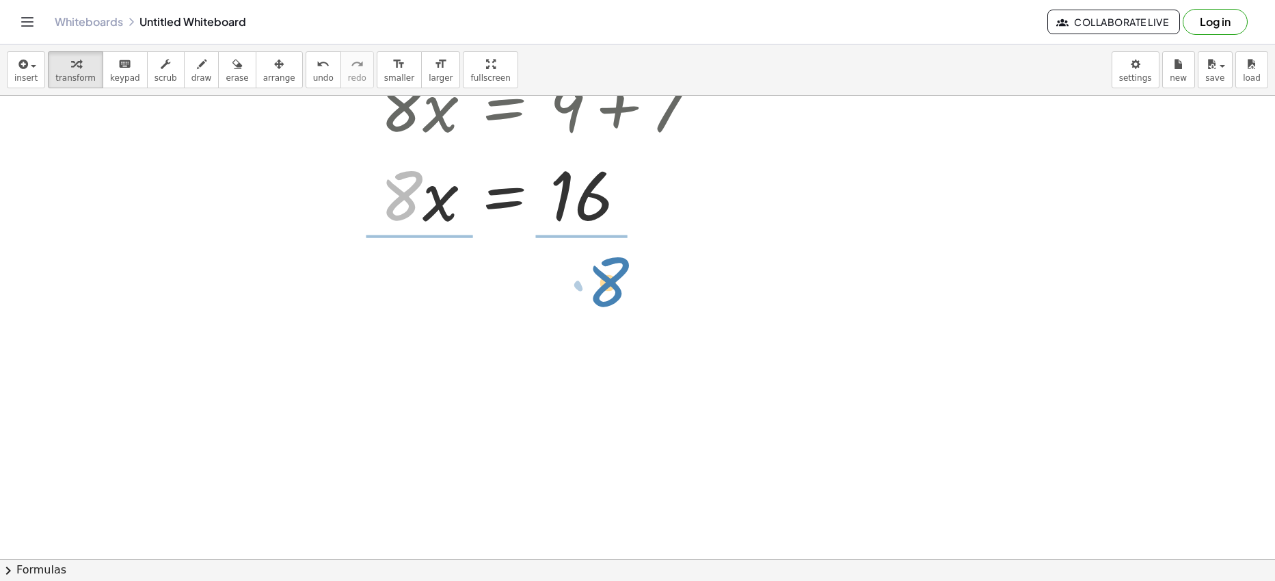
drag, startPoint x: 397, startPoint y: 197, endPoint x: 604, endPoint y: 283, distance: 223.8
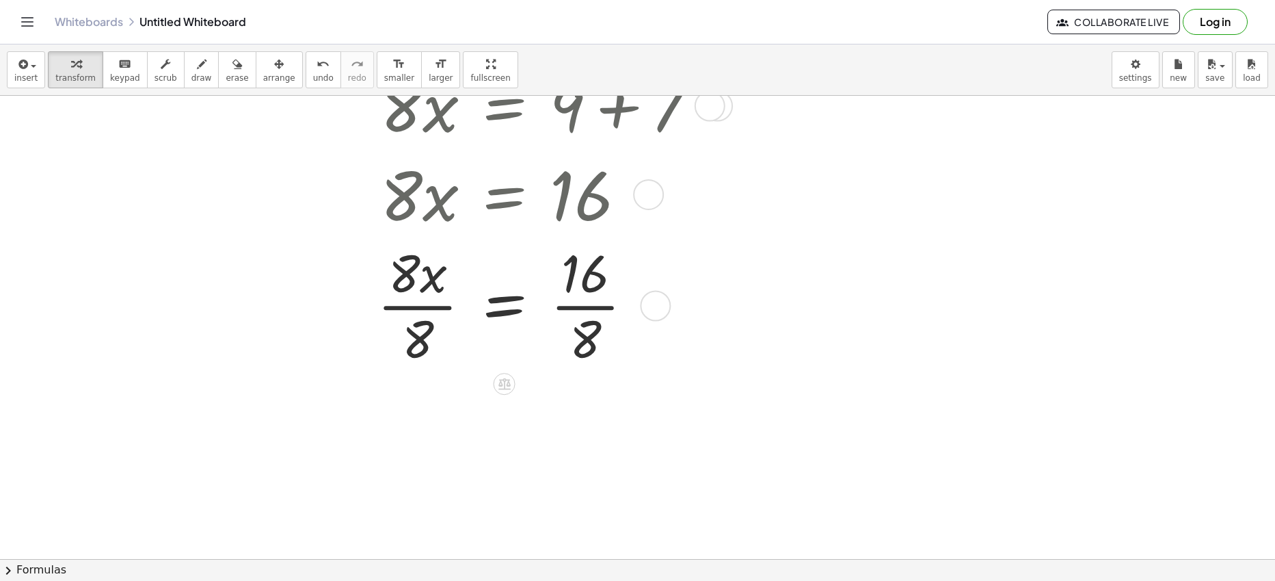
click at [403, 303] on div at bounding box center [513, 304] width 773 height 134
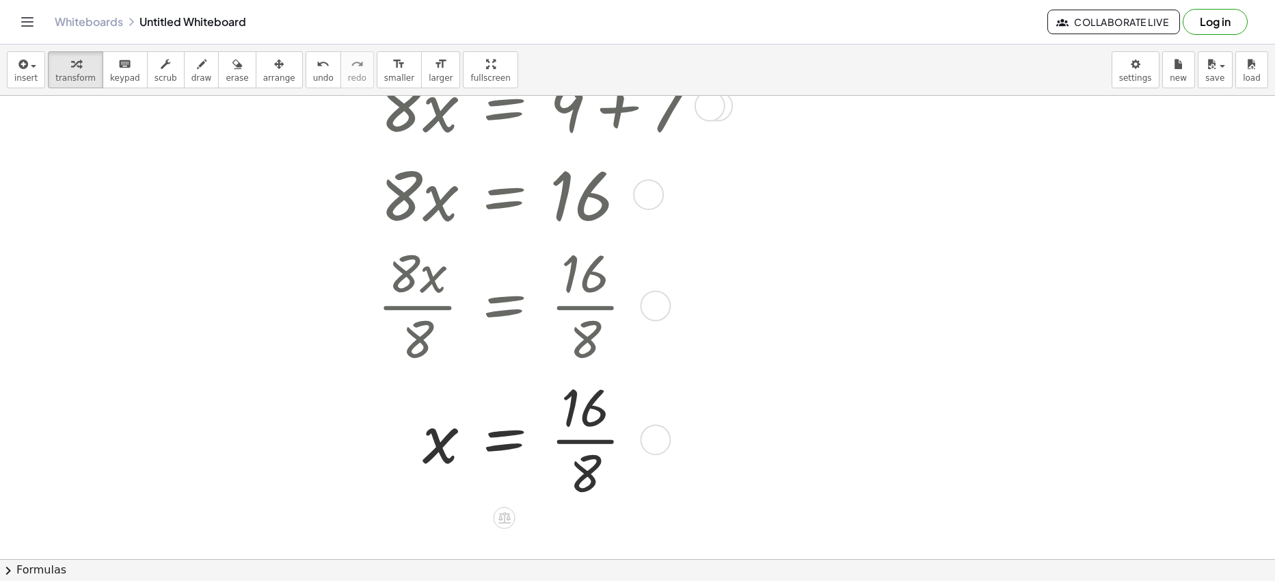
click at [586, 442] on div at bounding box center [513, 438] width 773 height 134
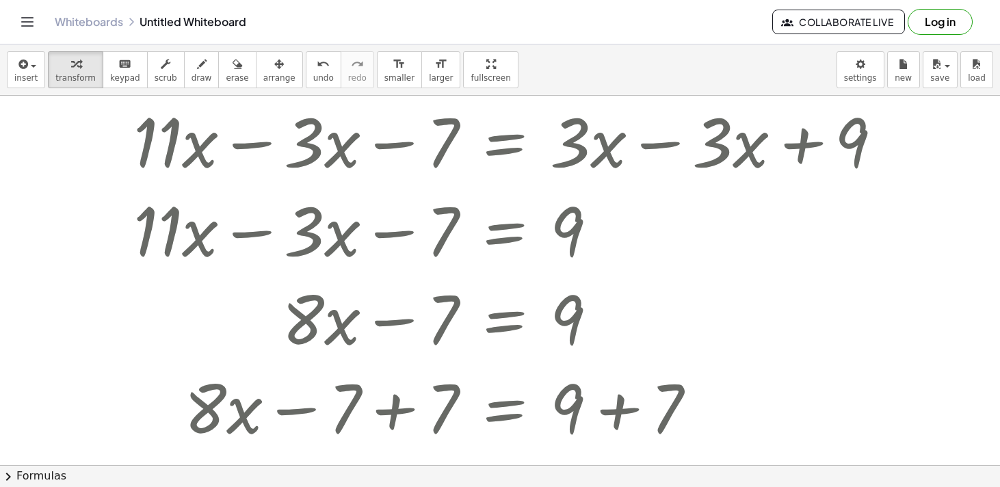
scroll to position [55, 0]
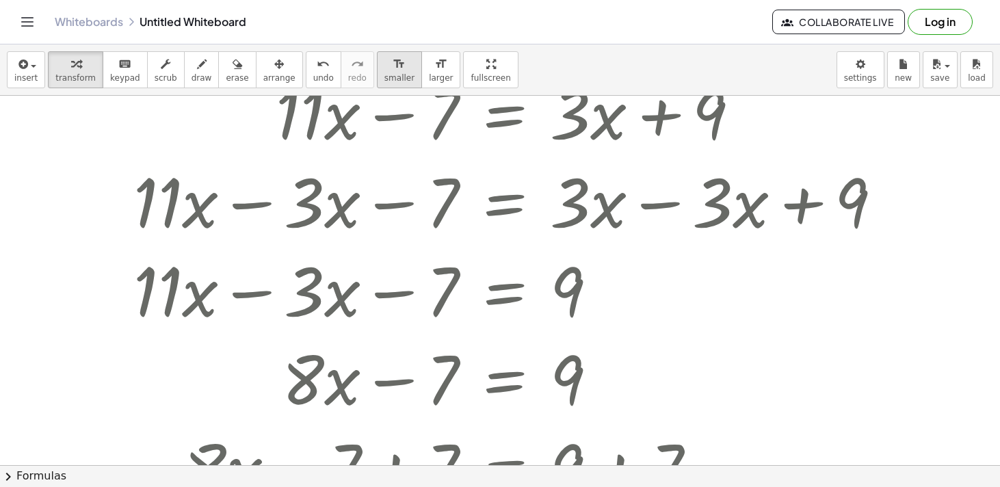
click at [393, 68] on icon "format_size" at bounding box center [399, 64] width 13 height 16
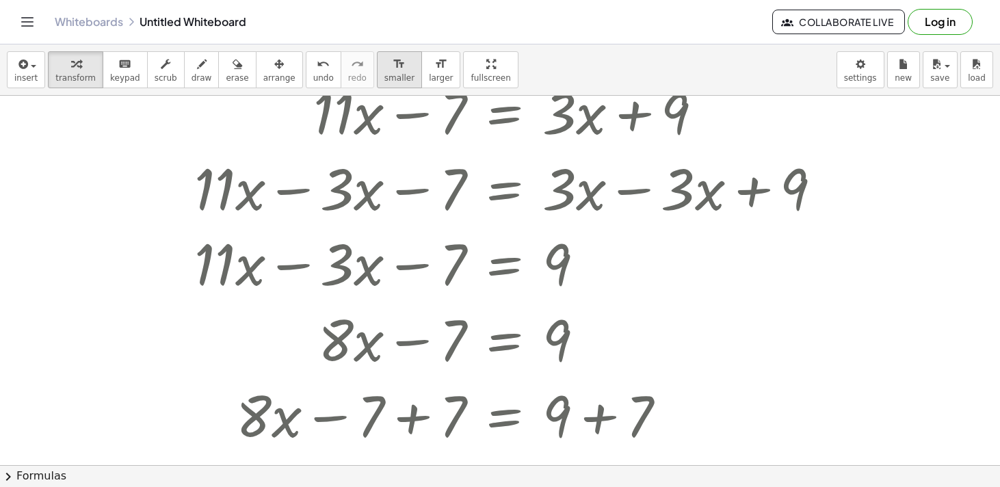
click at [393, 68] on icon "format_size" at bounding box center [399, 64] width 13 height 16
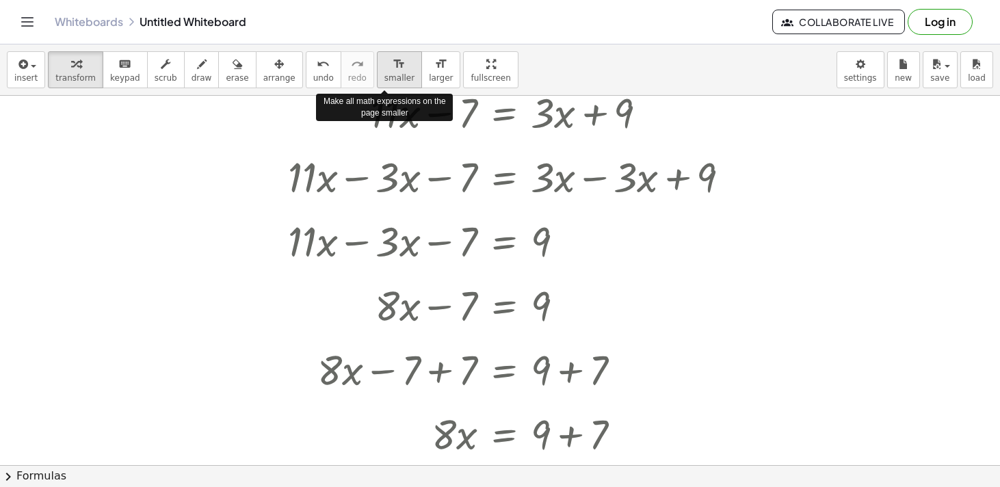
click at [393, 68] on icon "format_size" at bounding box center [399, 64] width 13 height 16
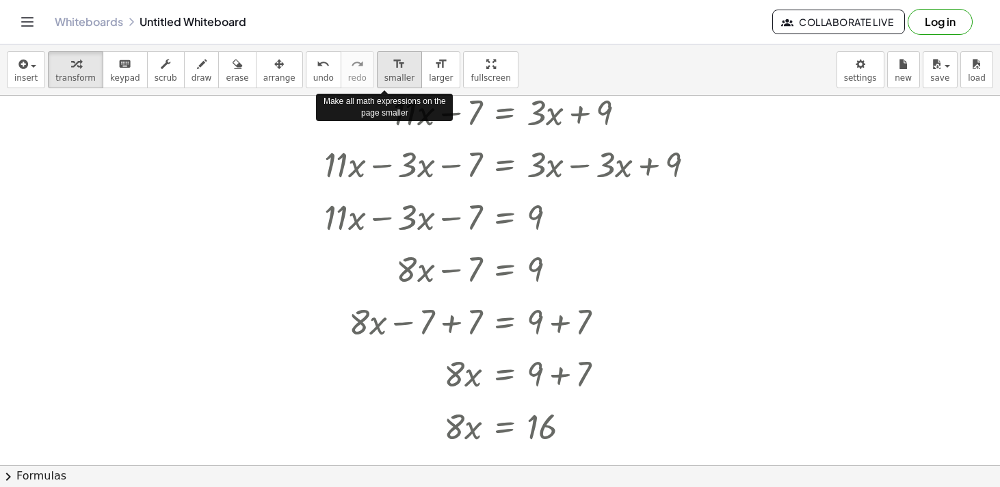
click at [393, 68] on icon "format_size" at bounding box center [399, 64] width 13 height 16
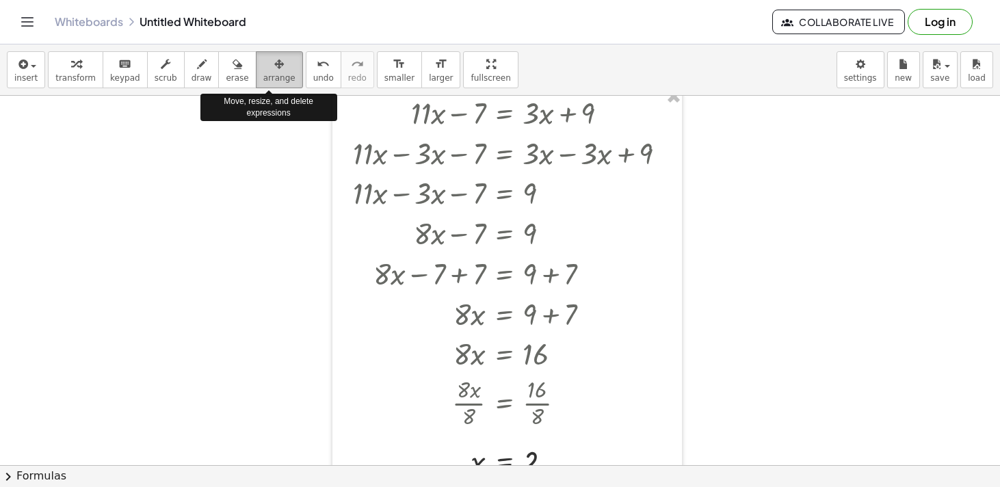
click at [277, 70] on div "button" at bounding box center [279, 63] width 32 height 16
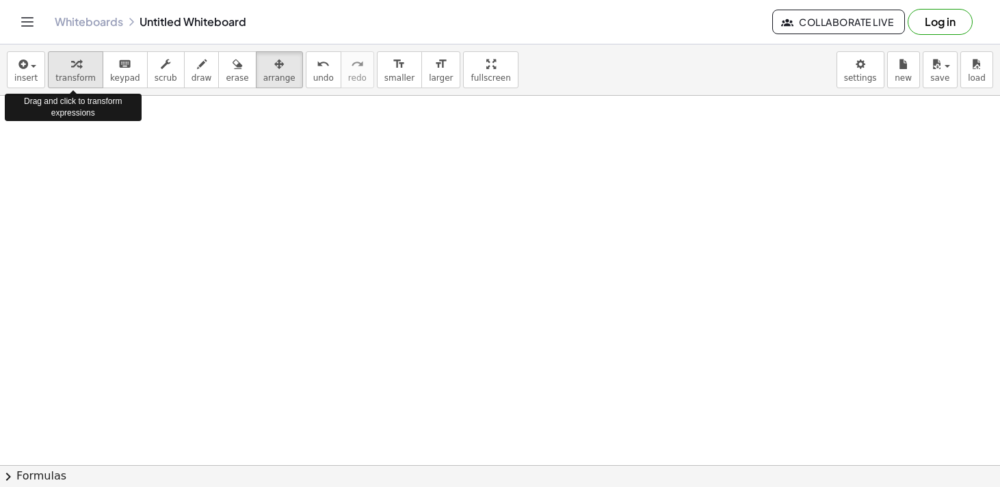
click at [72, 69] on icon "button" at bounding box center [76, 64] width 10 height 16
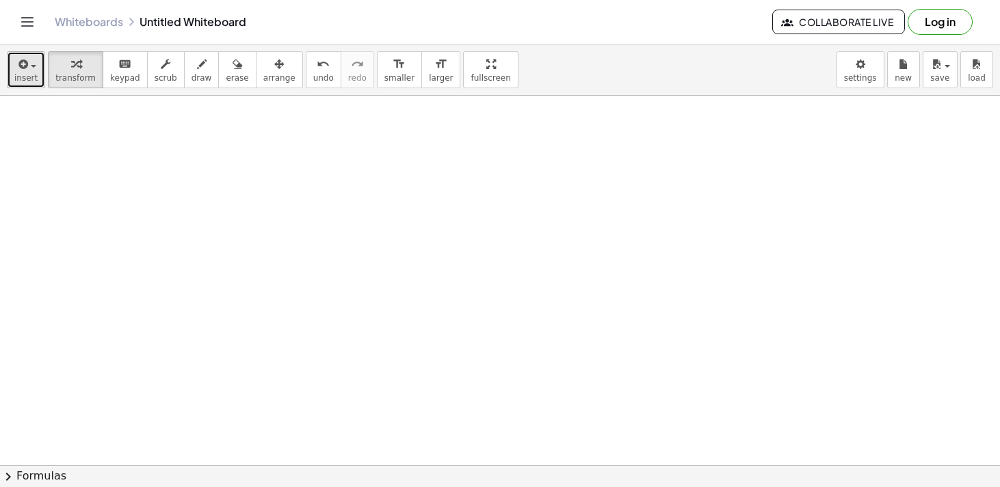
click at [30, 64] on div "button" at bounding box center [25, 63] width 23 height 16
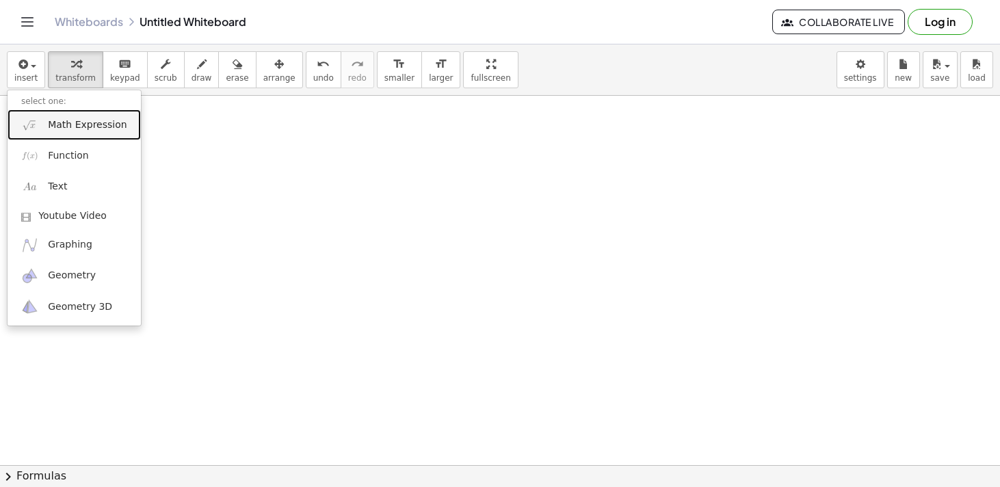
click at [68, 121] on span "Math Expression" at bounding box center [87, 125] width 79 height 14
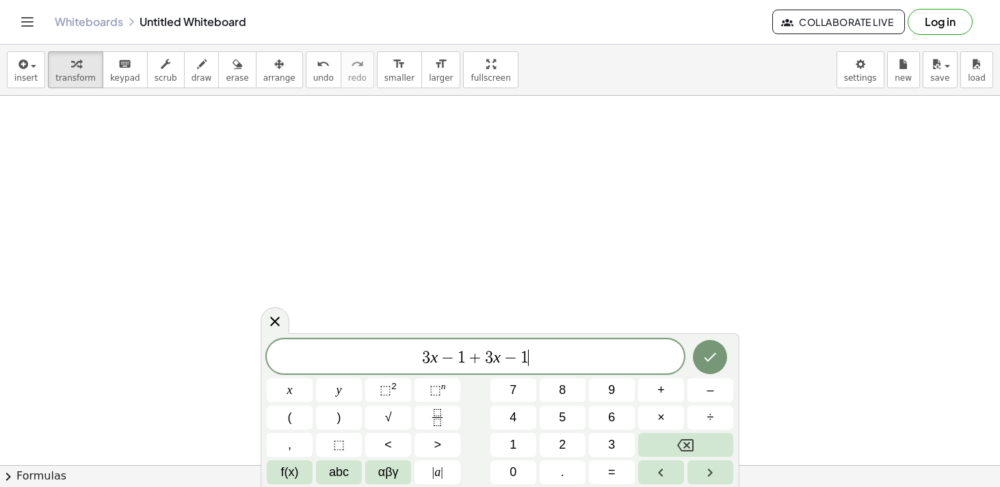
click at [563, 361] on span "3 x − 1 + 3 x − 1 ​" at bounding box center [475, 357] width 417 height 19
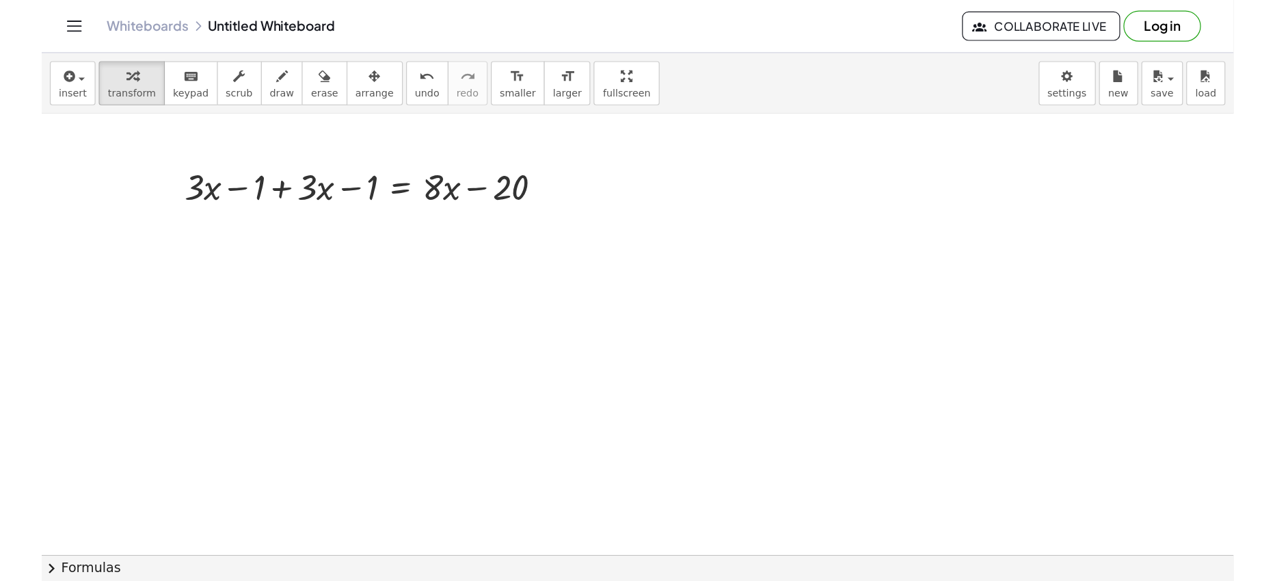
scroll to position [56, 0]
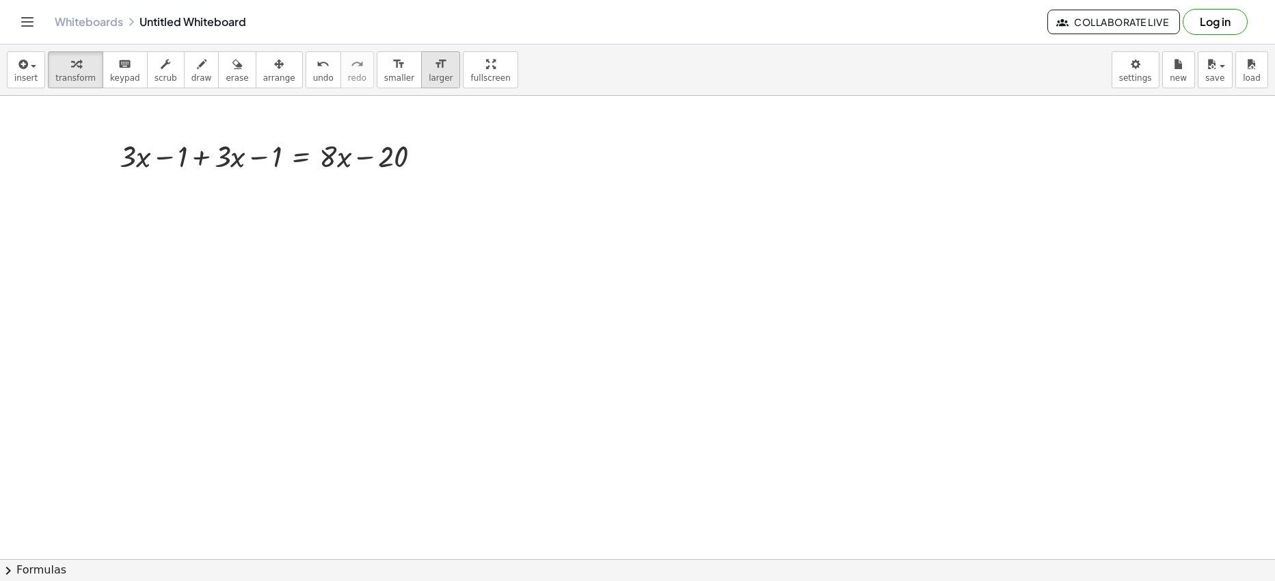
click at [434, 63] on icon "format_size" at bounding box center [440, 64] width 13 height 16
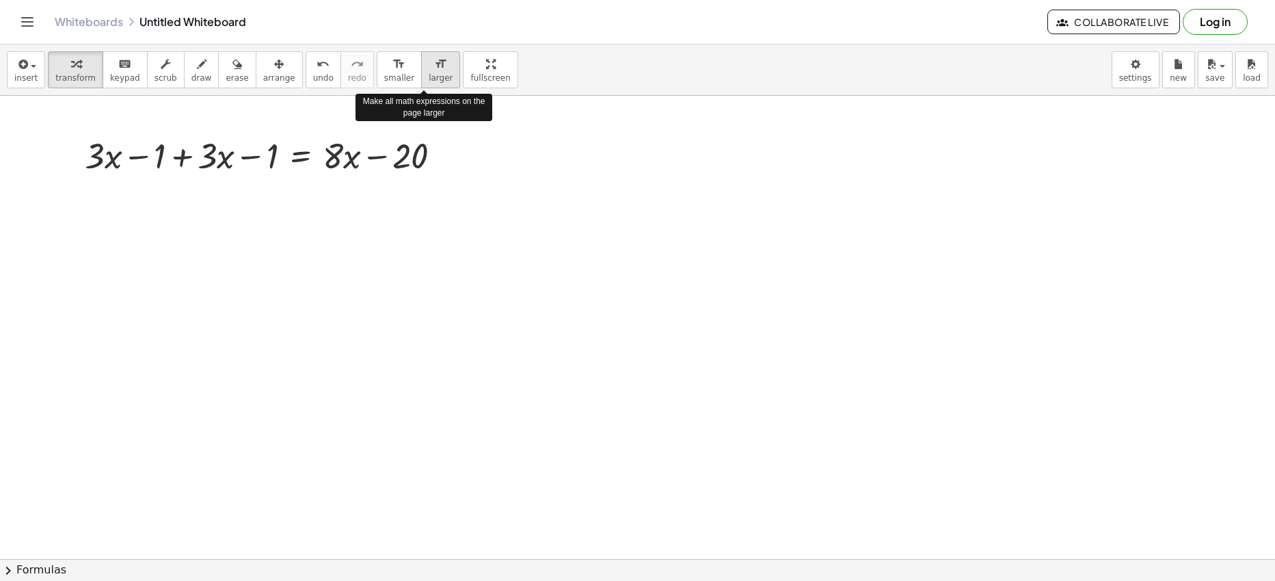
click at [434, 63] on icon "format_size" at bounding box center [440, 64] width 13 height 16
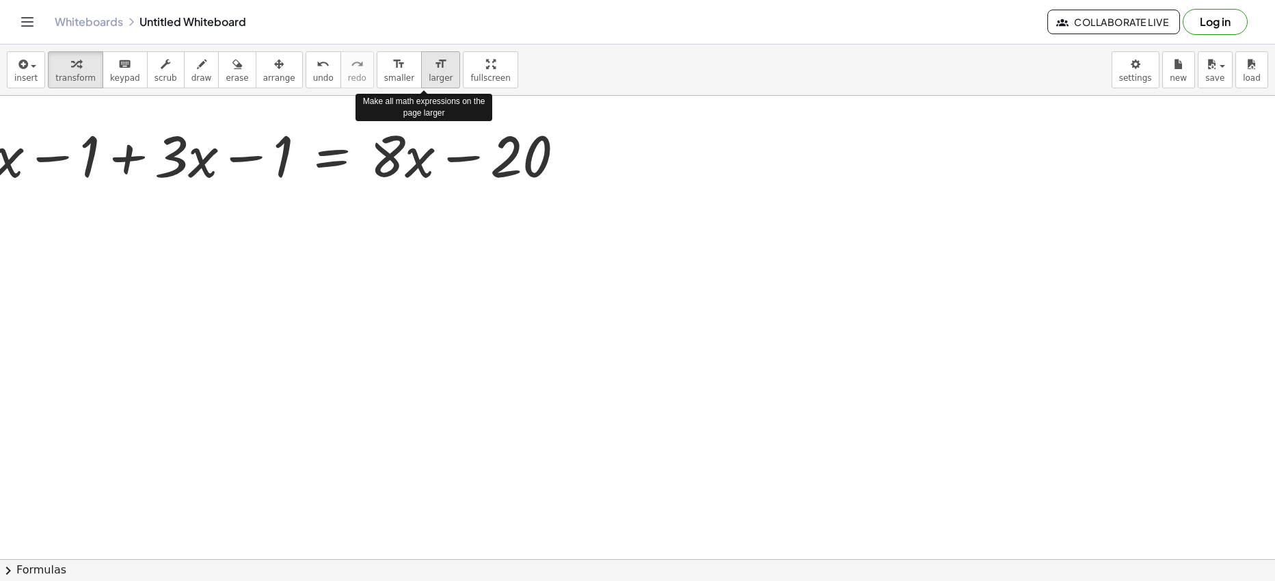
click at [434, 63] on icon "format_size" at bounding box center [440, 64] width 13 height 16
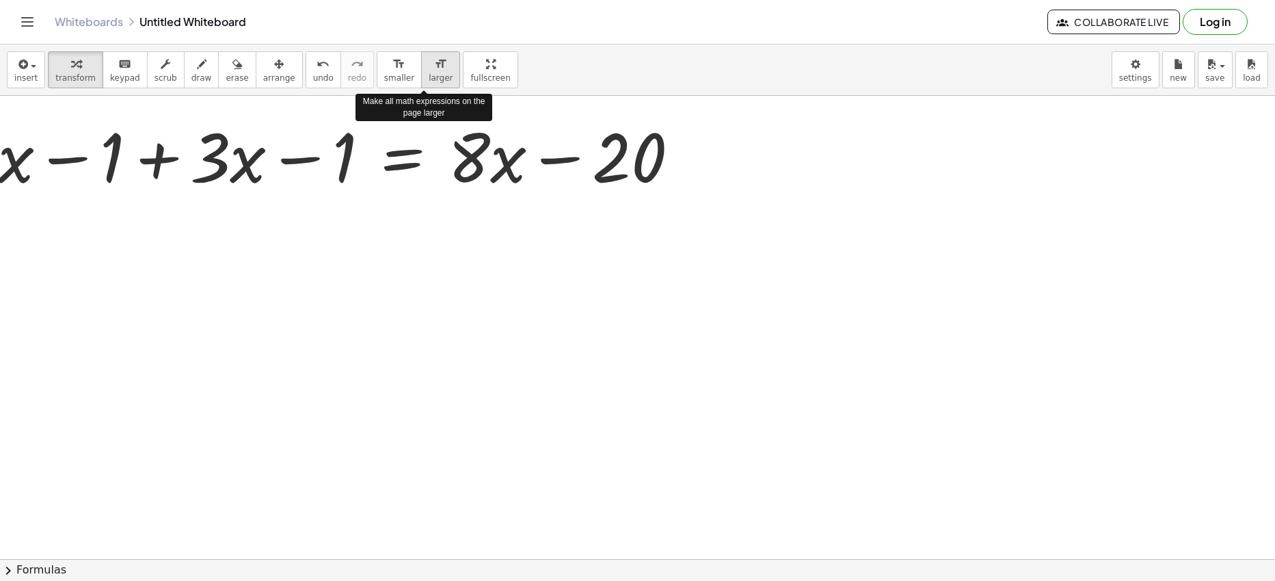
click at [434, 63] on icon "format_size" at bounding box center [440, 64] width 13 height 16
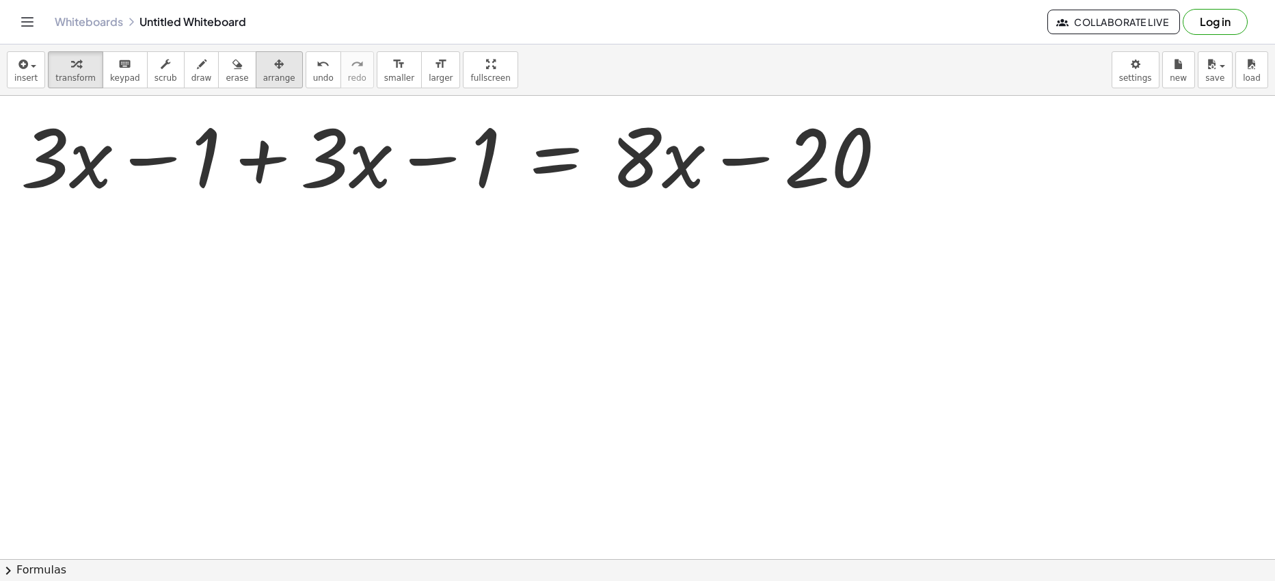
click at [263, 68] on div "button" at bounding box center [279, 63] width 32 height 16
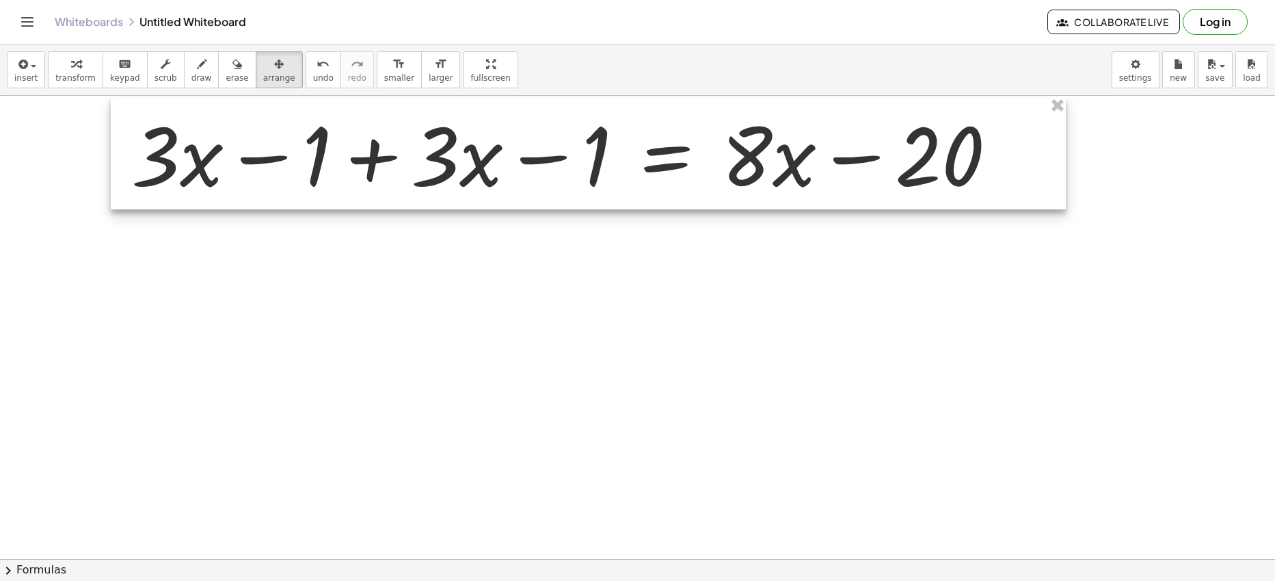
drag, startPoint x: 385, startPoint y: 152, endPoint x: 496, endPoint y: 150, distance: 110.8
click at [496, 150] on div at bounding box center [588, 153] width 955 height 112
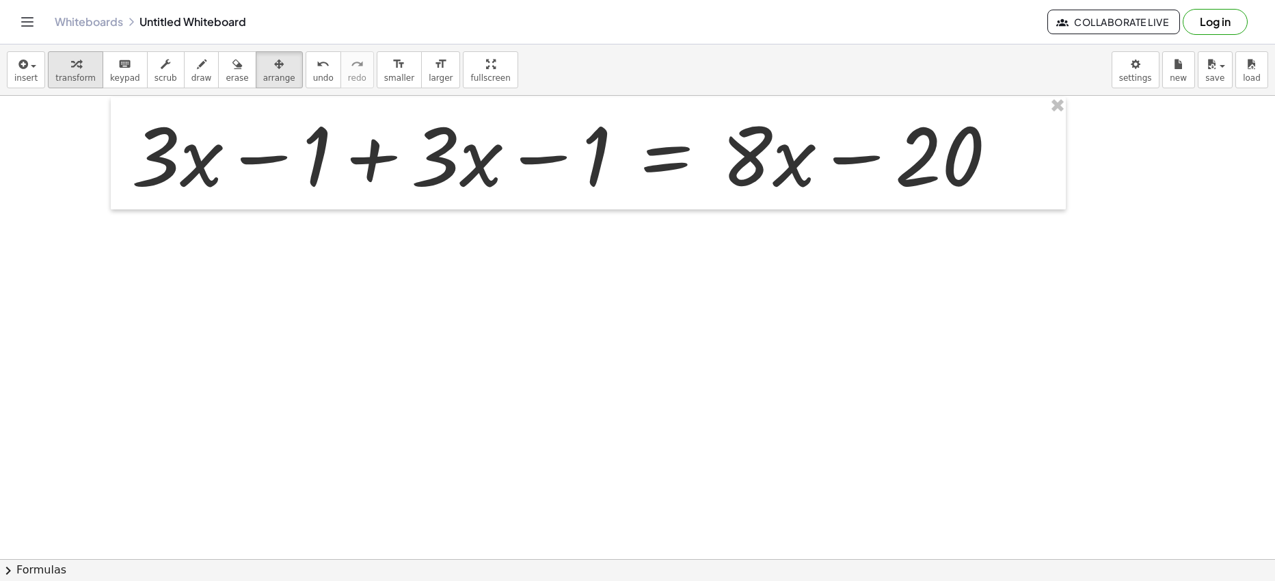
click at [72, 69] on icon "button" at bounding box center [76, 64] width 10 height 16
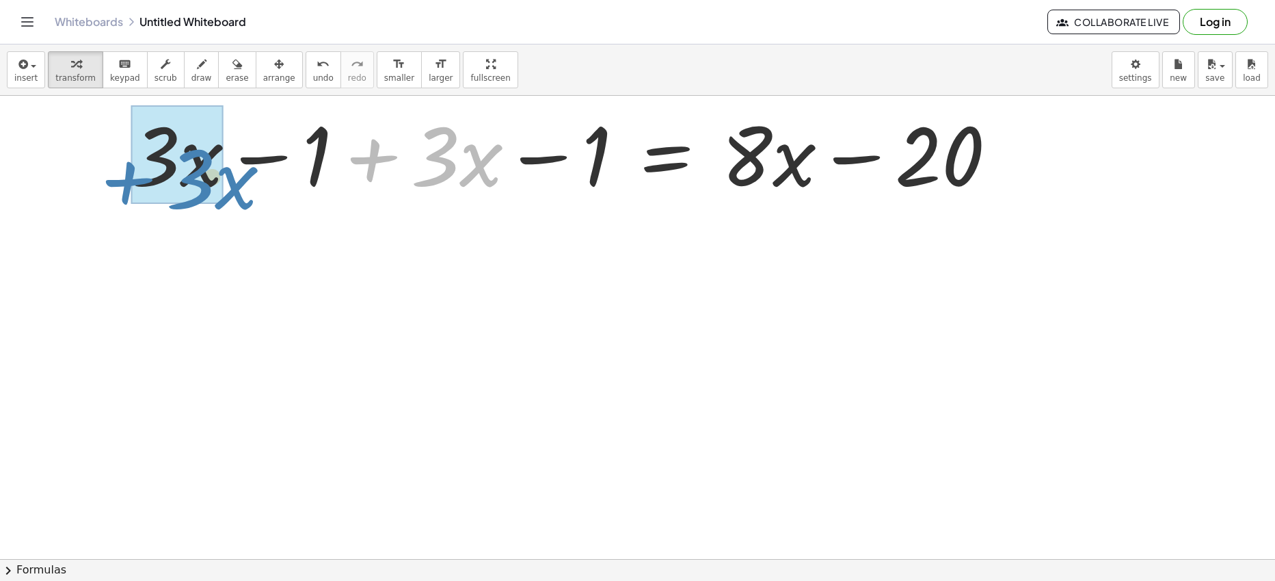
drag, startPoint x: 476, startPoint y: 163, endPoint x: 232, endPoint y: 184, distance: 244.4
click at [232, 184] on div at bounding box center [569, 153] width 890 height 105
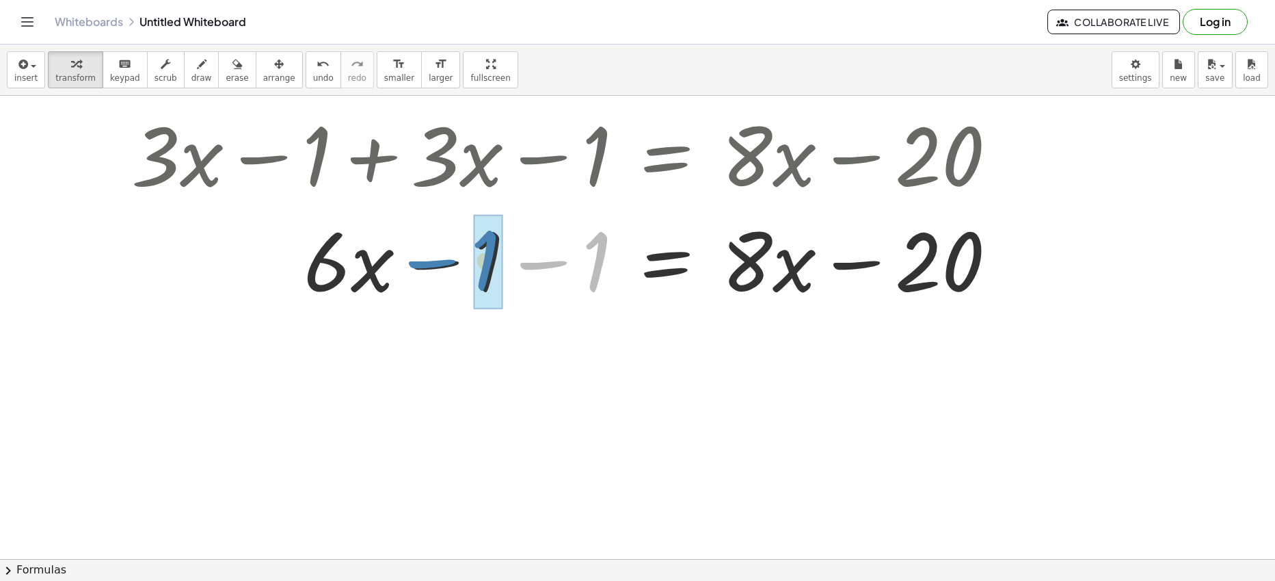
drag, startPoint x: 545, startPoint y: 265, endPoint x: 431, endPoint y: 262, distance: 113.5
click at [431, 263] on div at bounding box center [569, 258] width 890 height 105
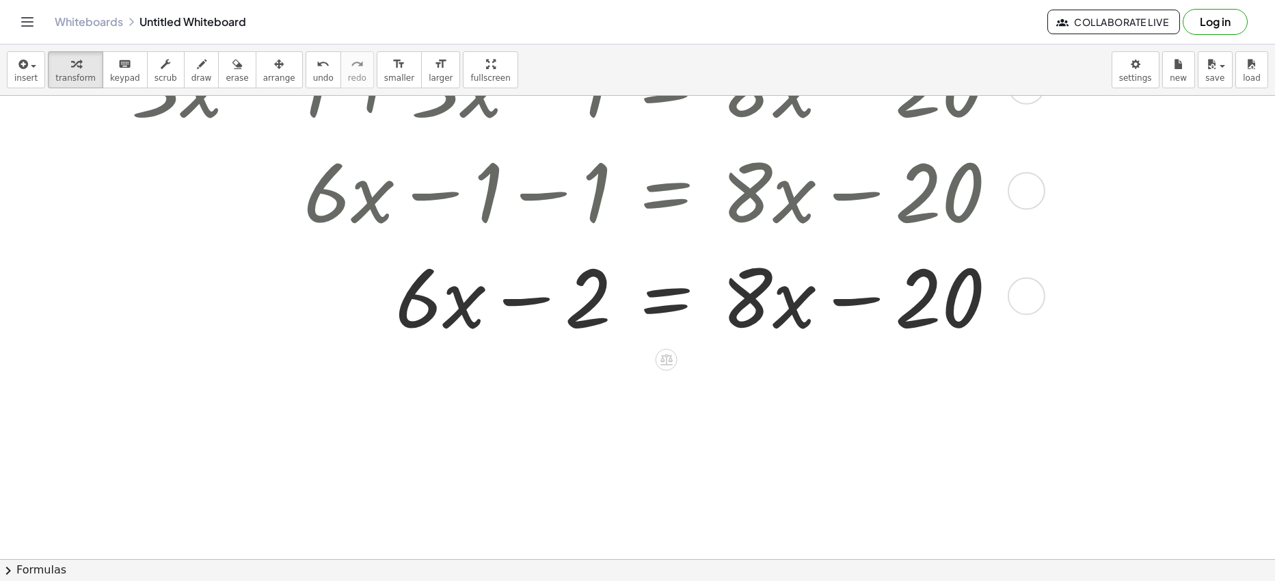
scroll to position [126, 0]
drag, startPoint x: 795, startPoint y: 308, endPoint x: 713, endPoint y: 479, distance: 189.6
click at [713, 479] on div "+ · 3 · x − 1 + · 3 · x − 1 = + · 8 · x − 20 + · 6 · x − 1 − 1 = + · 8 · x − 20…" at bounding box center [637, 433] width 1275 height 926
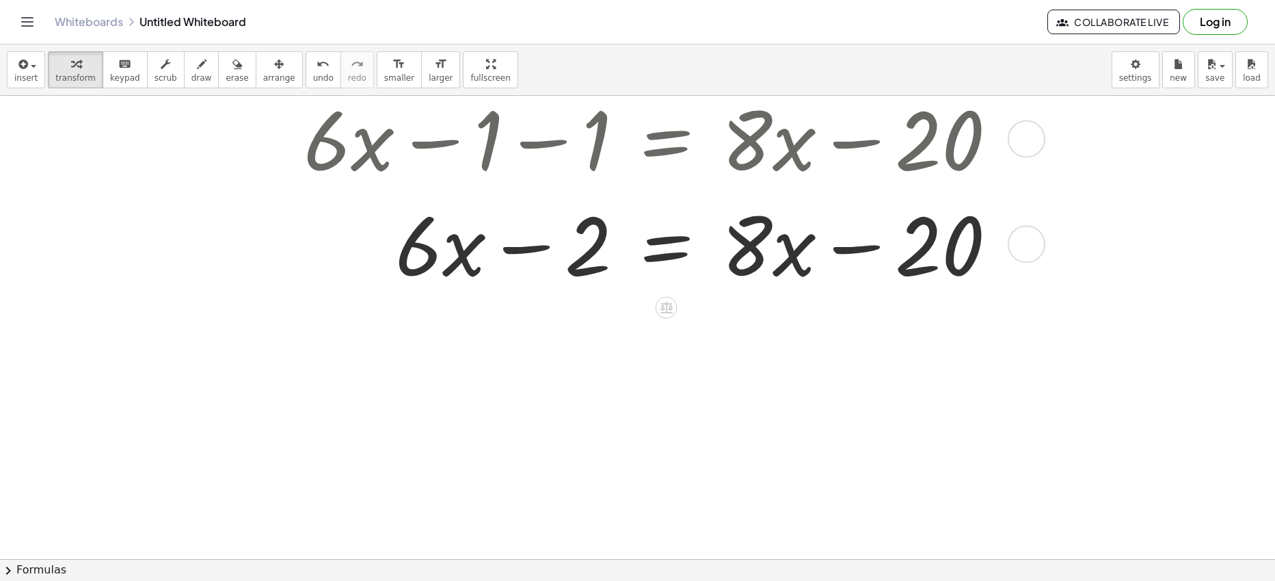
scroll to position [218, 0]
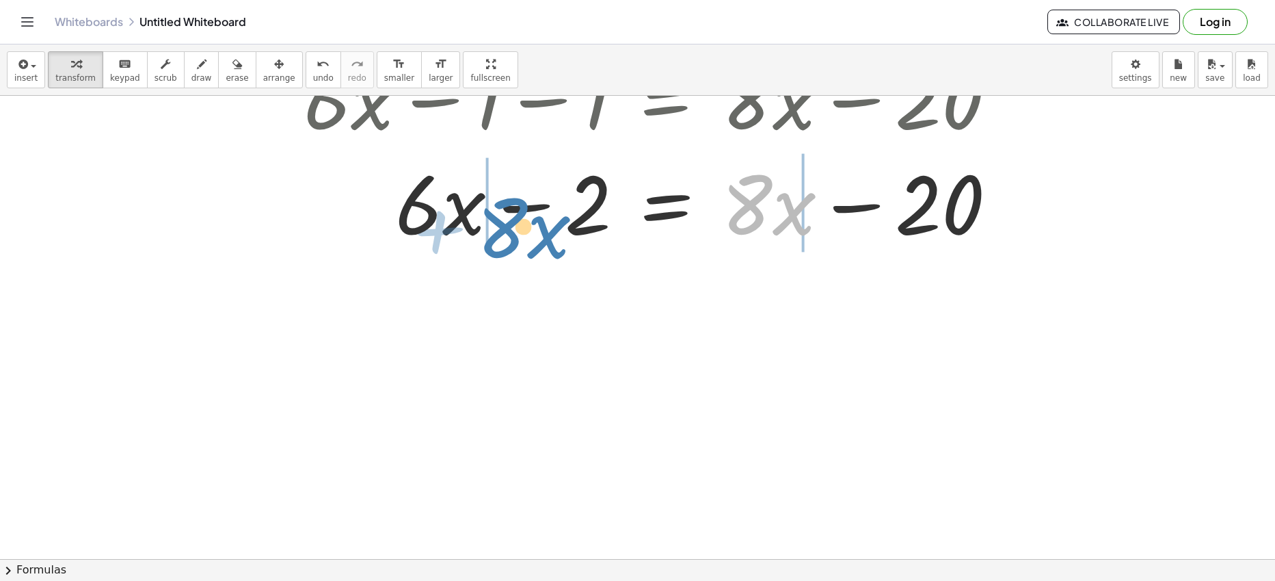
drag, startPoint x: 790, startPoint y: 220, endPoint x: 535, endPoint y: 230, distance: 254.6
click at [536, 230] on div at bounding box center [562, 201] width 877 height 105
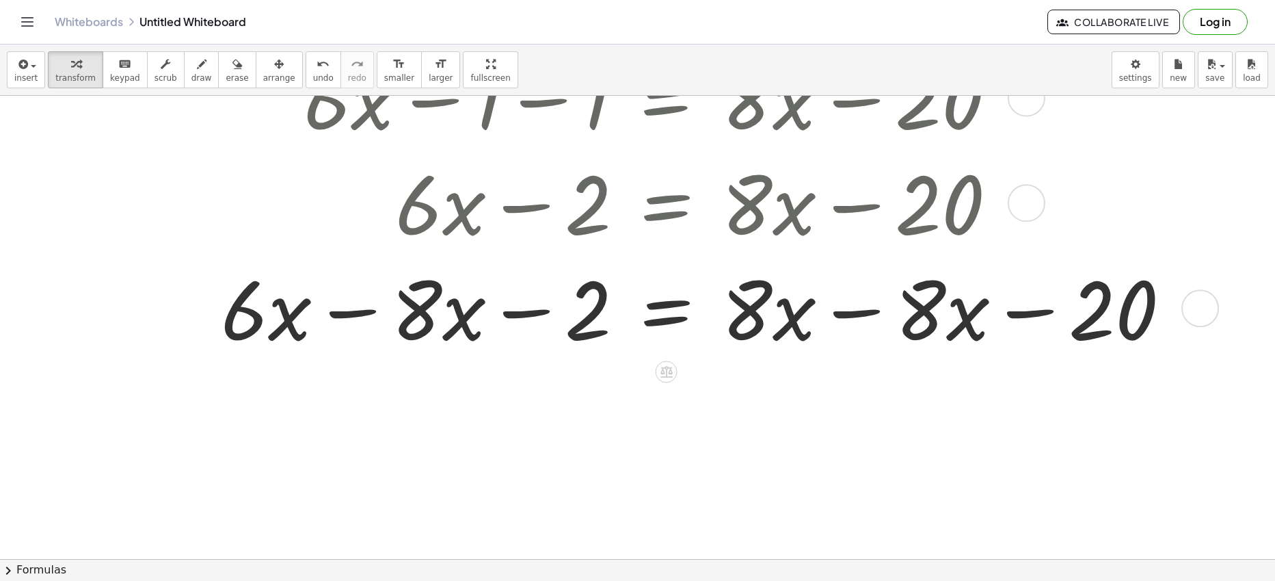
click at [348, 315] on div at bounding box center [656, 306] width 1064 height 105
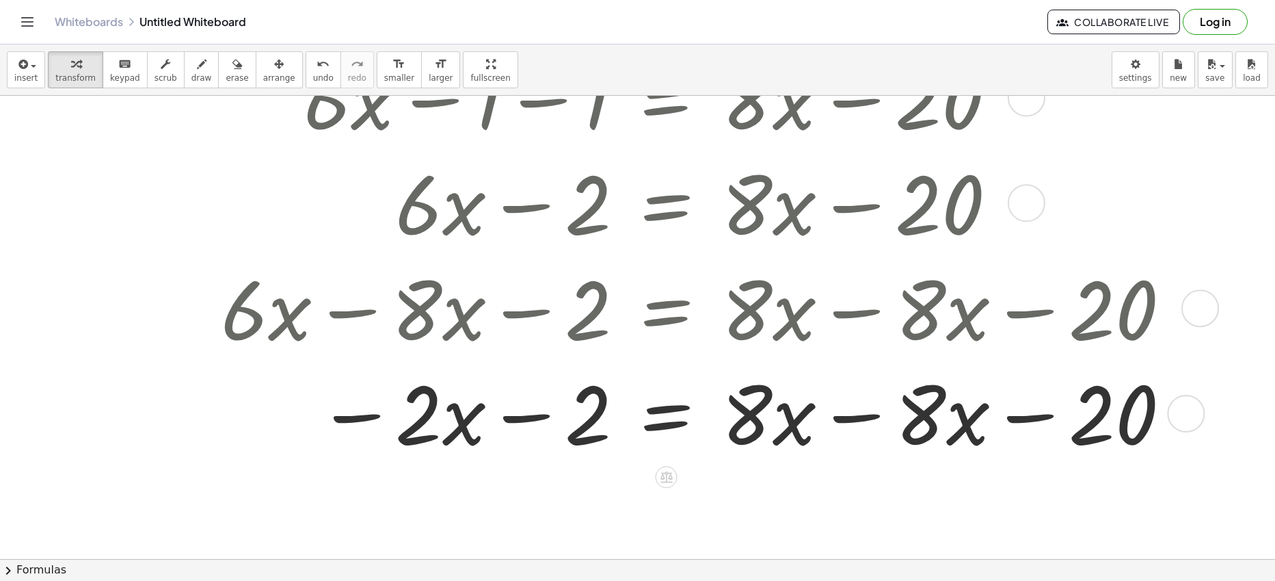
click at [855, 416] on div at bounding box center [656, 411] width 1064 height 105
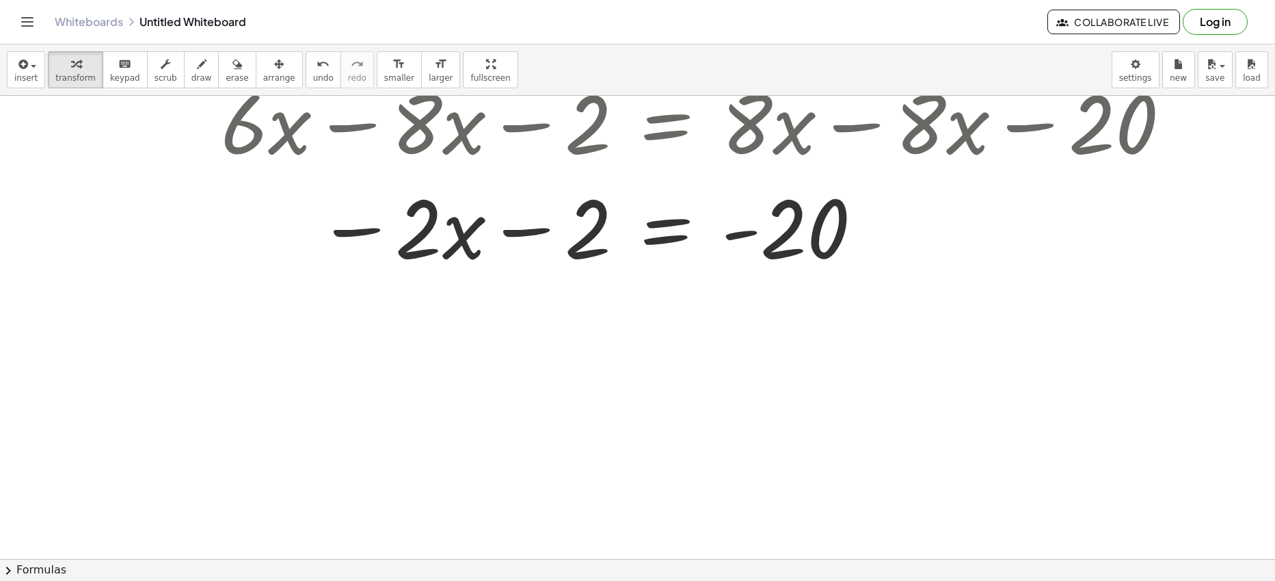
scroll to position [413, 0]
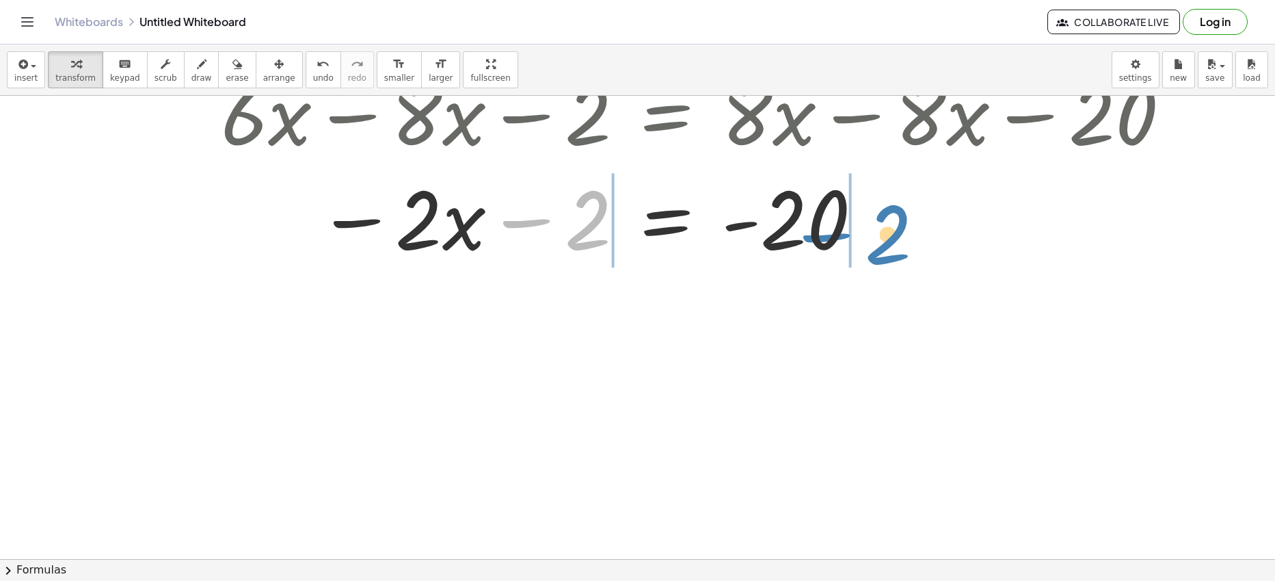
drag, startPoint x: 531, startPoint y: 221, endPoint x: 832, endPoint y: 233, distance: 300.4
click at [832, 233] on div at bounding box center [656, 216] width 1064 height 105
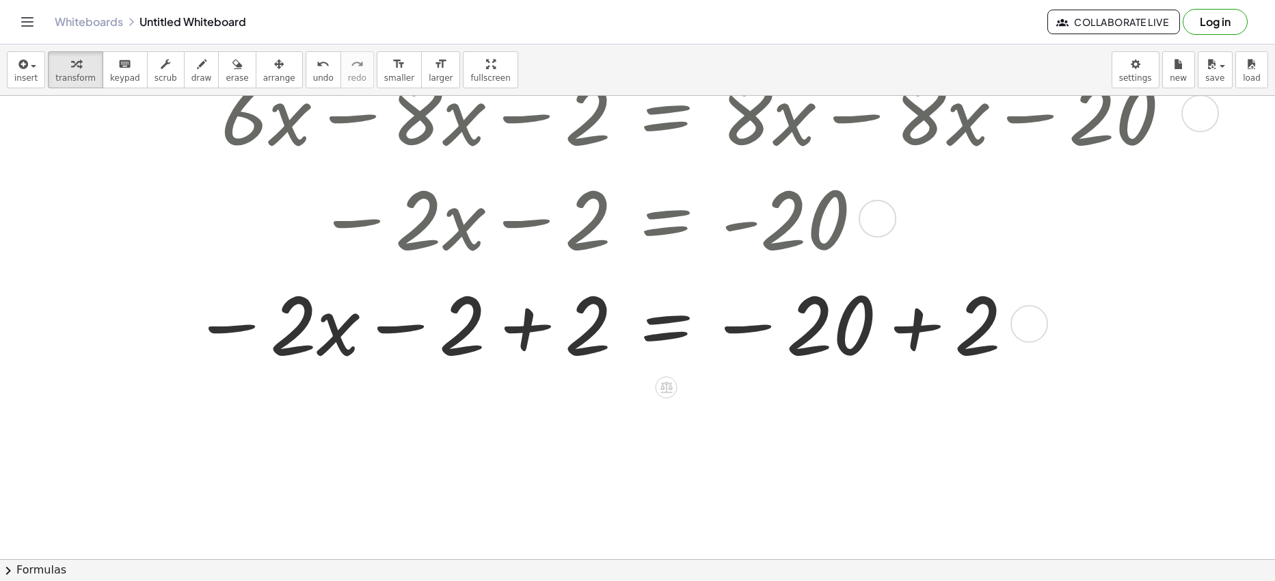
click at [916, 334] on div at bounding box center [656, 321] width 1064 height 105
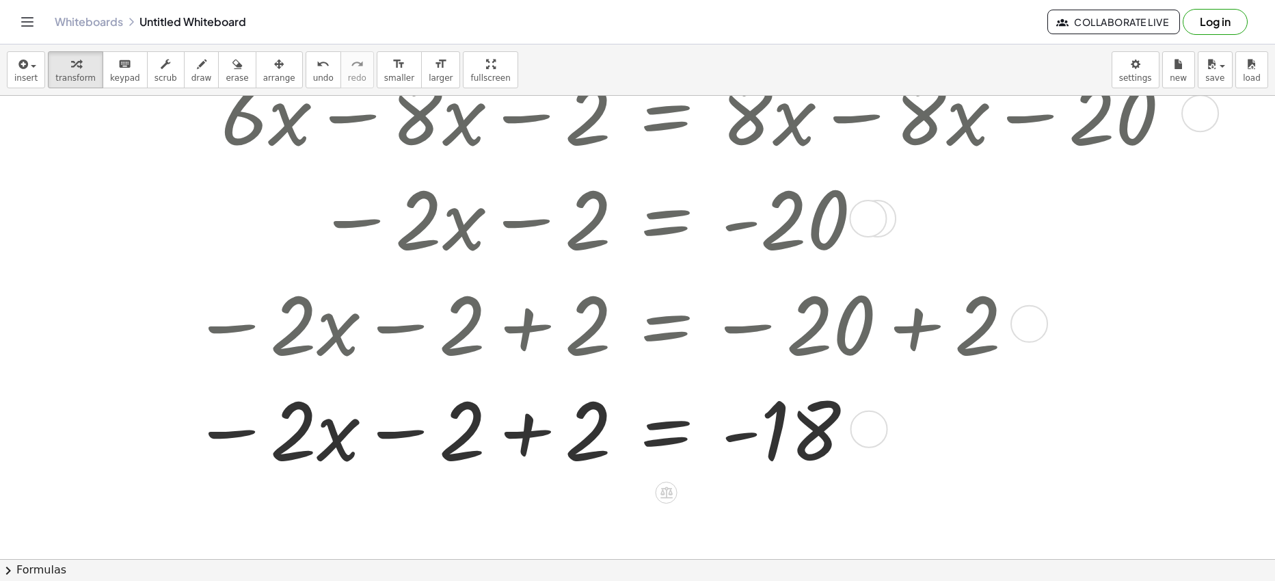
click at [533, 438] on div at bounding box center [656, 427] width 1064 height 105
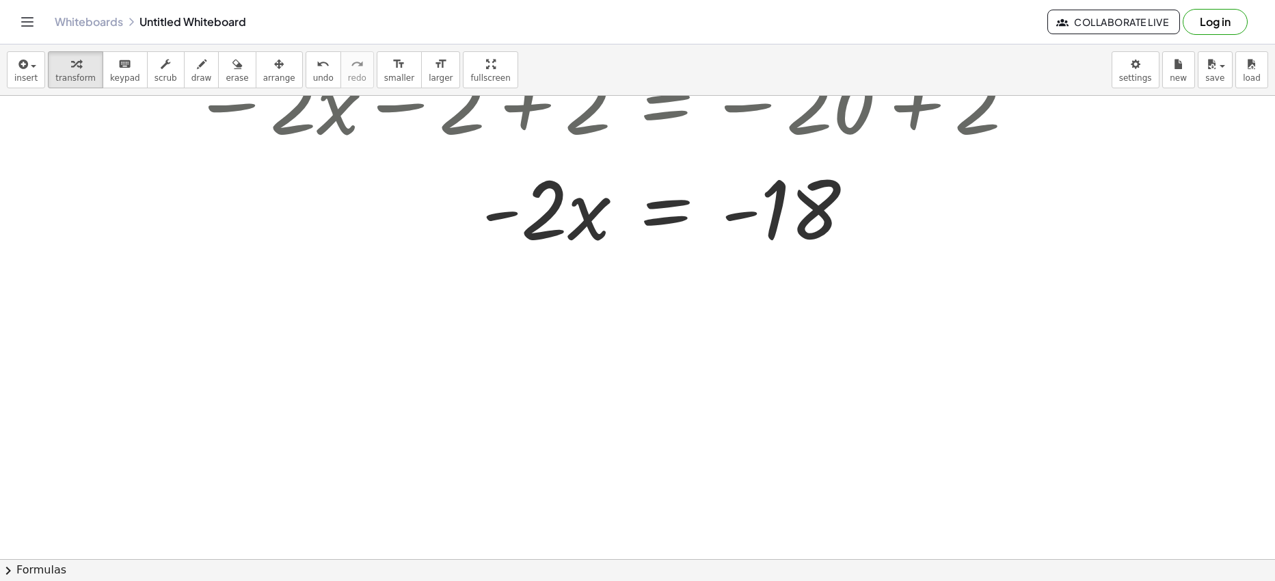
scroll to position [671, 0]
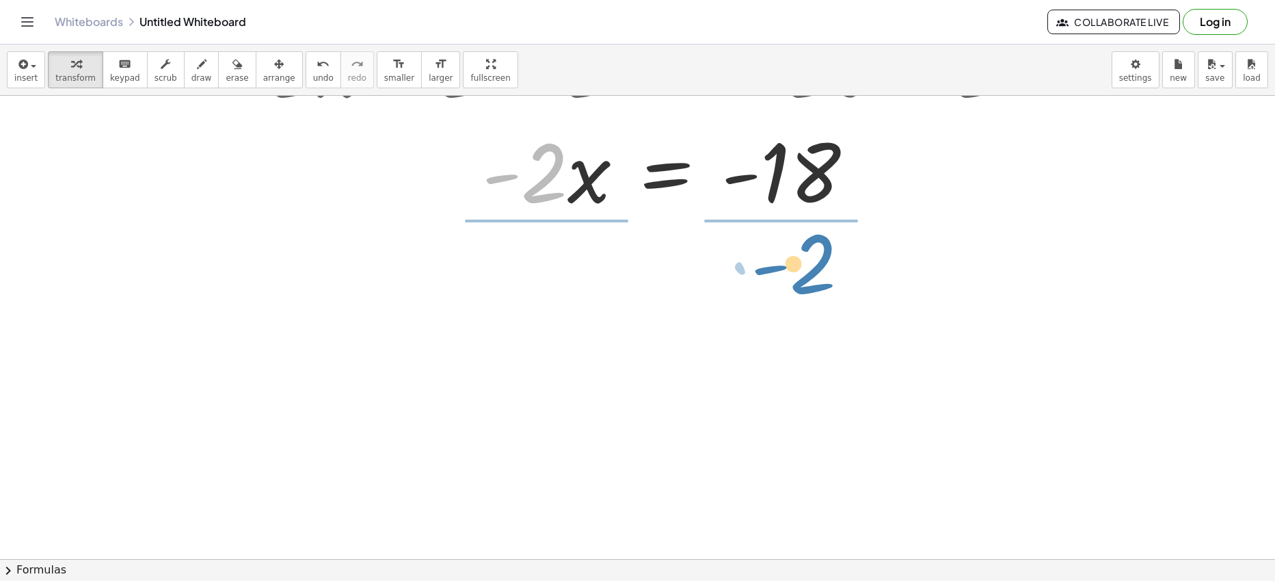
drag, startPoint x: 536, startPoint y: 179, endPoint x: 808, endPoint y: 263, distance: 284.2
click at [808, 263] on div "+ · 3 · x − 1 + · 3 · x − 1 = + · 8 · x − 20 + · 6 · x − 1 − 1 = + · 8 · x − 20…" at bounding box center [637, 119] width 1275 height 1389
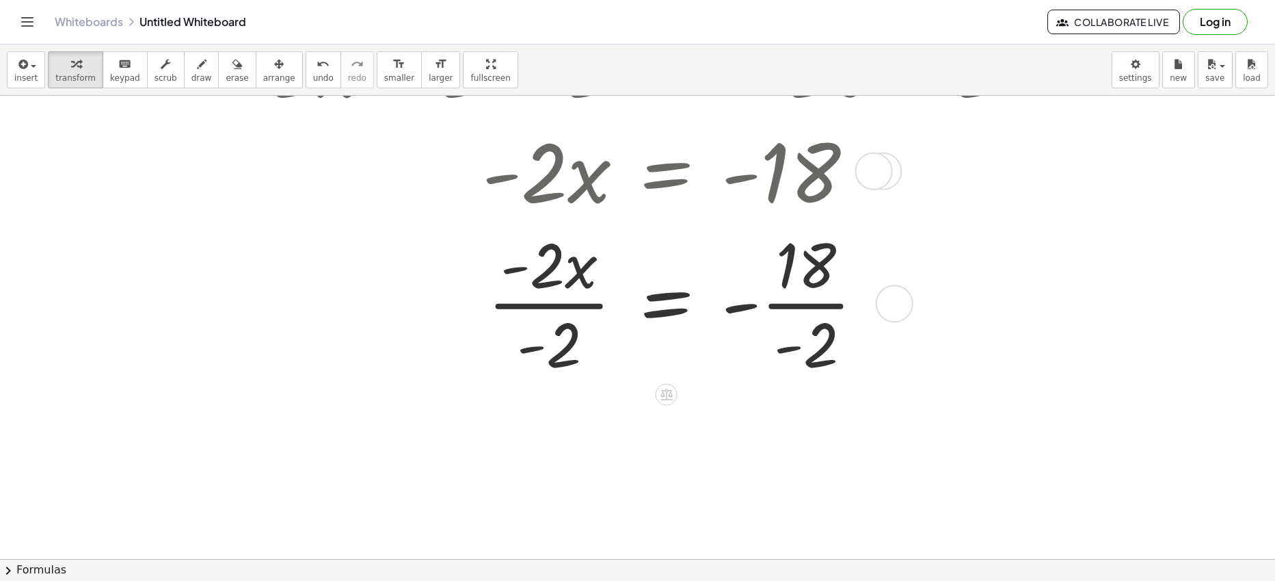
click at [545, 301] on div at bounding box center [656, 302] width 1064 height 160
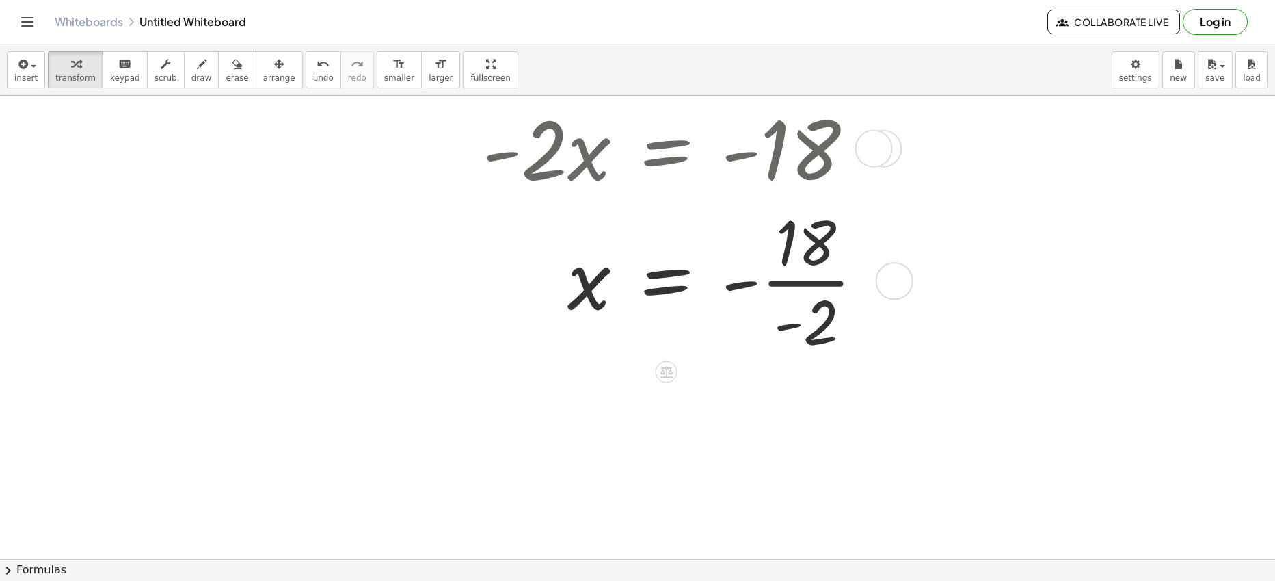
scroll to position [698, 0]
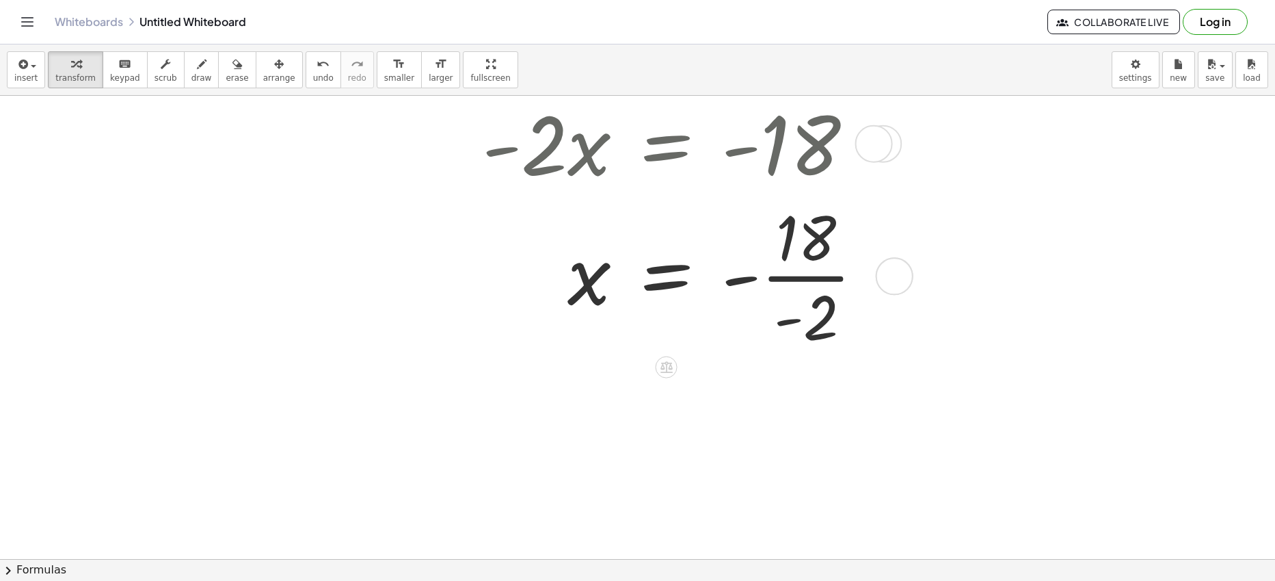
click at [793, 276] on div at bounding box center [656, 275] width 1064 height 160
click at [762, 285] on div at bounding box center [656, 274] width 1064 height 101
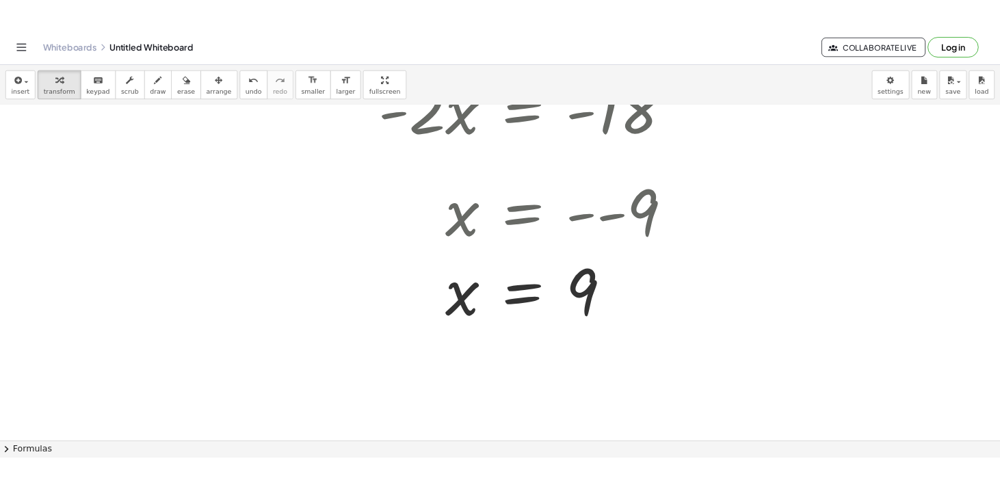
scroll to position [741, 0]
